Goal: Information Seeking & Learning: Learn about a topic

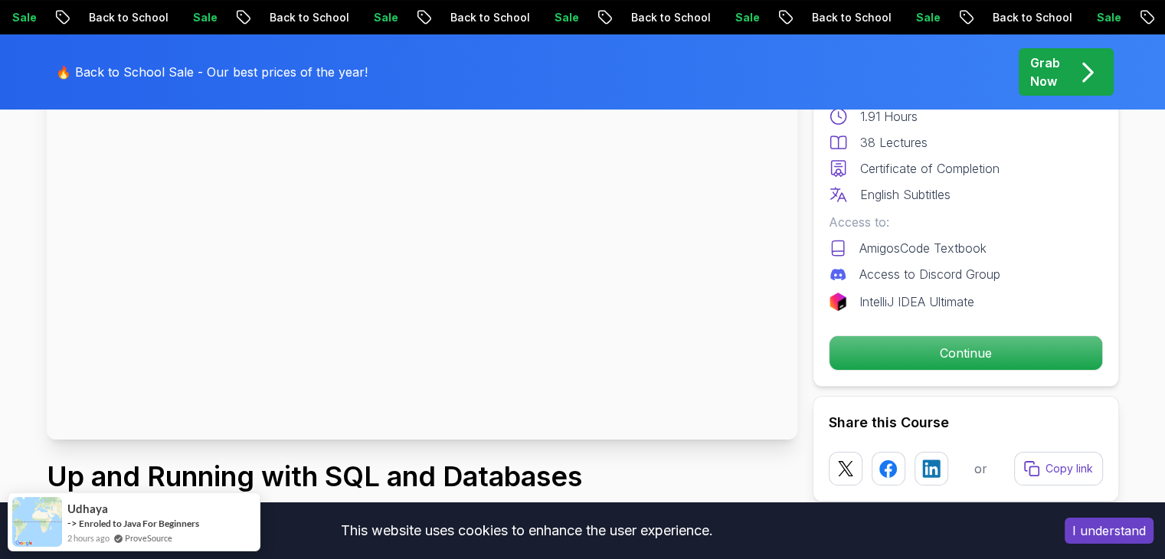
scroll to position [153, 0]
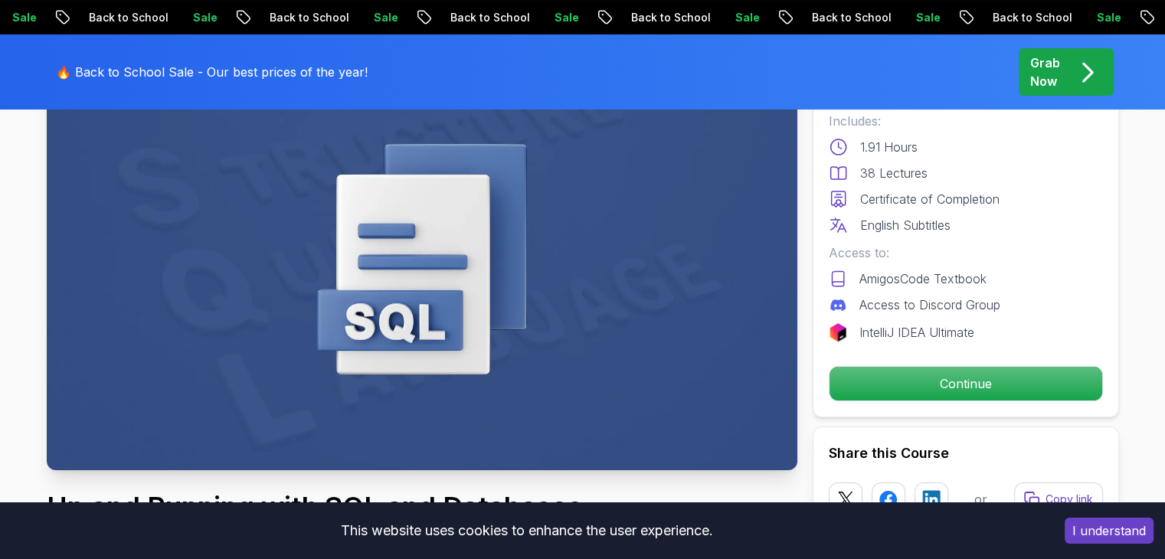
click at [932, 402] on div "Free Course Includes: 1.91 Hours 38 Lectures Certificate of Completion English …" at bounding box center [966, 232] width 306 height 369
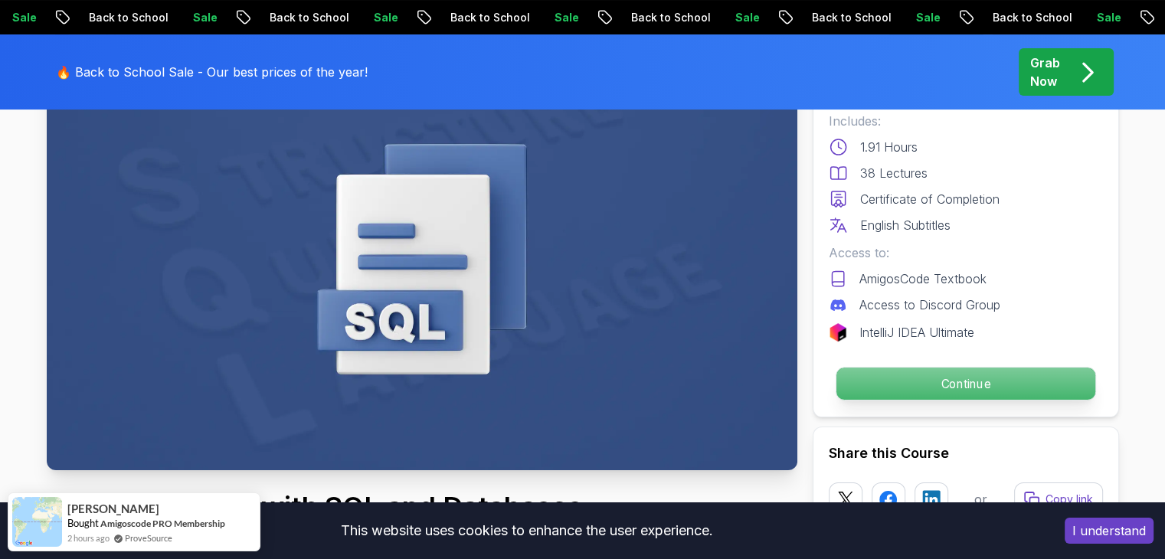
click at [939, 376] on p "Continue" at bounding box center [965, 384] width 259 height 32
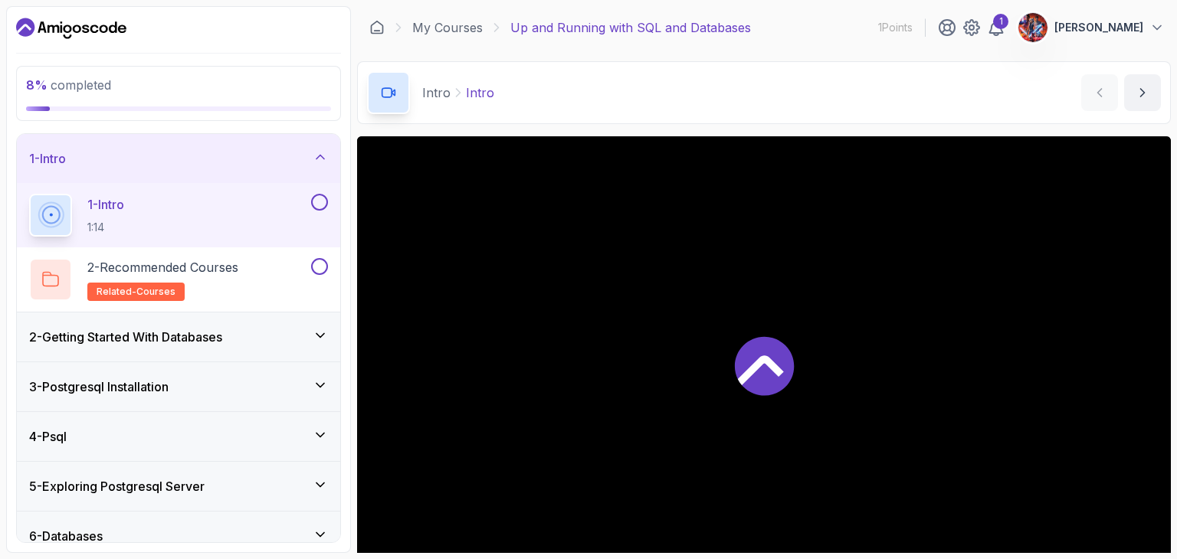
click at [290, 344] on div "2 - Getting Started With Databases" at bounding box center [178, 337] width 299 height 18
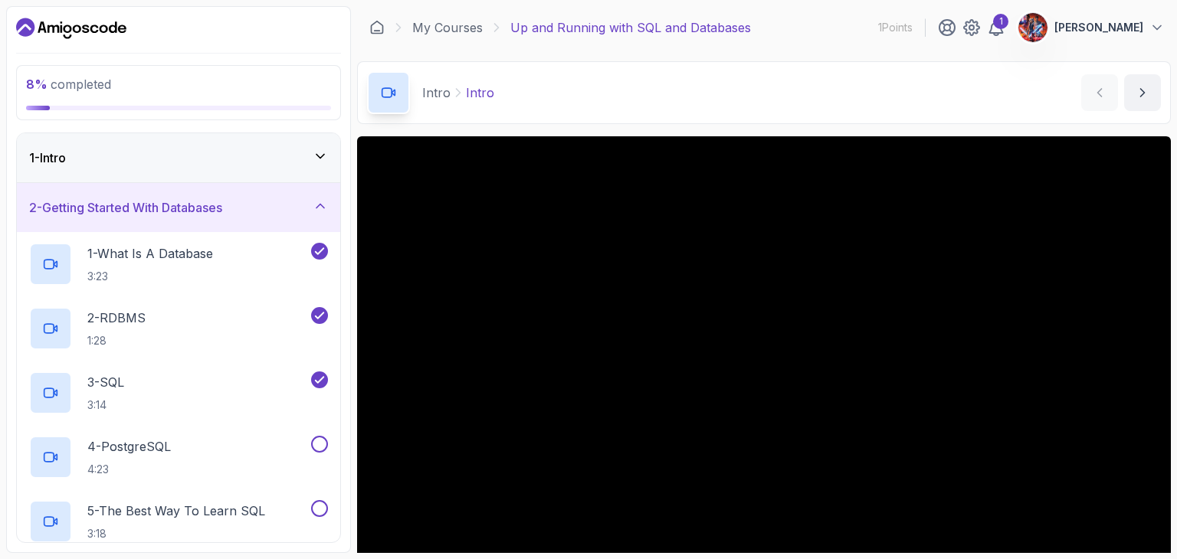
click at [291, 215] on div "2 - Getting Started With Databases" at bounding box center [178, 207] width 299 height 18
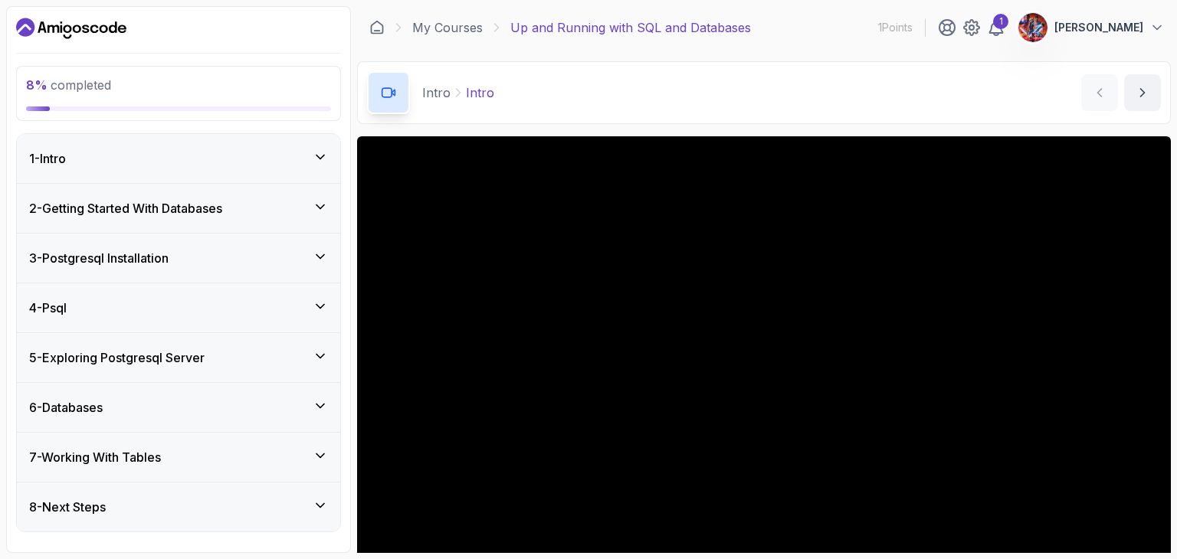
click at [280, 218] on div "2 - Getting Started With Databases" at bounding box center [178, 208] width 323 height 49
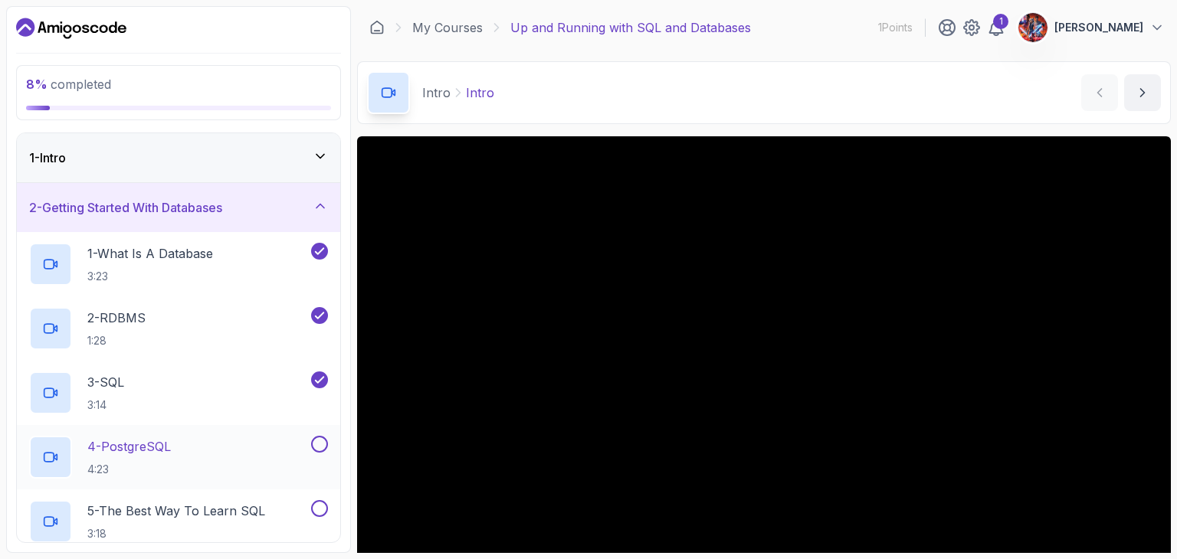
click at [241, 457] on div "4 - PostgreSQL 4:23" at bounding box center [168, 457] width 279 height 43
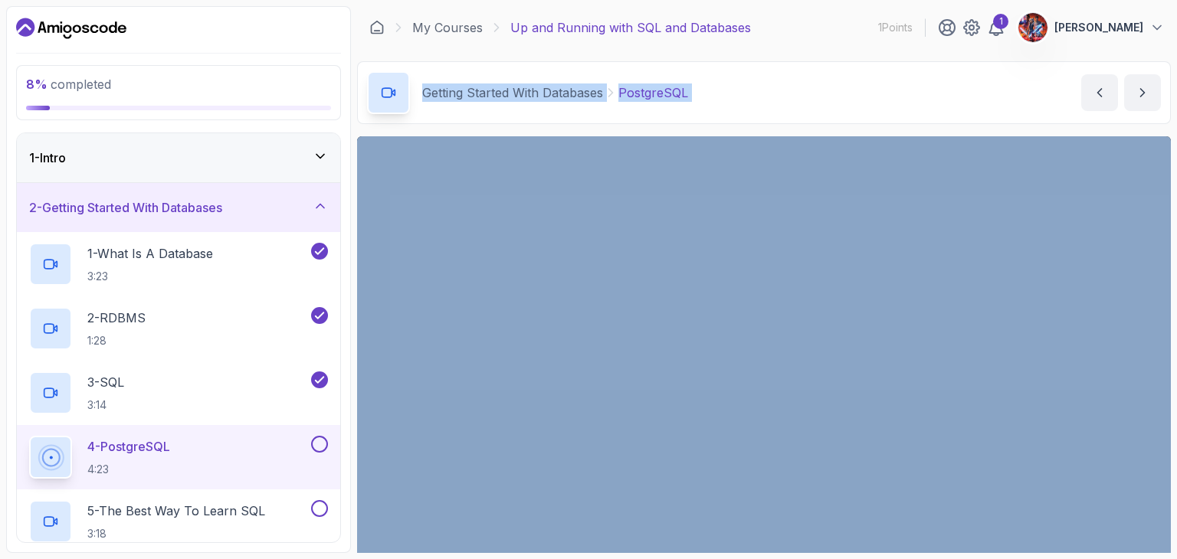
drag, startPoint x: 1175, startPoint y: 20, endPoint x: 1176, endPoint y: 212, distance: 192.3
click at [1164, 212] on section "8 % completed 1 - Intro 2 - Getting Started With Databases 1 - What Is A Databa…" at bounding box center [588, 279] width 1177 height 559
click at [749, 113] on div "Getting Started With Databases PostgreSQL PostgreSQL by nelson" at bounding box center [764, 92] width 814 height 63
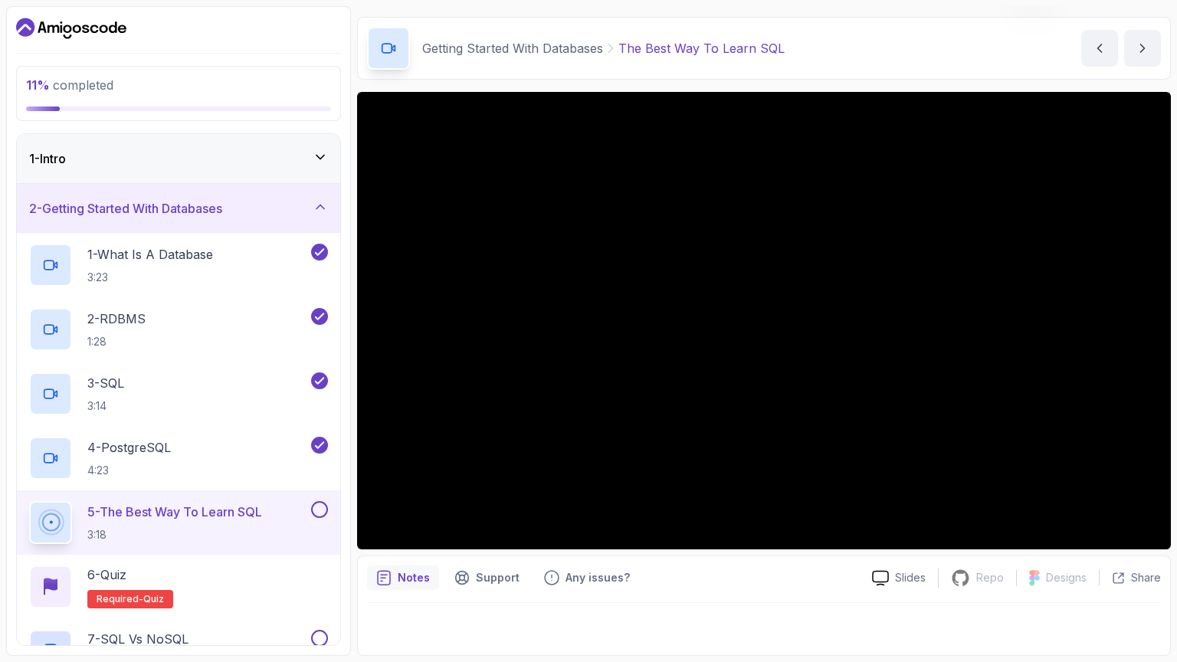
scroll to position [44, 0]
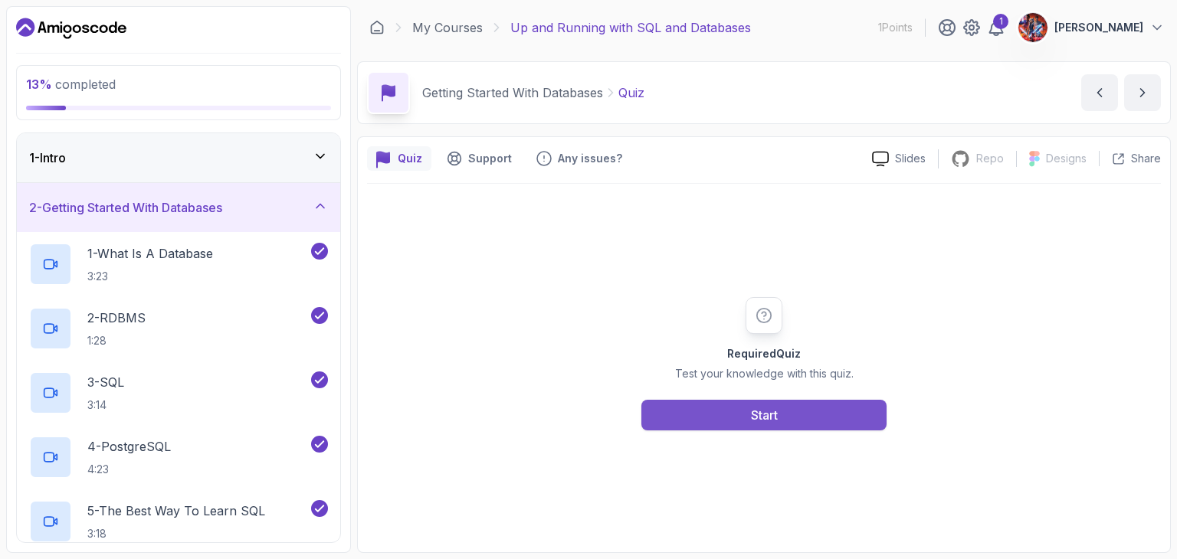
click at [715, 414] on button "Start" at bounding box center [763, 415] width 245 height 31
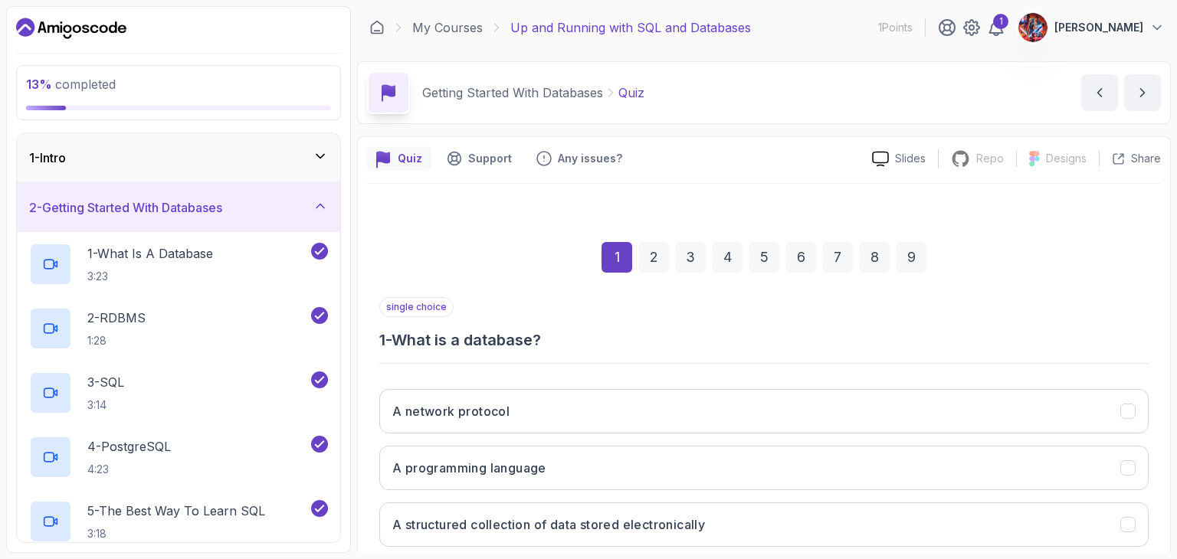
click at [941, 292] on div "1 2 3 4 5 6 7 8 9" at bounding box center [763, 258] width 769 height 80
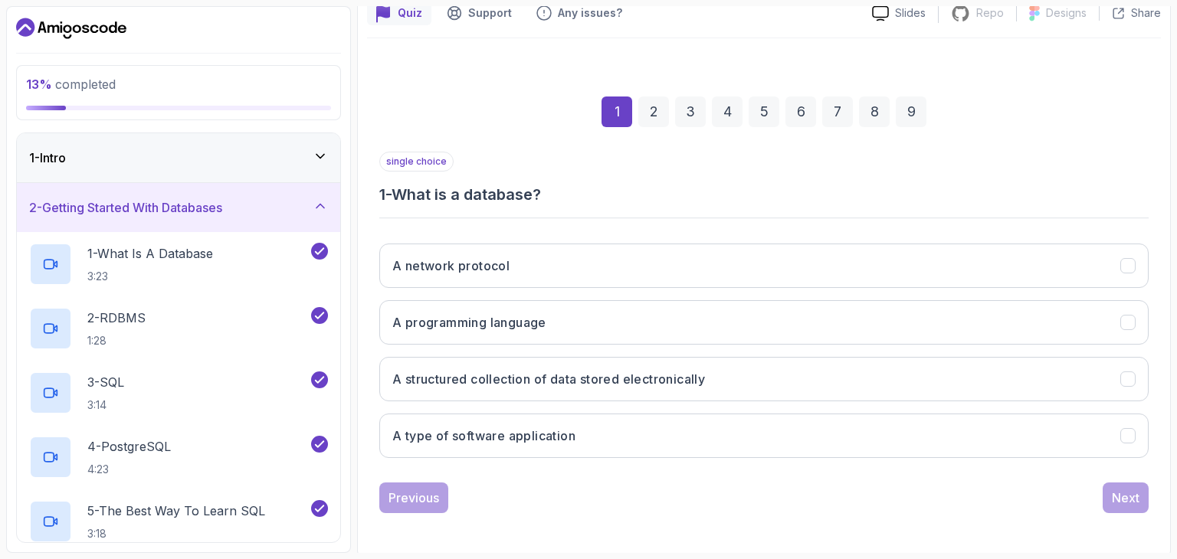
scroll to position [147, 0]
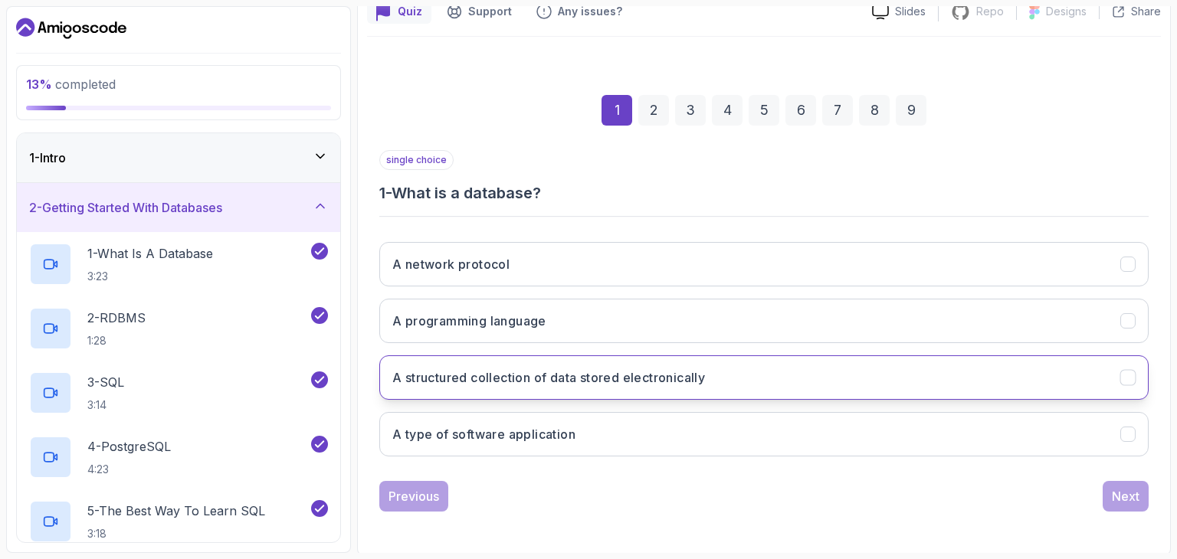
click at [940, 378] on button "A structured collection of data stored electronically" at bounding box center [763, 377] width 769 height 44
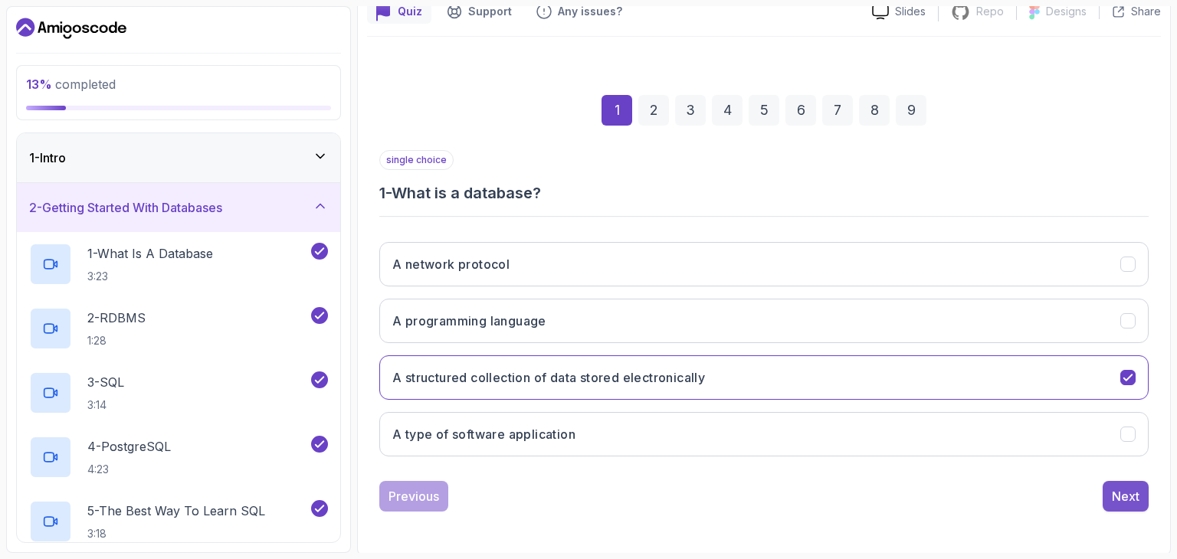
click at [1124, 501] on div "Next" at bounding box center [1126, 496] width 28 height 18
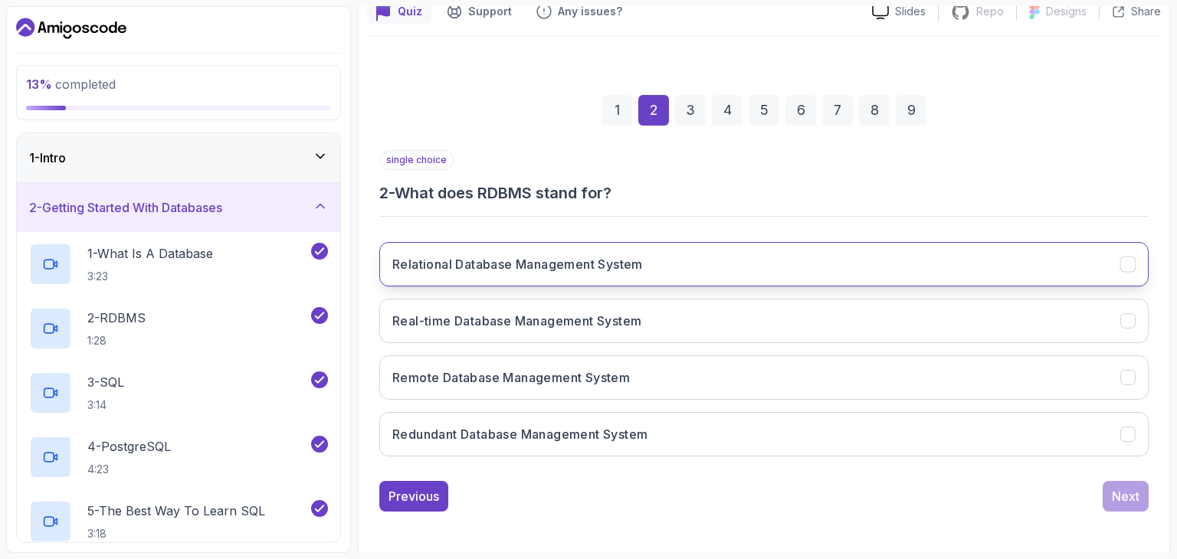
click at [640, 282] on button "Relational Database Management System" at bounding box center [763, 264] width 769 height 44
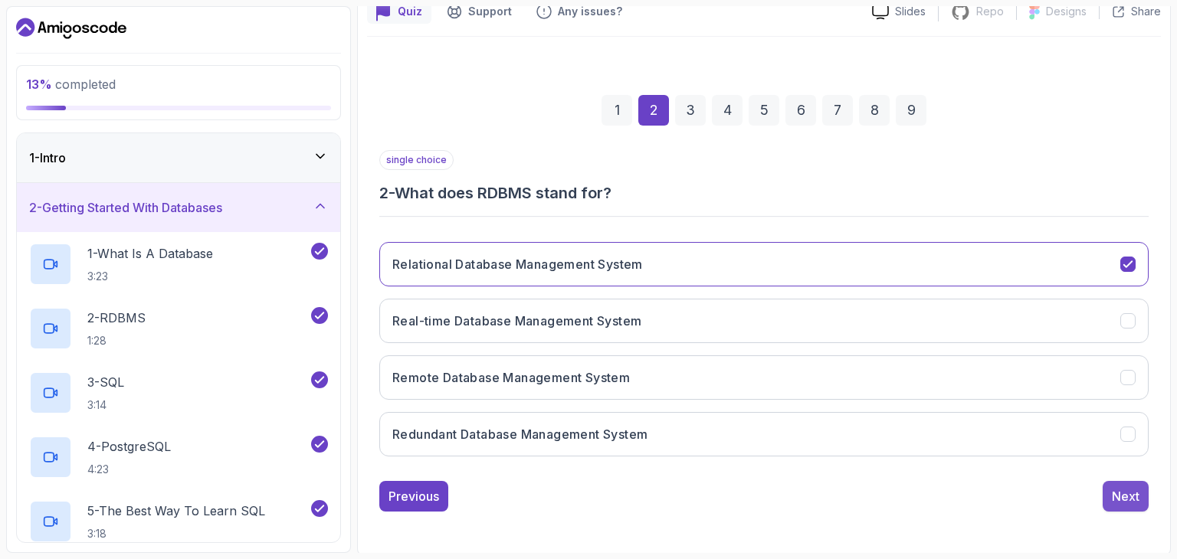
click at [1123, 483] on button "Next" at bounding box center [1125, 496] width 46 height 31
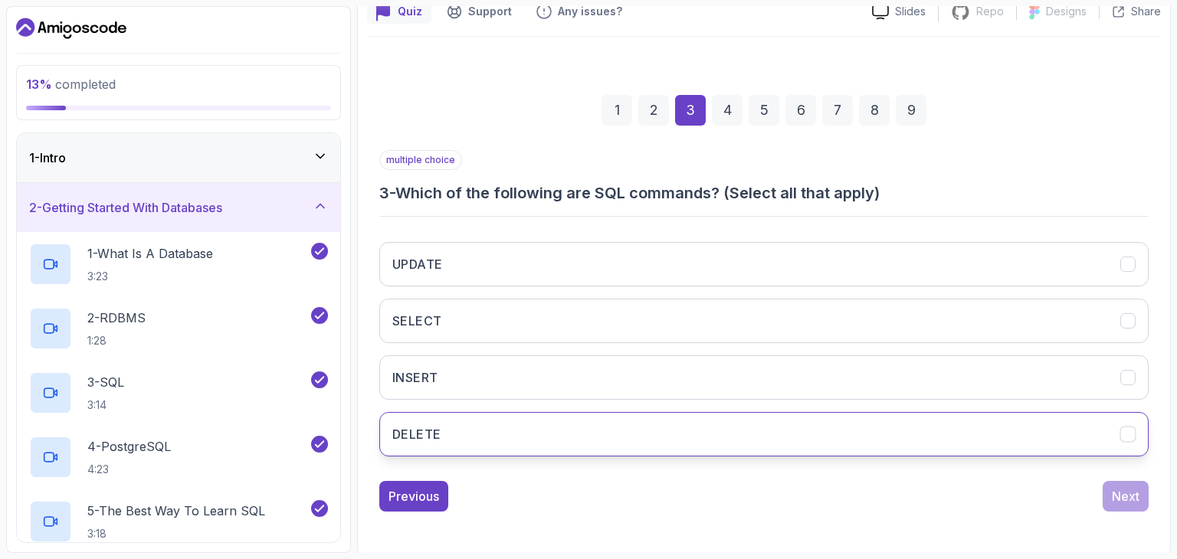
click at [637, 435] on button "DELETE" at bounding box center [763, 434] width 769 height 44
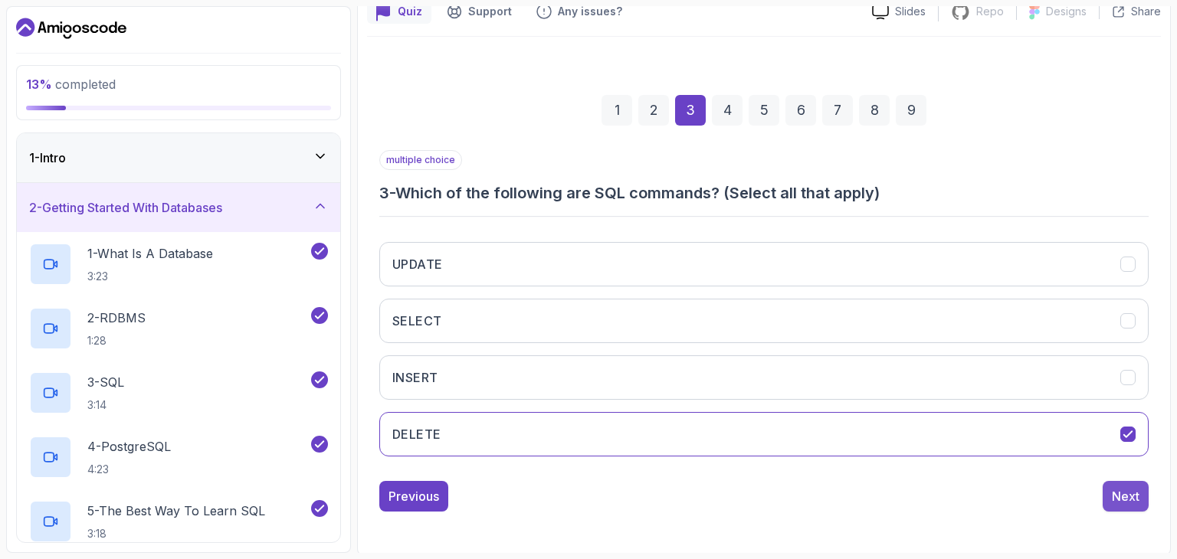
click at [1121, 493] on div "Next" at bounding box center [1126, 496] width 28 height 18
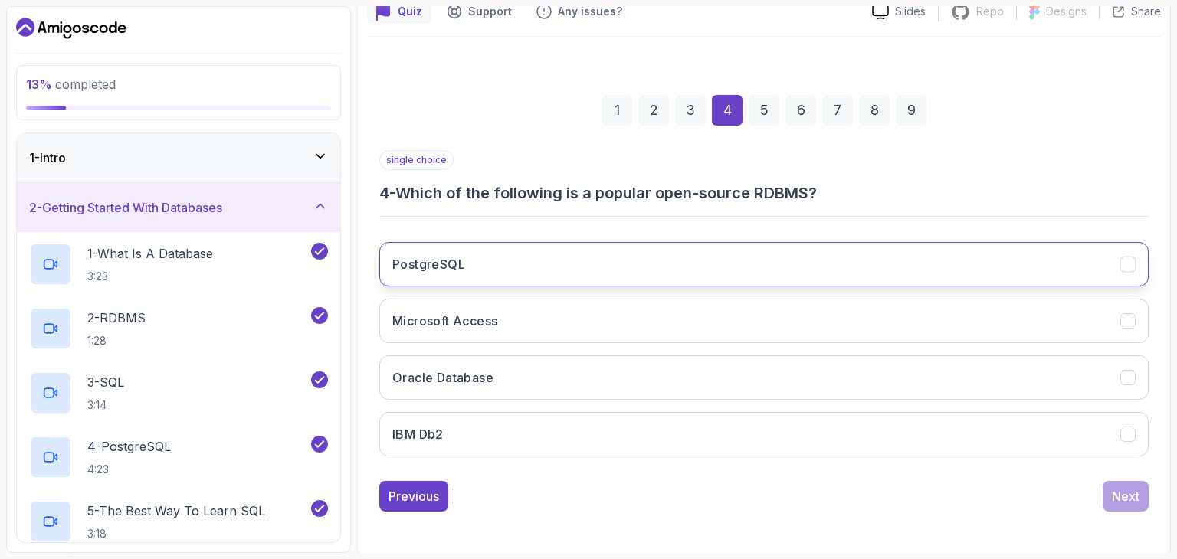
click at [664, 251] on button "PostgreSQL" at bounding box center [763, 264] width 769 height 44
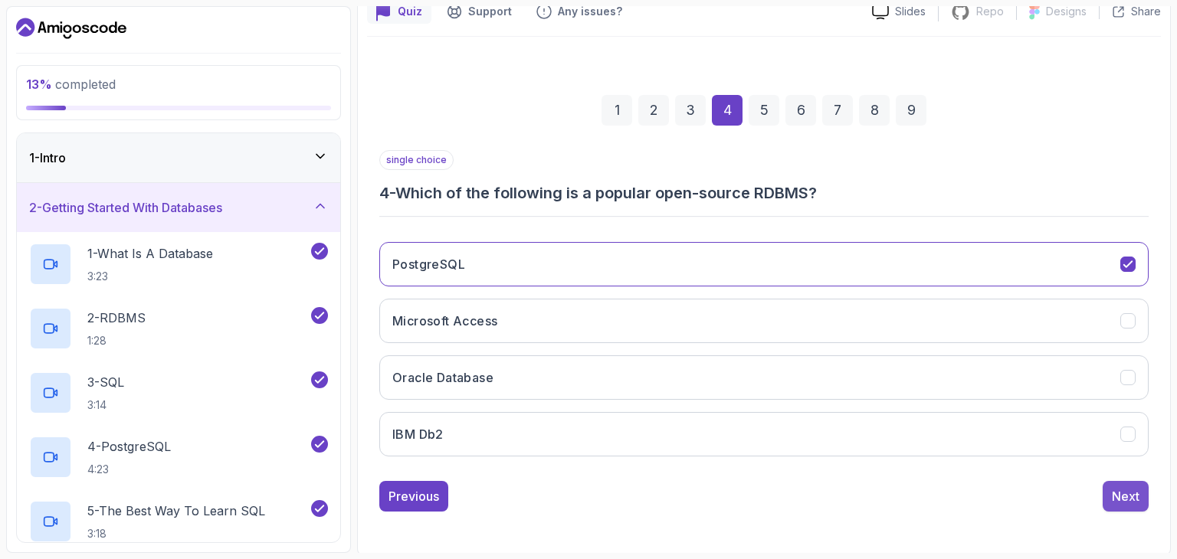
click at [1112, 493] on div "Next" at bounding box center [1126, 496] width 28 height 18
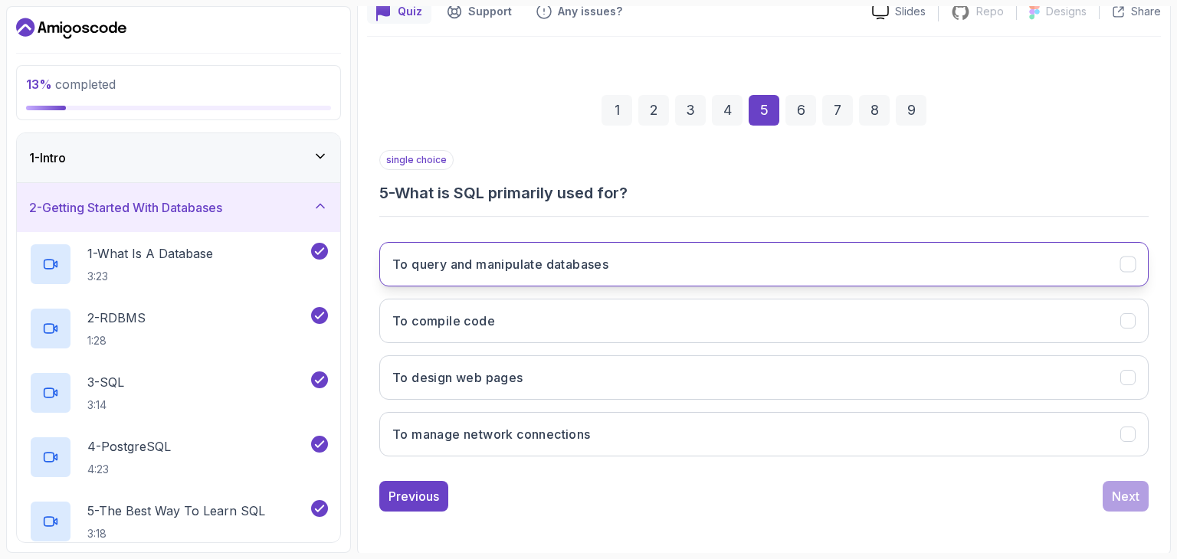
click at [747, 255] on button "To query and manipulate databases" at bounding box center [763, 264] width 769 height 44
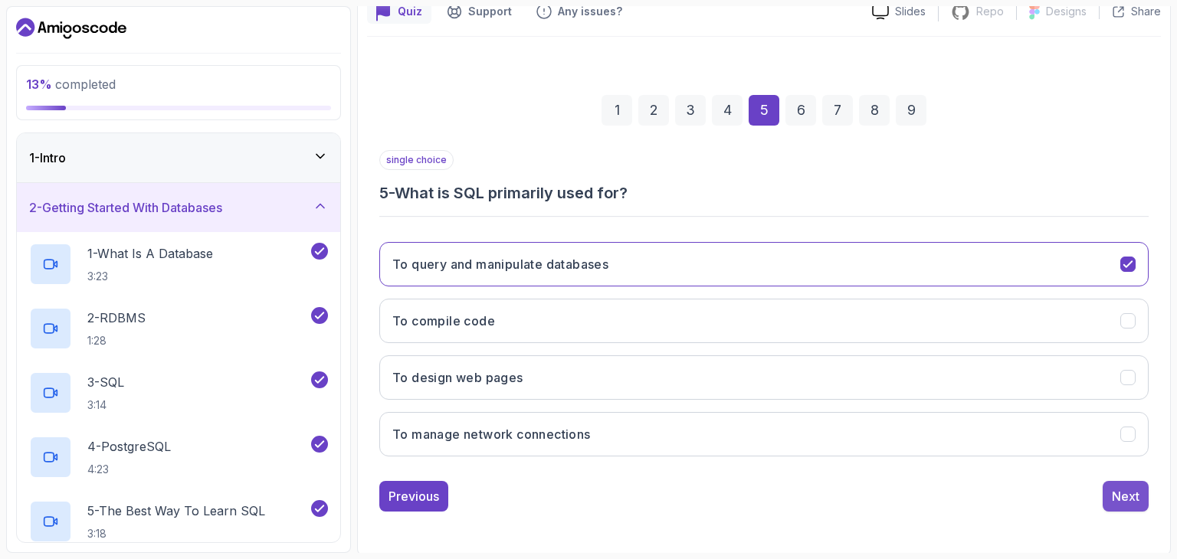
click at [1123, 503] on div "Next" at bounding box center [1126, 496] width 28 height 18
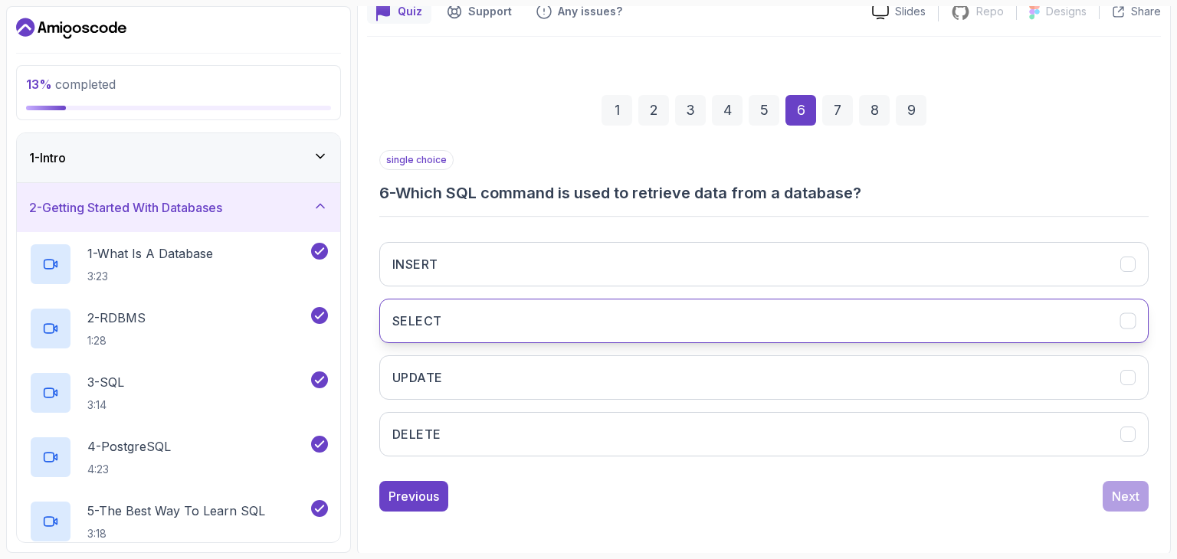
click at [475, 330] on button "SELECT" at bounding box center [763, 321] width 769 height 44
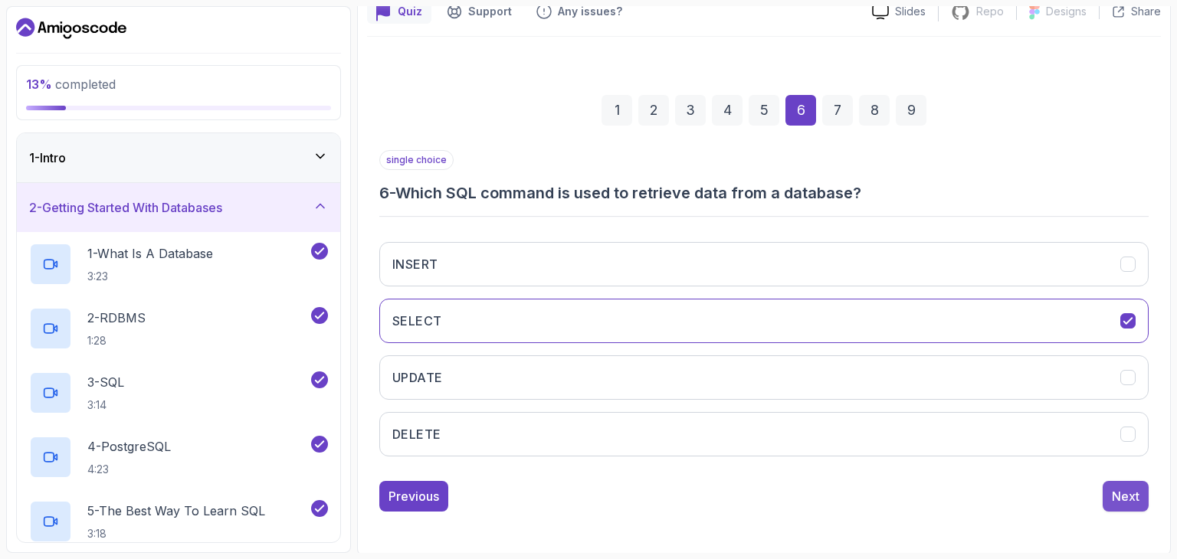
click at [1130, 492] on div "Next" at bounding box center [1126, 496] width 28 height 18
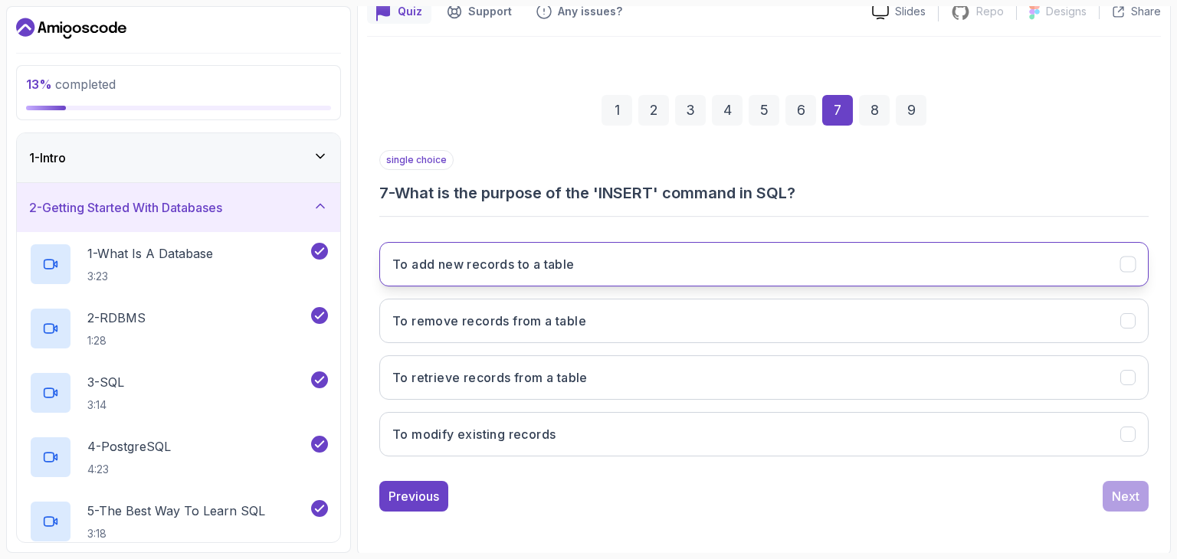
click at [652, 278] on button "To add new records to a table" at bounding box center [763, 264] width 769 height 44
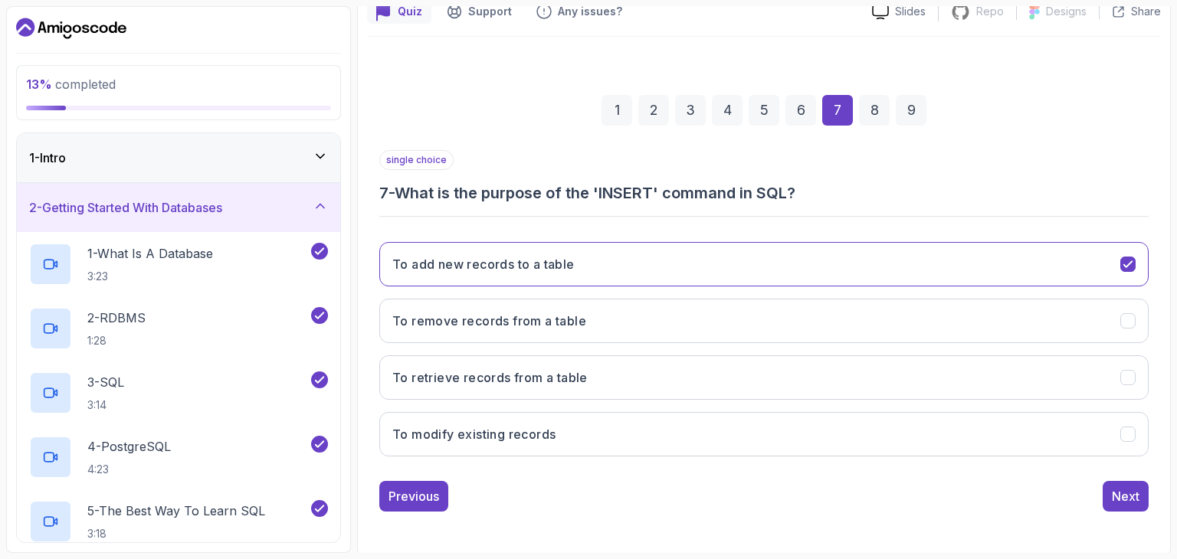
click at [1155, 487] on div "1 2 3 4 5 6 7 8 9 single choice 7 - What is the purpose of the 'INSERT' command…" at bounding box center [764, 291] width 794 height 466
click at [1149, 487] on div "1 2 3 4 5 6 7 8 9 single choice 7 - What is the purpose of the 'INSERT' command…" at bounding box center [764, 291] width 794 height 466
click at [1119, 482] on button "Next" at bounding box center [1125, 496] width 46 height 31
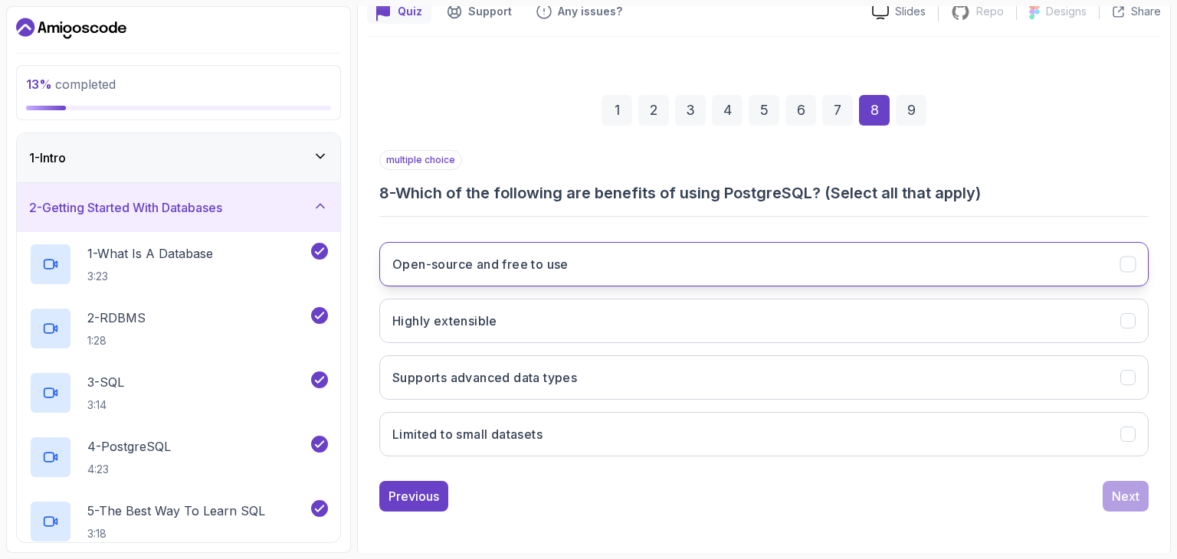
click at [729, 277] on button "Open-source and free to use" at bounding box center [763, 264] width 769 height 44
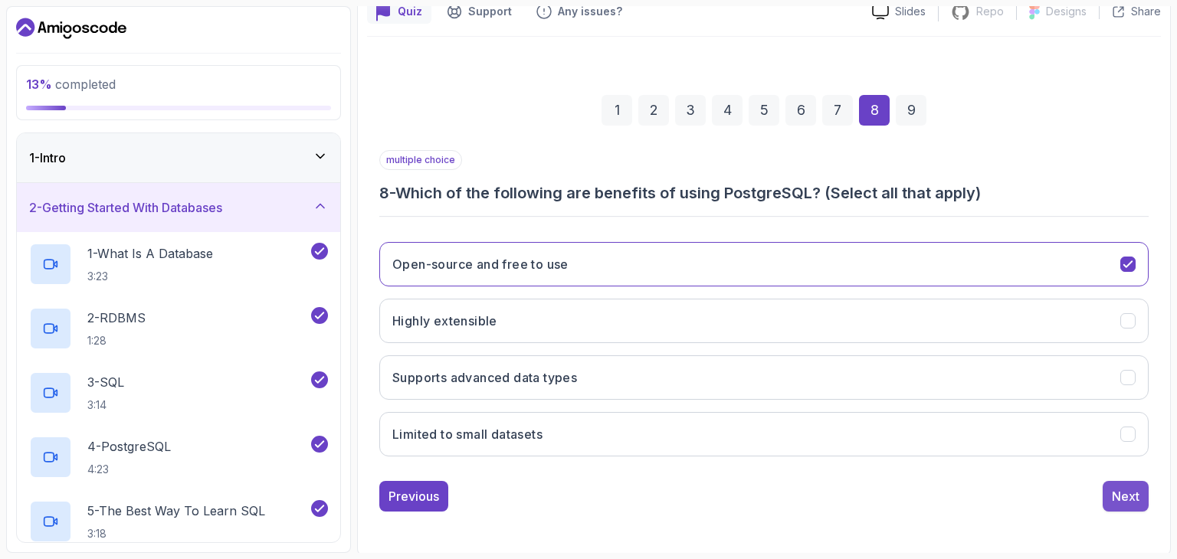
click at [1114, 504] on button "Next" at bounding box center [1125, 496] width 46 height 31
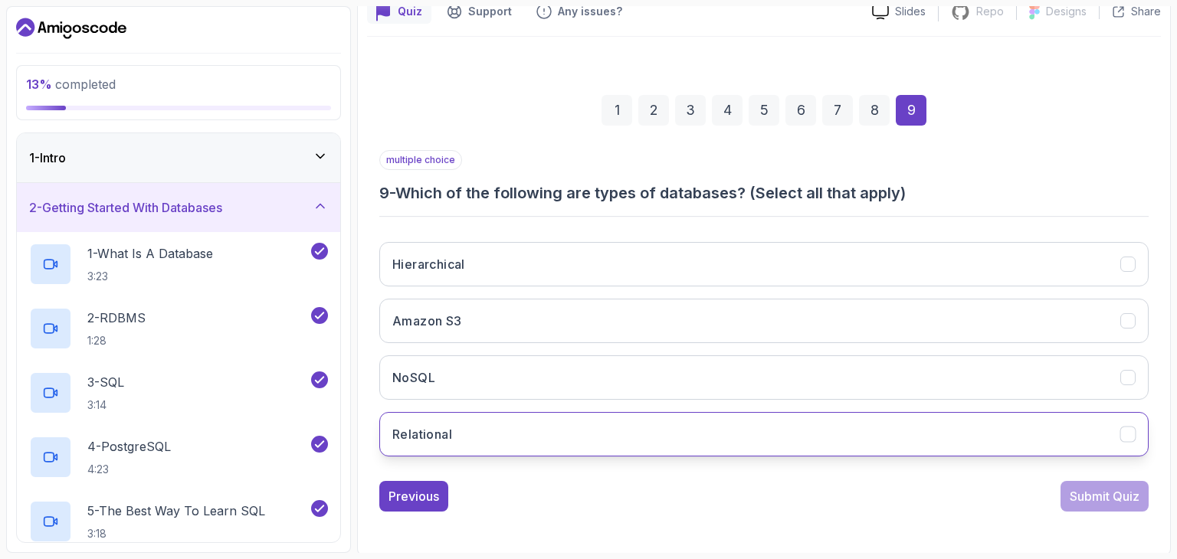
click at [509, 433] on button "Relational" at bounding box center [763, 434] width 769 height 44
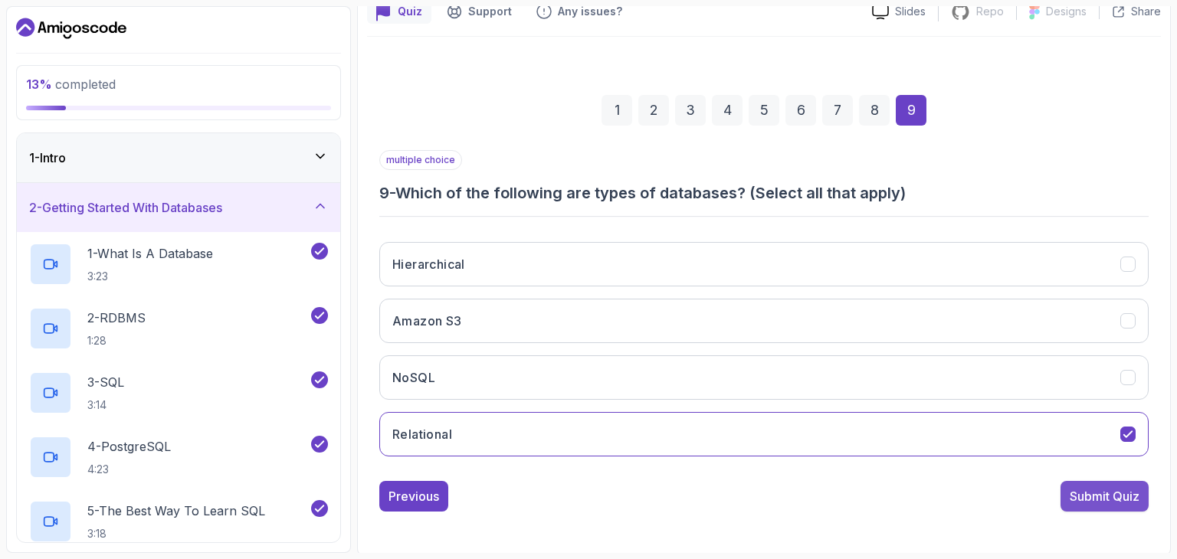
click at [1102, 487] on div "Submit Quiz" at bounding box center [1104, 496] width 70 height 18
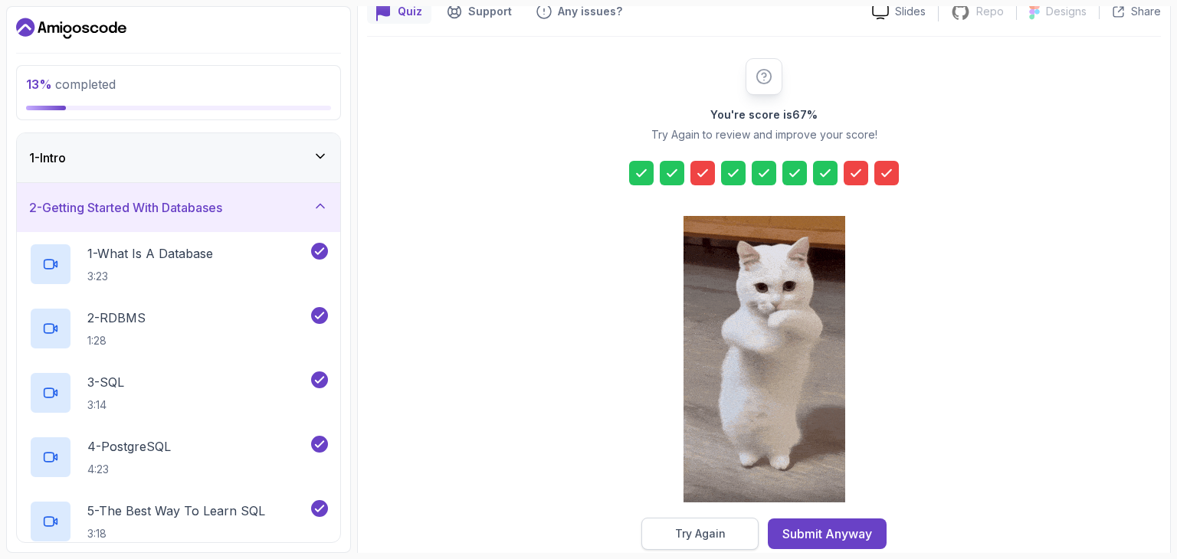
click at [736, 523] on button "Try Again" at bounding box center [699, 534] width 117 height 32
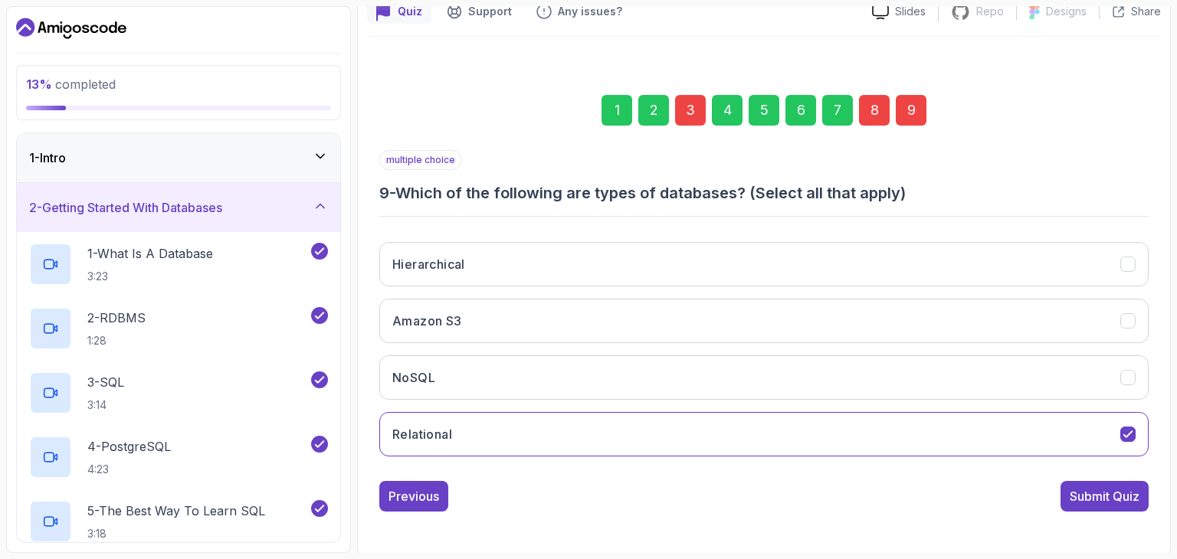
click at [689, 115] on div "3" at bounding box center [690, 110] width 31 height 31
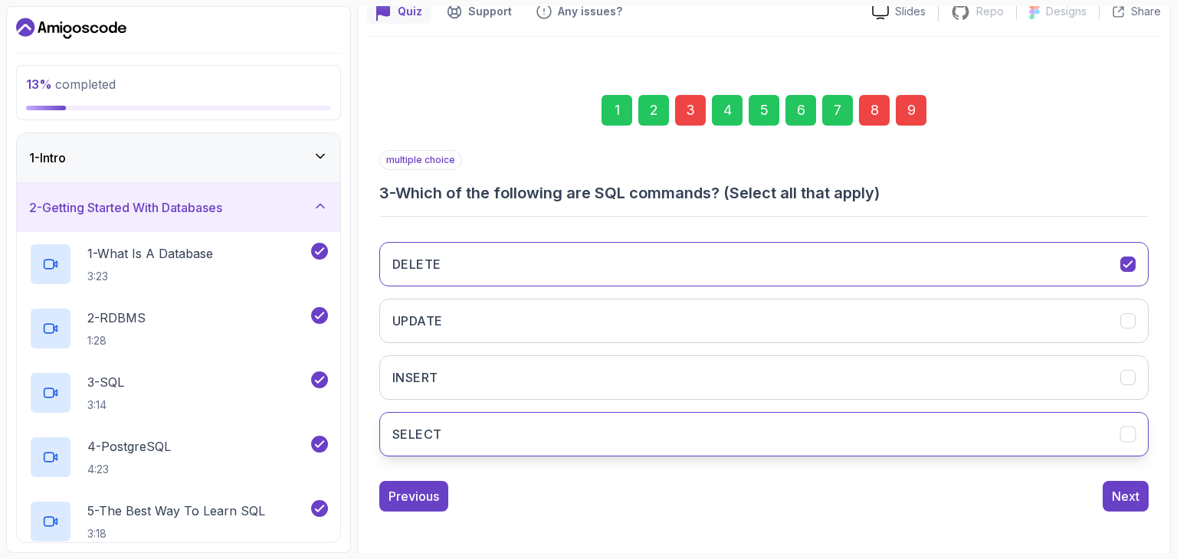
click at [617, 421] on button "SELECT" at bounding box center [763, 434] width 769 height 44
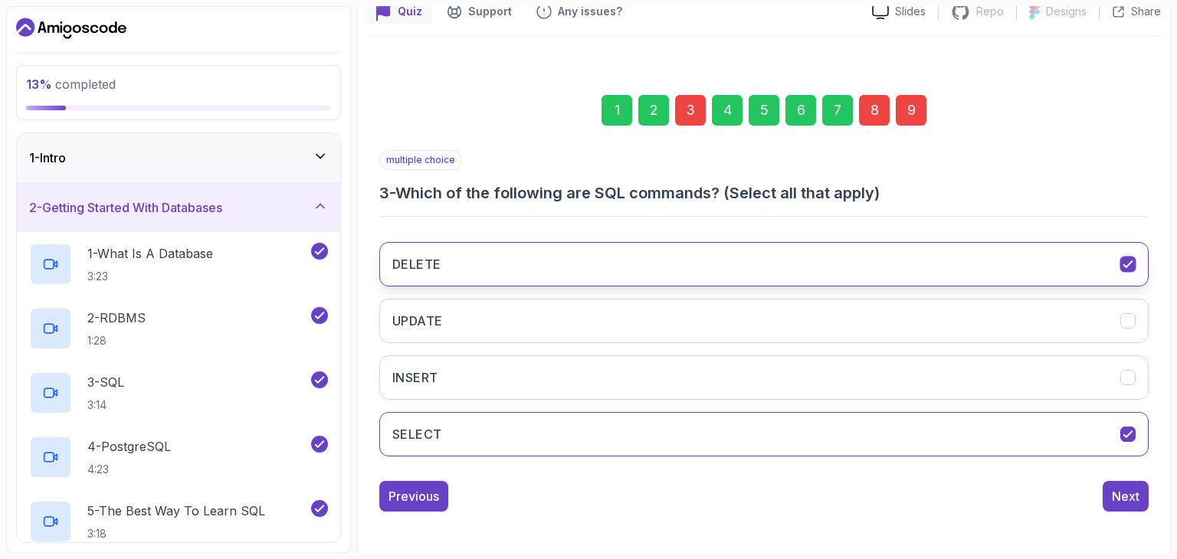
click at [1143, 254] on button "DELETE" at bounding box center [763, 264] width 769 height 44
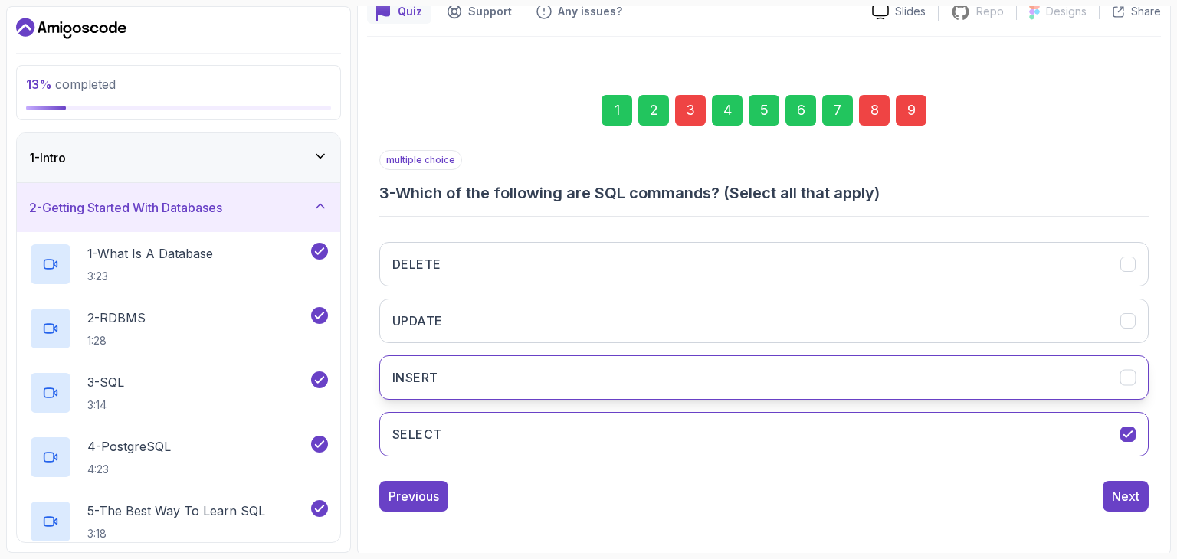
drag, startPoint x: 1056, startPoint y: 389, endPoint x: 1134, endPoint y: 380, distance: 79.4
click at [1134, 380] on icon "INSERT" at bounding box center [1128, 378] width 15 height 15
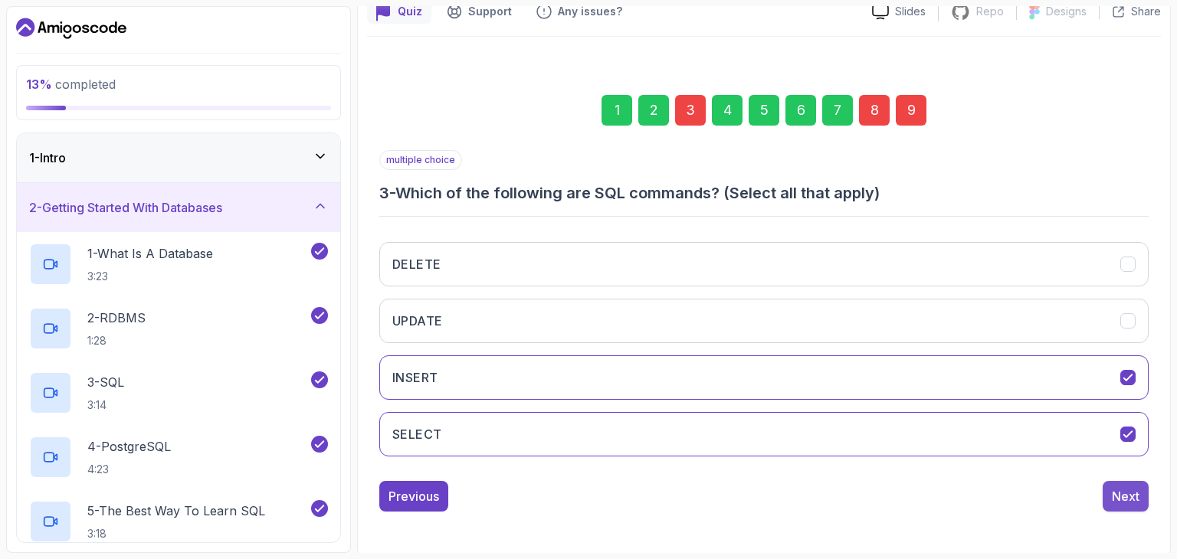
click at [1121, 504] on button "Next" at bounding box center [1125, 496] width 46 height 31
click at [875, 104] on div "8" at bounding box center [874, 110] width 31 height 31
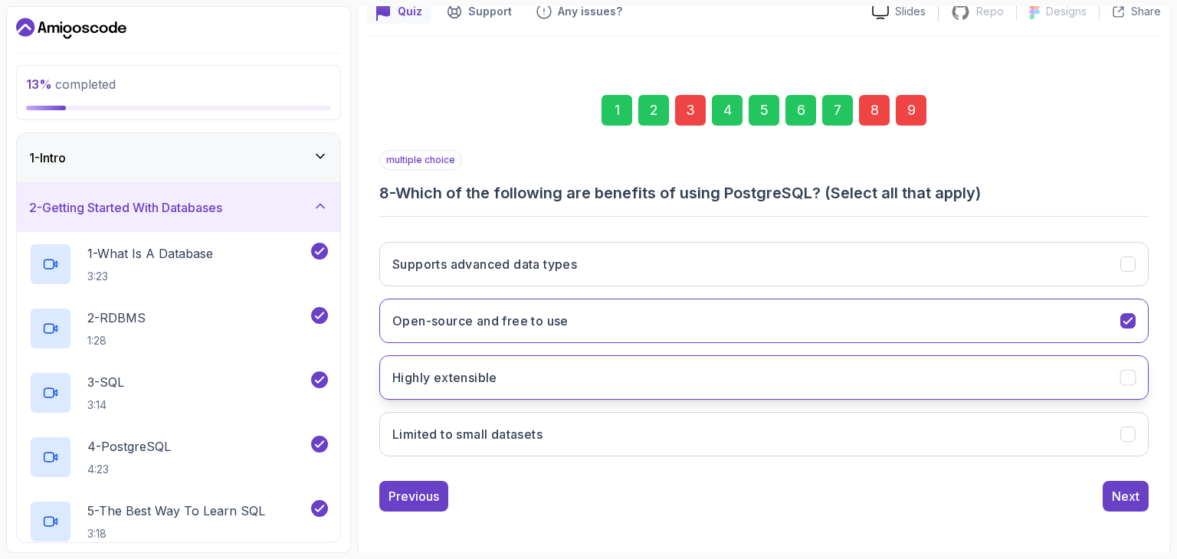
click at [692, 369] on button "Highly extensible" at bounding box center [763, 377] width 769 height 44
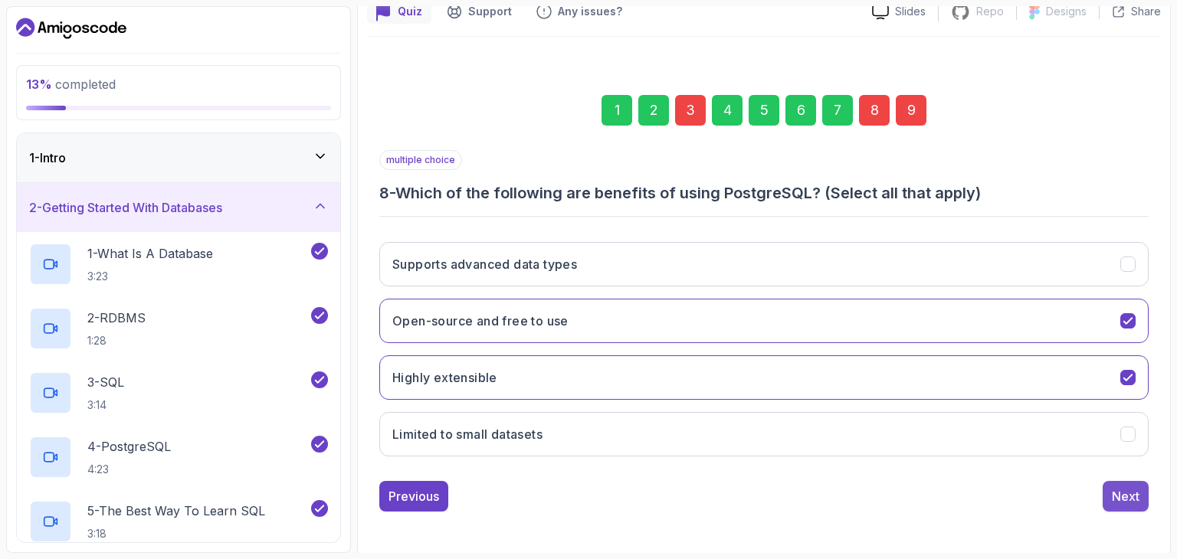
drag, startPoint x: 1112, startPoint y: 478, endPoint x: 1112, endPoint y: 494, distance: 16.1
click at [1112, 494] on div "Next" at bounding box center [1126, 496] width 28 height 18
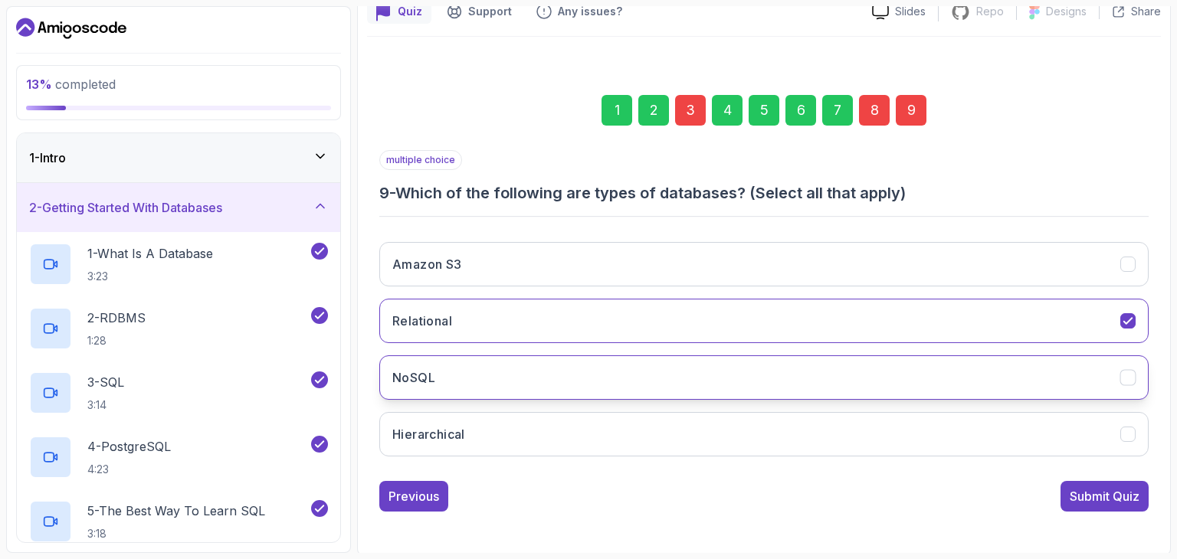
click at [748, 379] on button "NoSQL" at bounding box center [763, 377] width 769 height 44
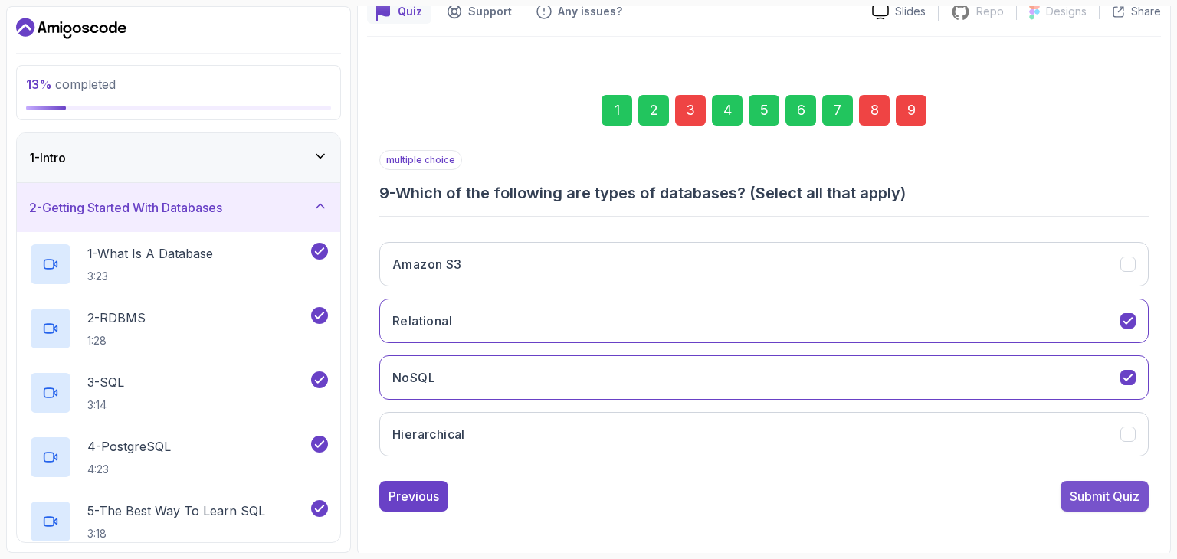
click at [1088, 500] on div "Submit Quiz" at bounding box center [1104, 496] width 70 height 18
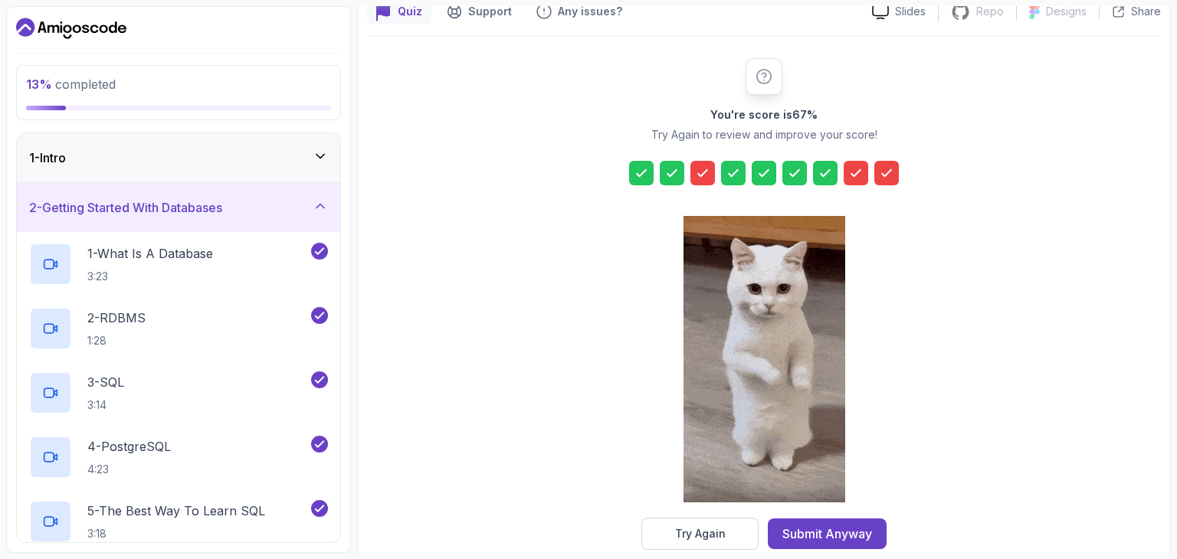
drag, startPoint x: 1176, startPoint y: 58, endPoint x: 1167, endPoint y: 142, distance: 83.9
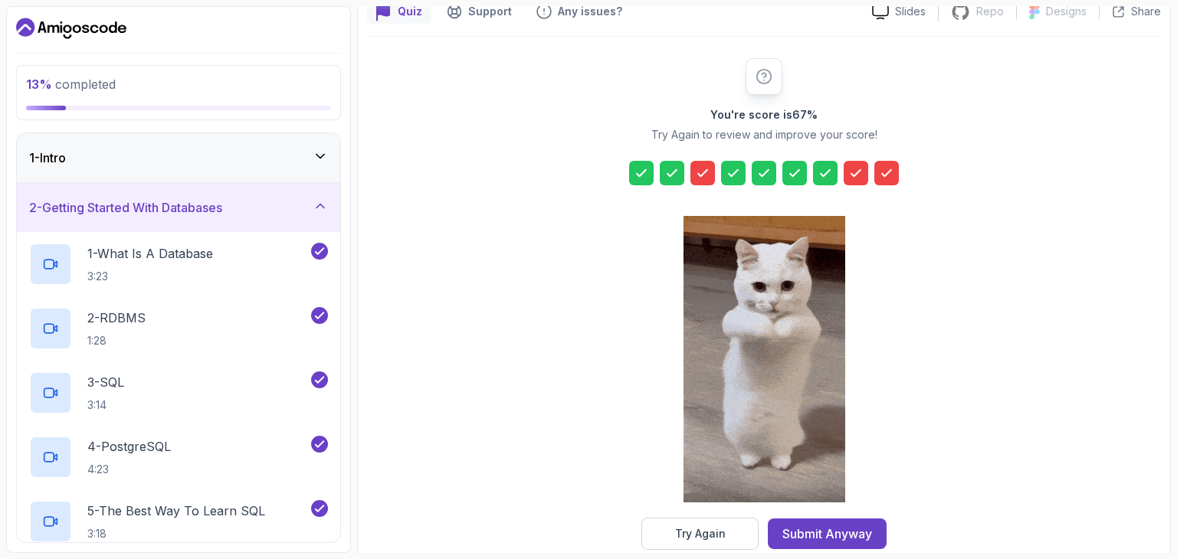
click at [1164, 142] on section "13 % completed 1 - Intro 2 - Getting Started With Databases 1 - What Is A Datab…" at bounding box center [588, 279] width 1177 height 559
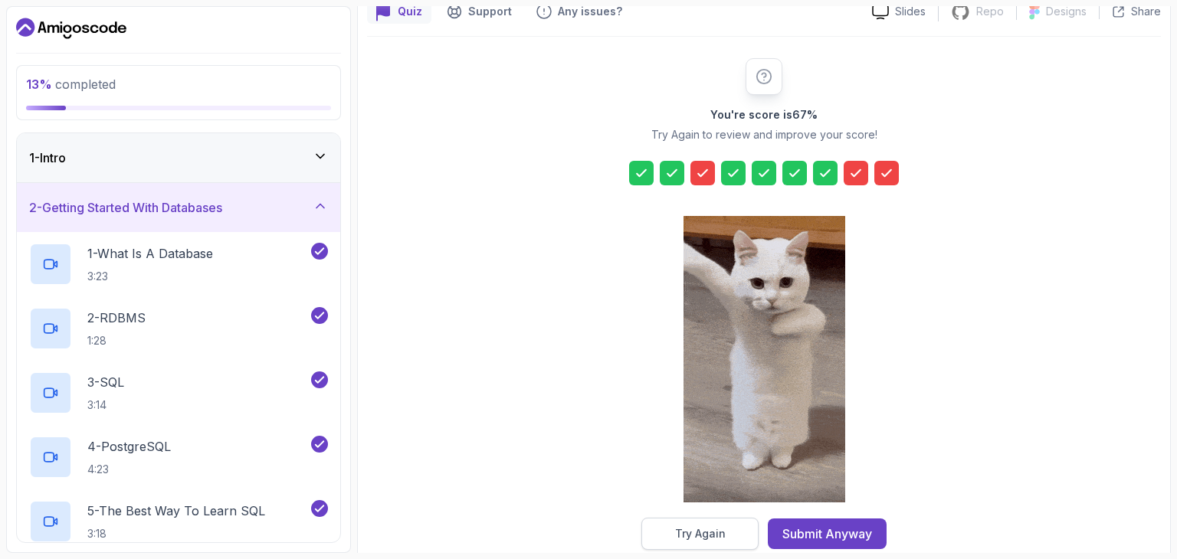
click at [656, 528] on button "Try Again" at bounding box center [699, 534] width 117 height 32
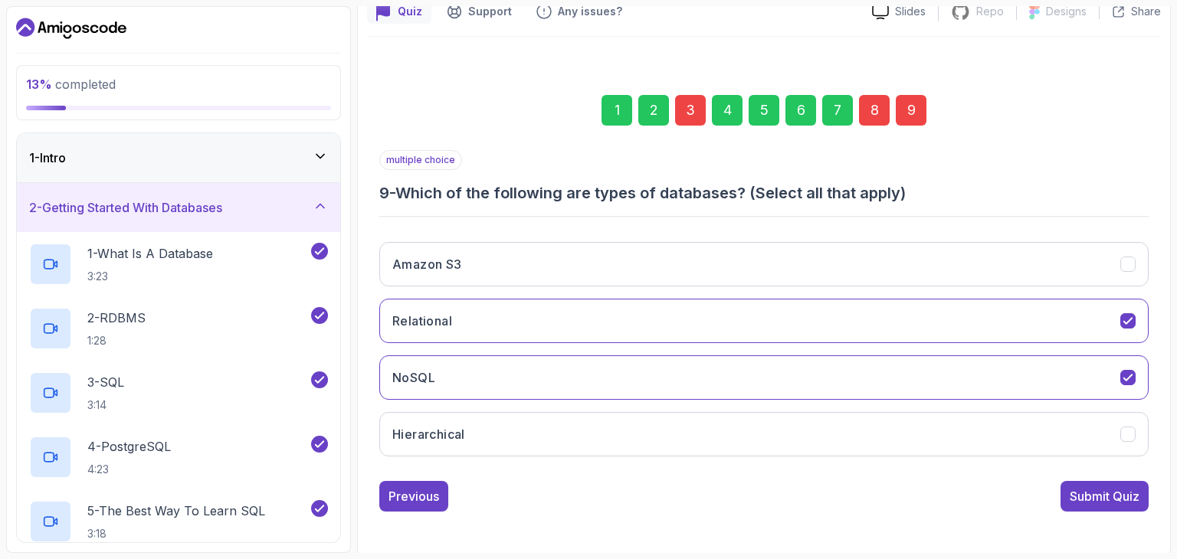
click at [688, 114] on div "3" at bounding box center [690, 110] width 31 height 31
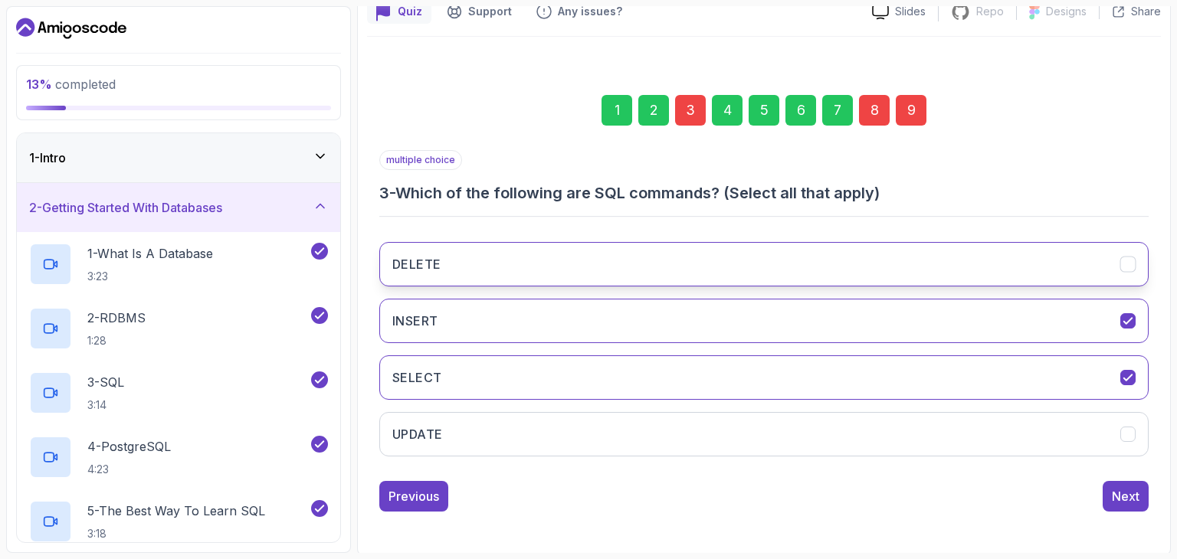
click at [638, 258] on button "DELETE" at bounding box center [763, 264] width 769 height 44
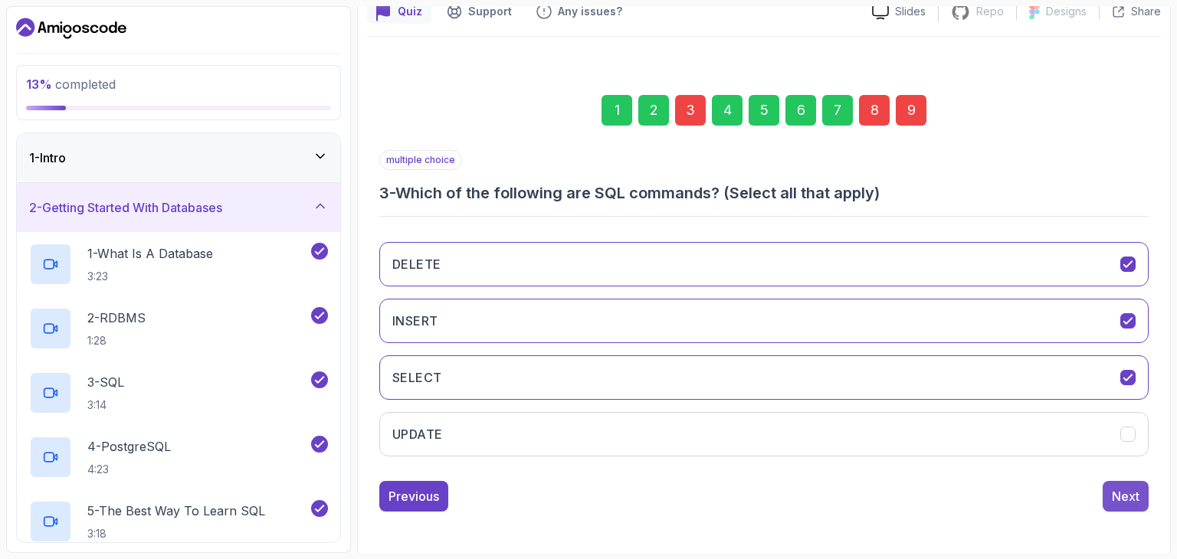
click at [1112, 493] on div "Next" at bounding box center [1126, 496] width 28 height 18
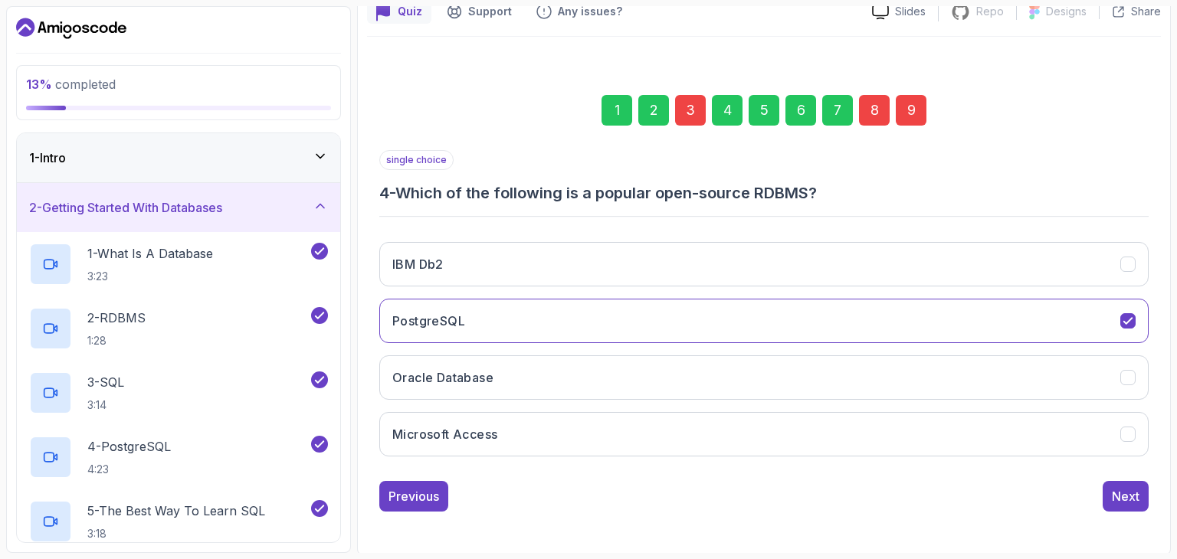
click at [867, 104] on div "8" at bounding box center [874, 110] width 31 height 31
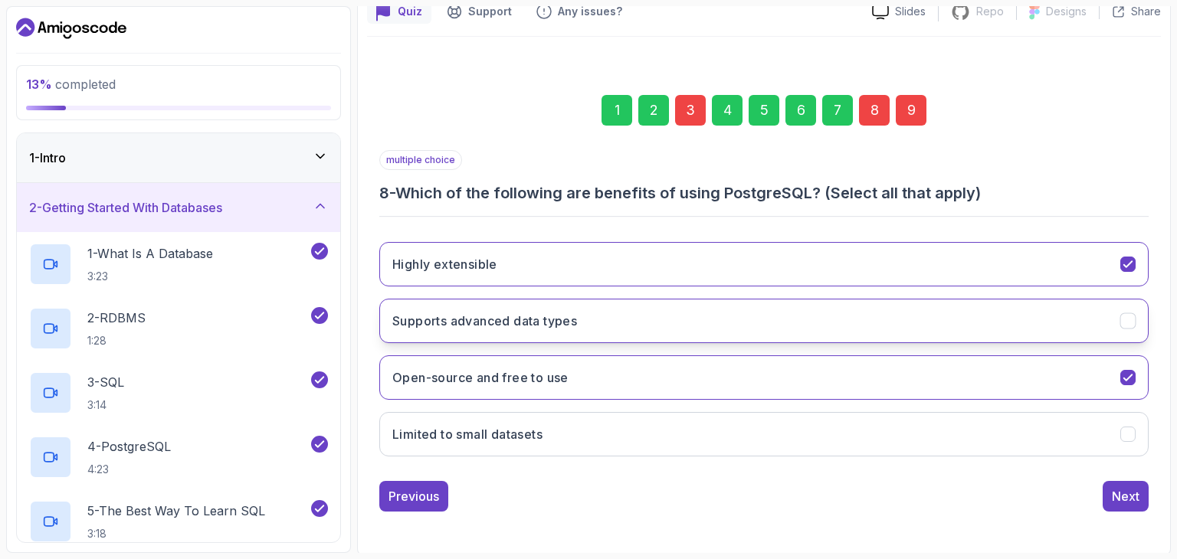
click at [767, 306] on button "Supports advanced data types" at bounding box center [763, 321] width 769 height 44
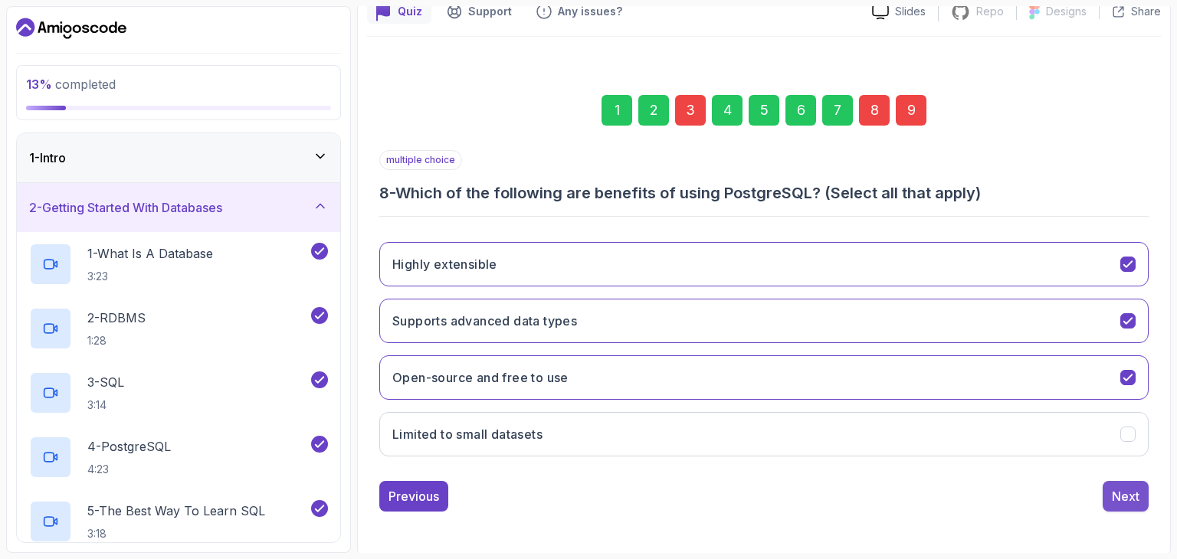
click at [1141, 484] on button "Next" at bounding box center [1125, 496] width 46 height 31
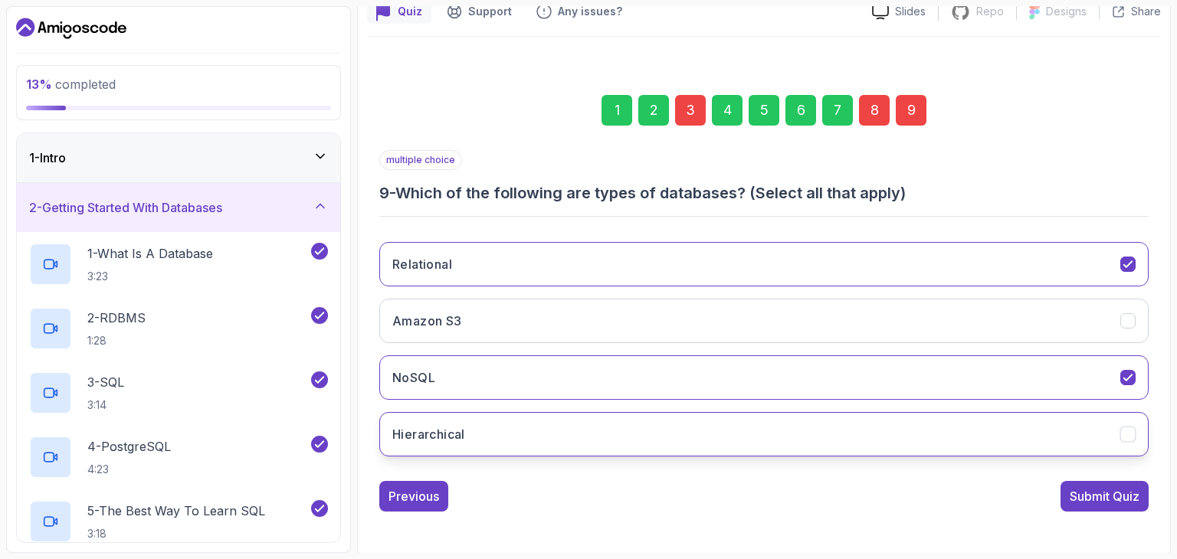
click at [709, 421] on button "Hierarchical" at bounding box center [763, 434] width 769 height 44
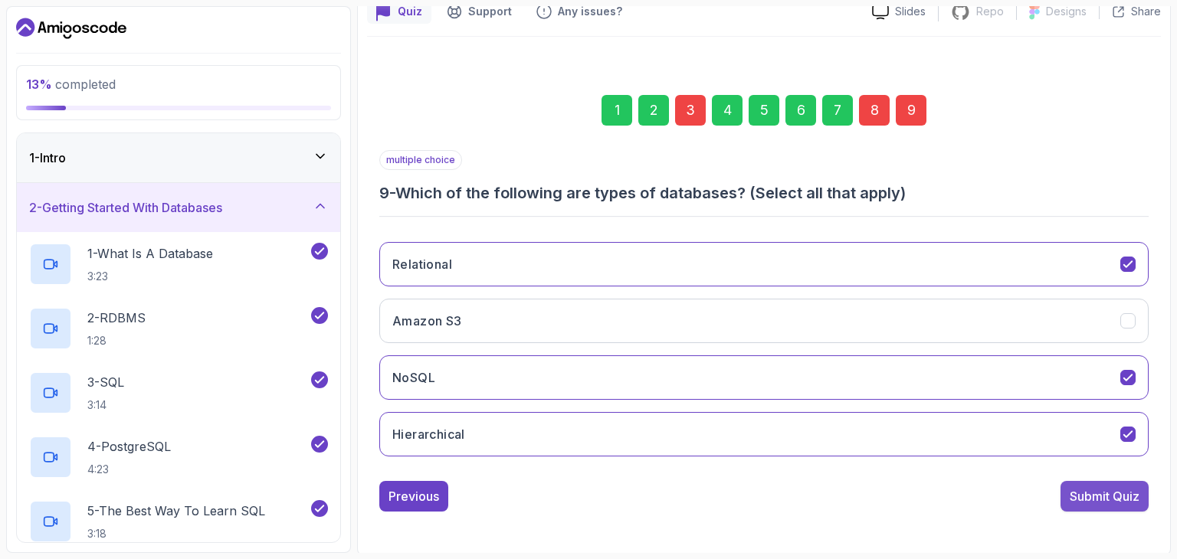
click at [1069, 489] on div "Submit Quiz" at bounding box center [1104, 496] width 70 height 18
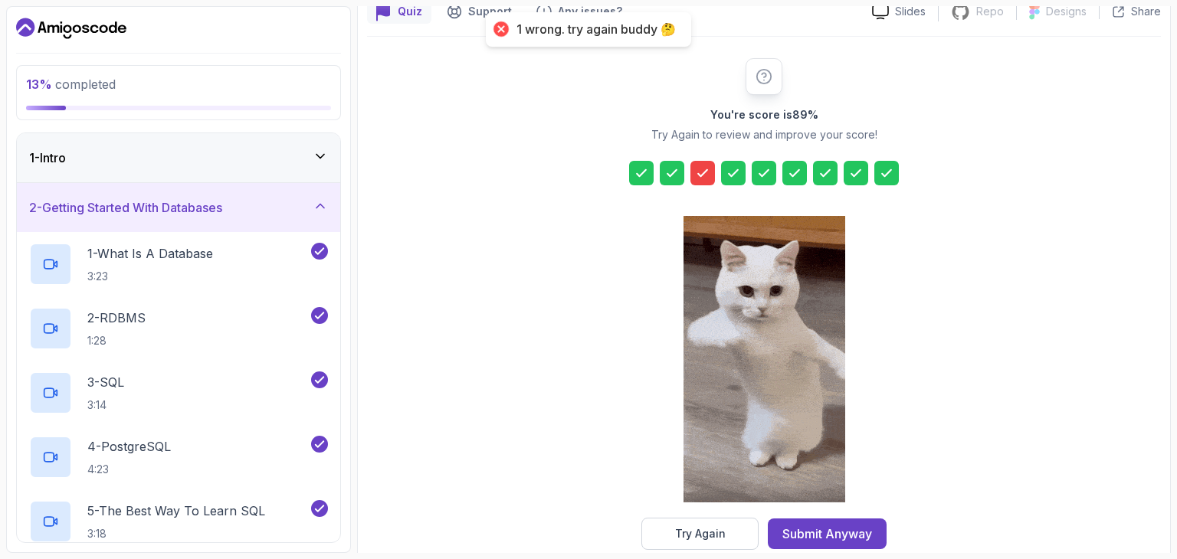
click at [701, 182] on div at bounding box center [702, 173] width 25 height 25
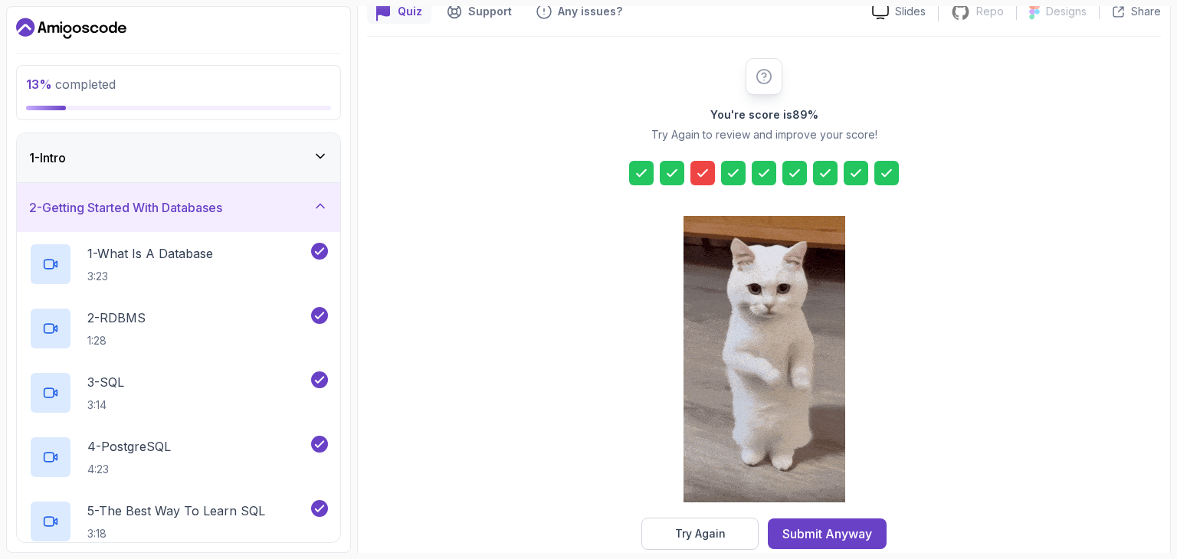
click at [704, 176] on icon at bounding box center [702, 172] width 15 height 15
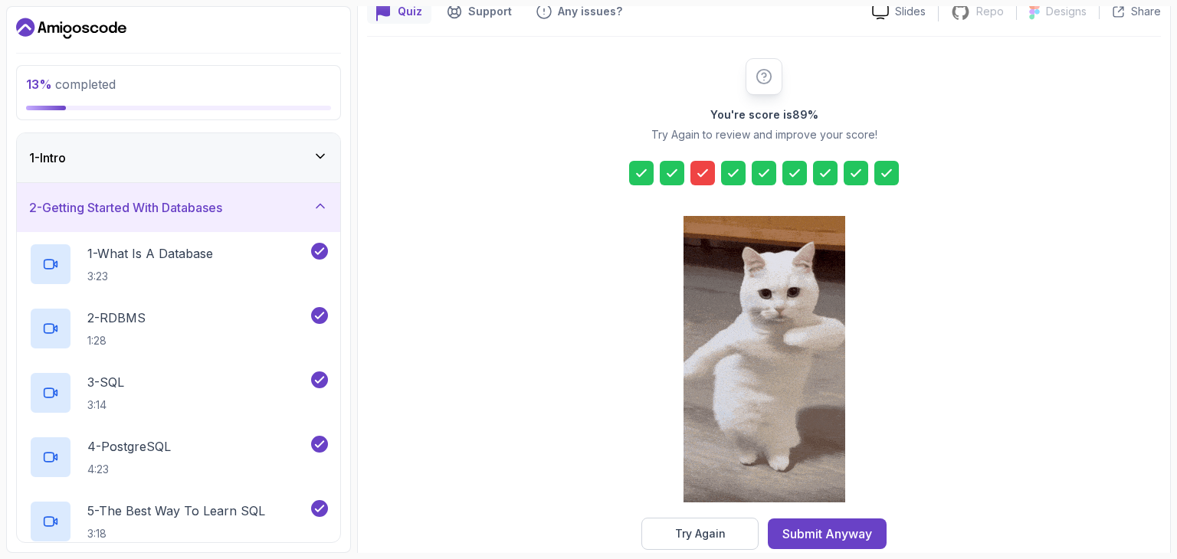
click at [692, 174] on div at bounding box center [702, 173] width 25 height 25
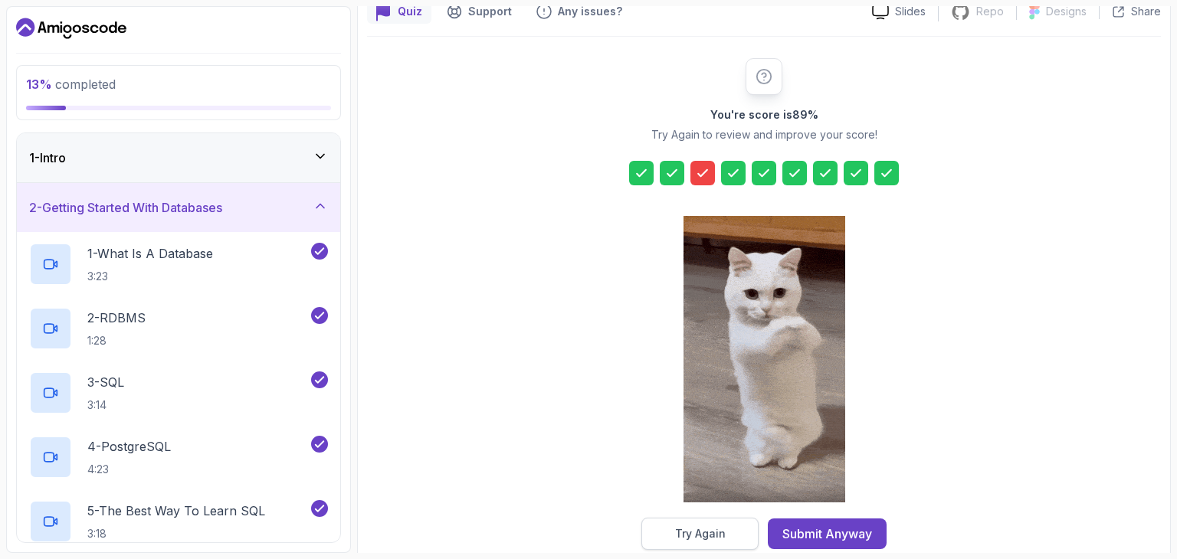
click at [688, 521] on button "Try Again" at bounding box center [699, 534] width 117 height 32
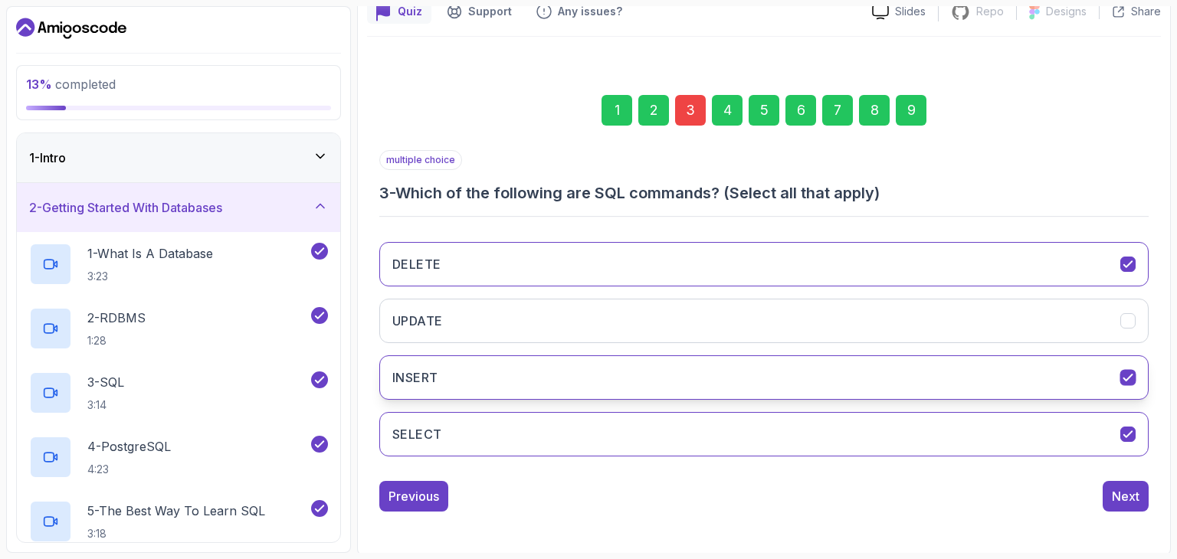
click at [733, 384] on button "INSERT" at bounding box center [763, 377] width 769 height 44
click at [754, 395] on button "INSERT" at bounding box center [763, 377] width 769 height 44
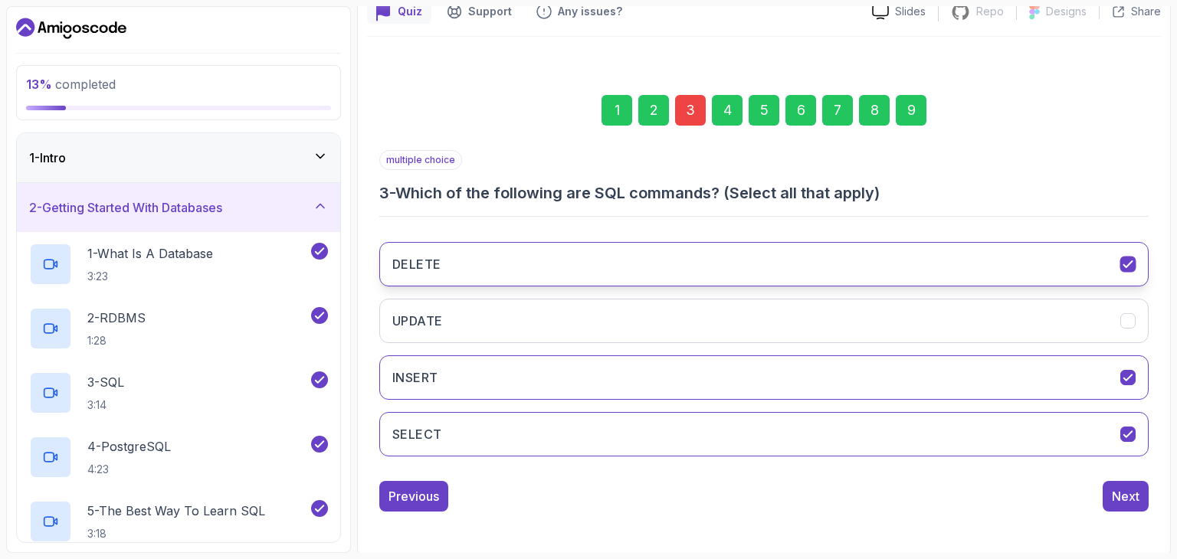
click at [512, 242] on button "DELETE" at bounding box center [763, 264] width 769 height 44
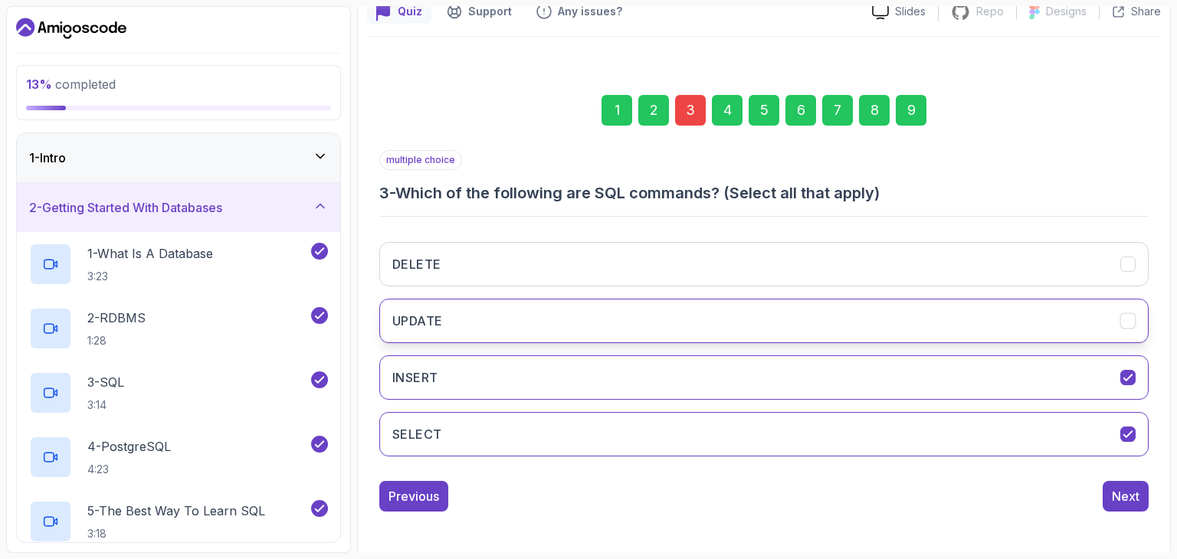
click at [1119, 330] on button "UPDATE" at bounding box center [763, 321] width 769 height 44
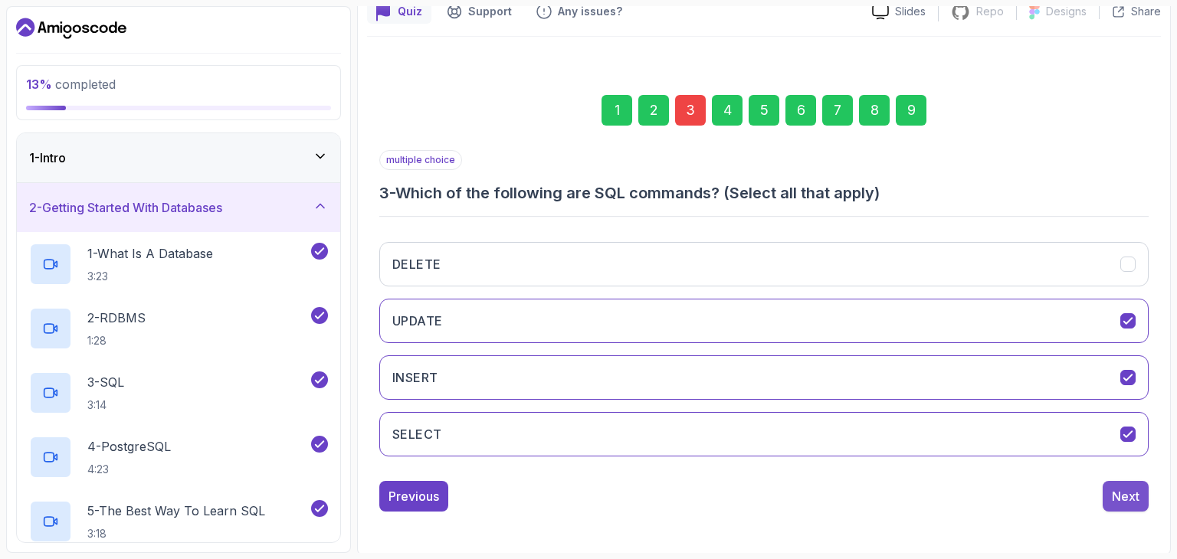
click at [1134, 487] on div "Next" at bounding box center [1126, 496] width 28 height 18
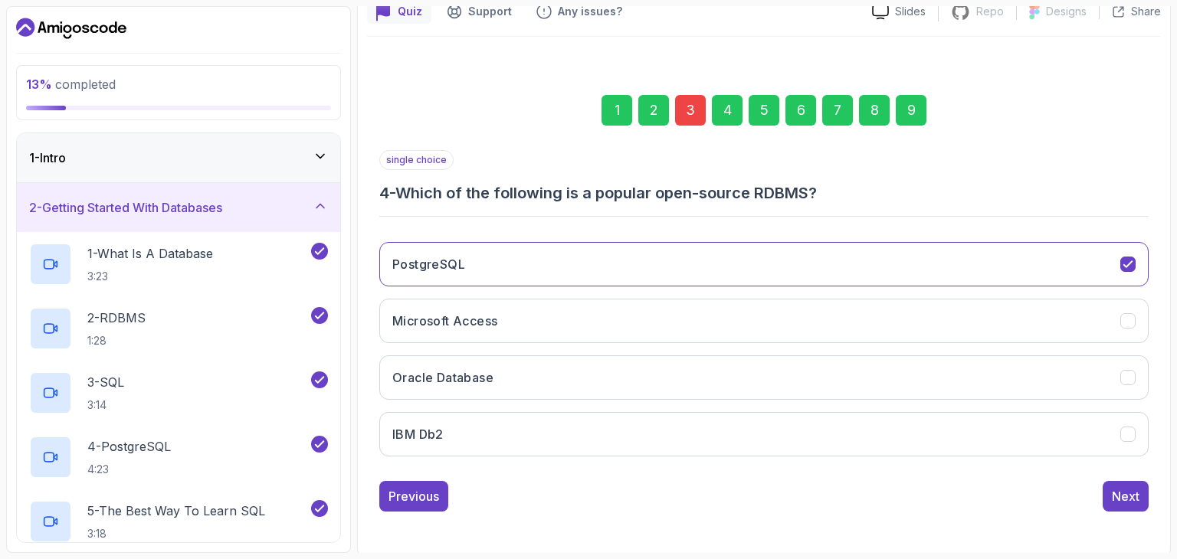
click at [910, 120] on div "9" at bounding box center [910, 110] width 31 height 31
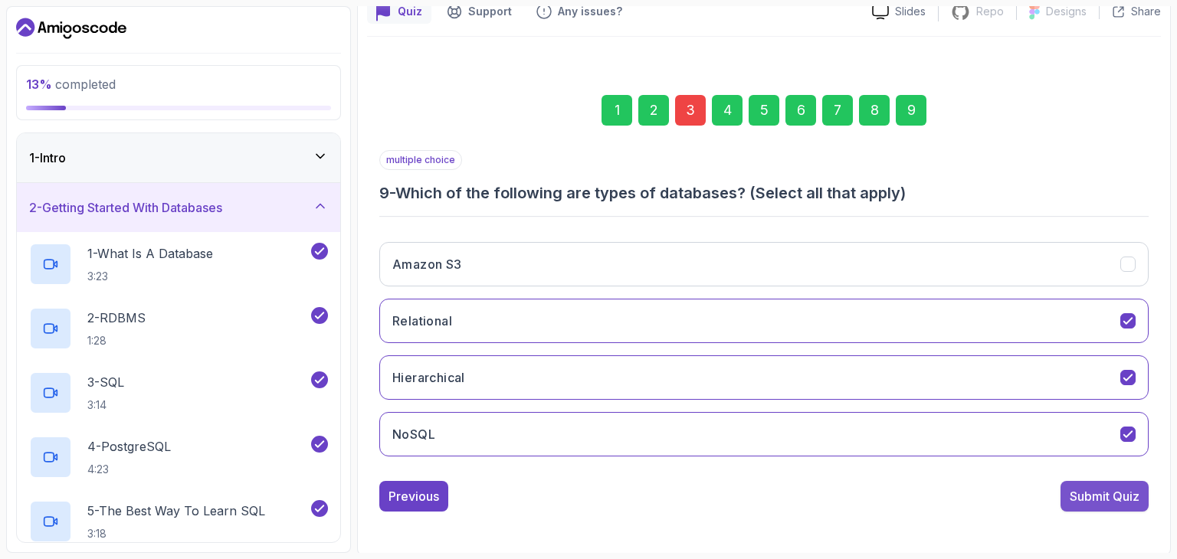
click at [1112, 493] on div "Submit Quiz" at bounding box center [1104, 496] width 70 height 18
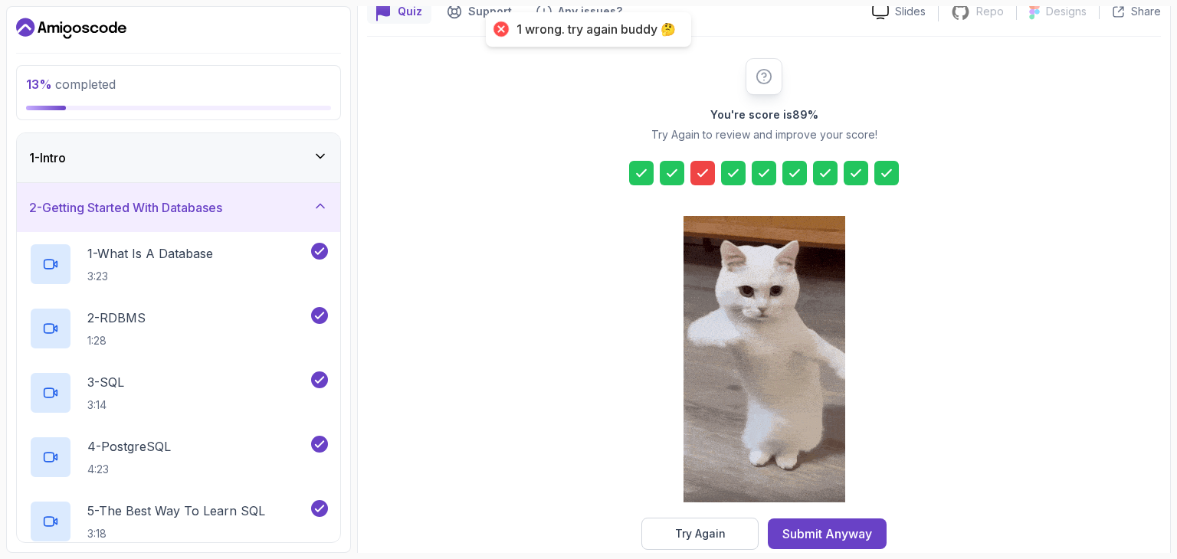
click at [696, 172] on icon at bounding box center [702, 172] width 15 height 15
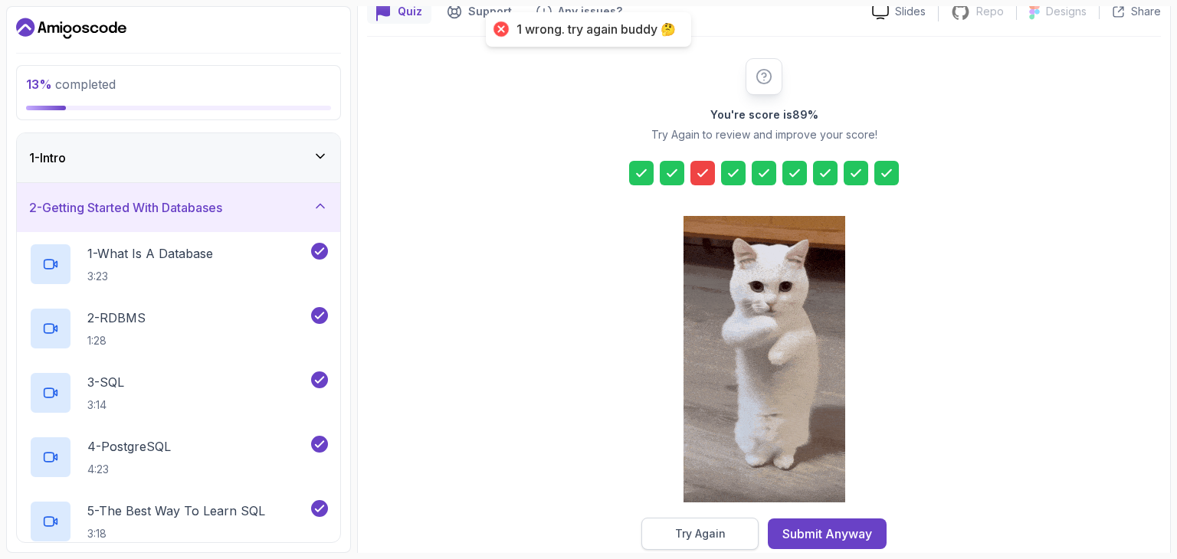
click at [721, 524] on button "Try Again" at bounding box center [699, 534] width 117 height 32
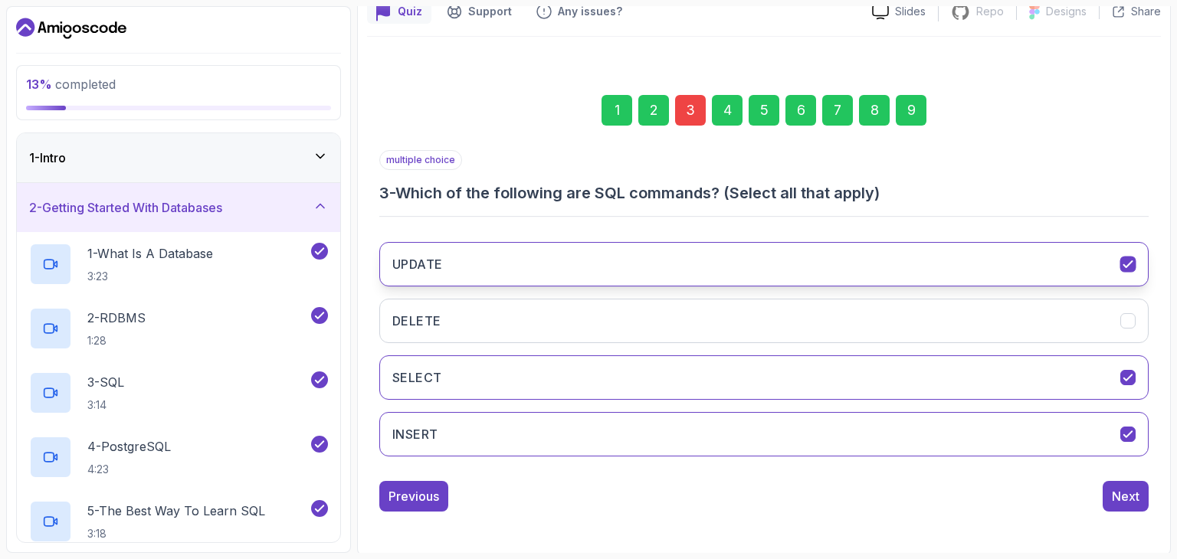
click at [584, 265] on button "UPDATE" at bounding box center [763, 264] width 769 height 44
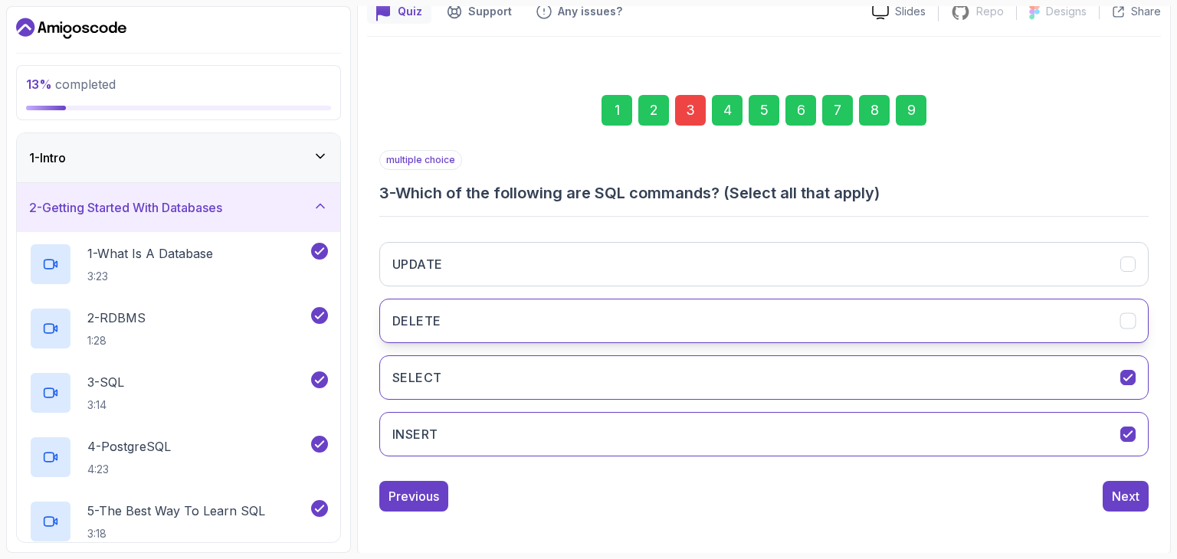
click at [569, 320] on button "DELETE" at bounding box center [763, 321] width 769 height 44
click at [971, 310] on button "DELETE" at bounding box center [763, 321] width 769 height 44
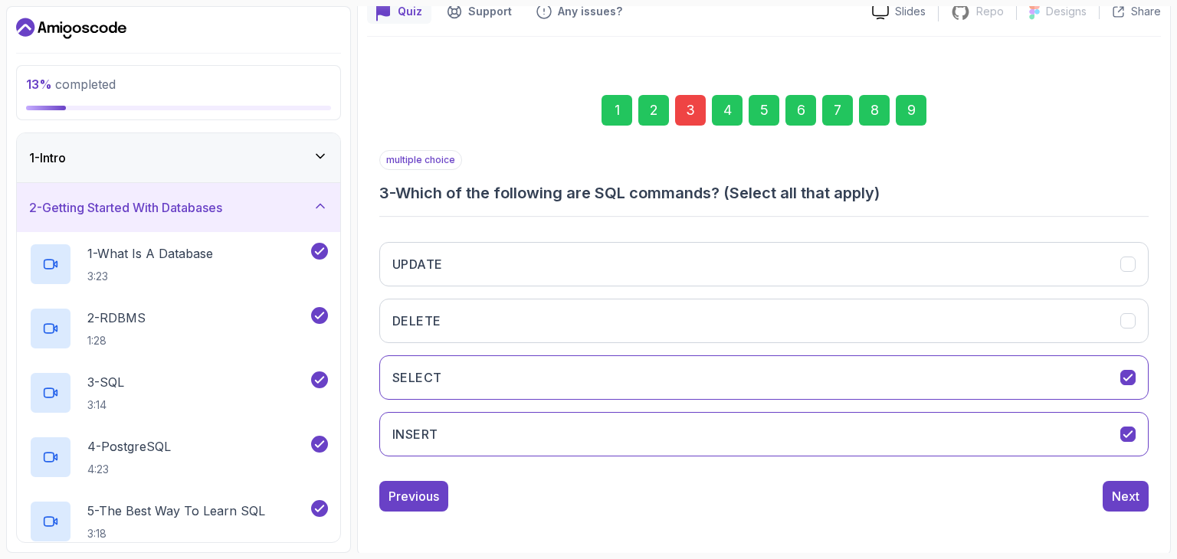
click at [903, 116] on div "9" at bounding box center [910, 110] width 31 height 31
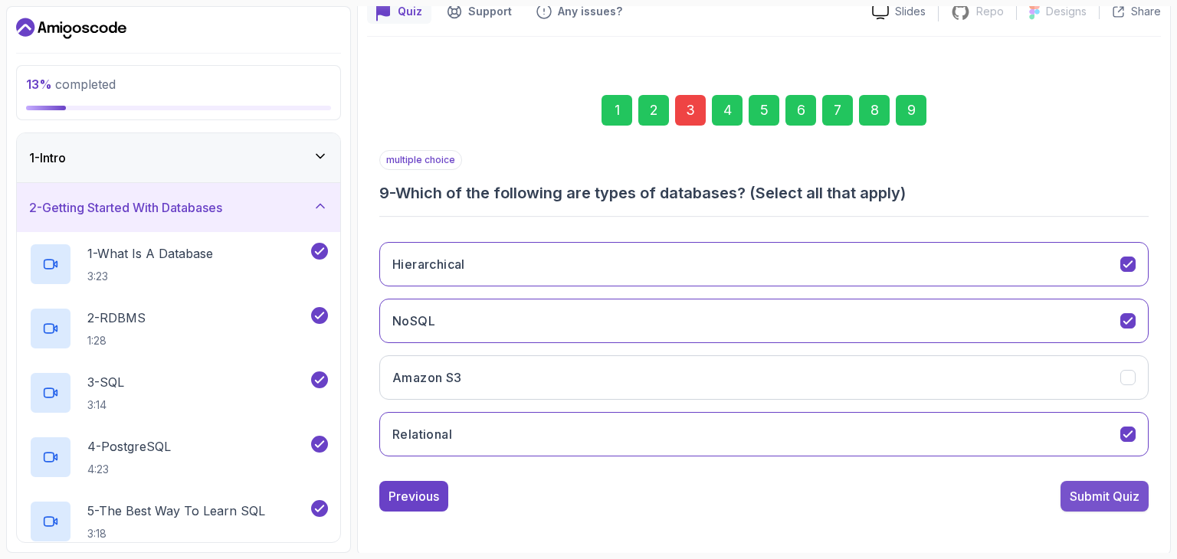
click at [1121, 503] on button "Submit Quiz" at bounding box center [1104, 496] width 88 height 31
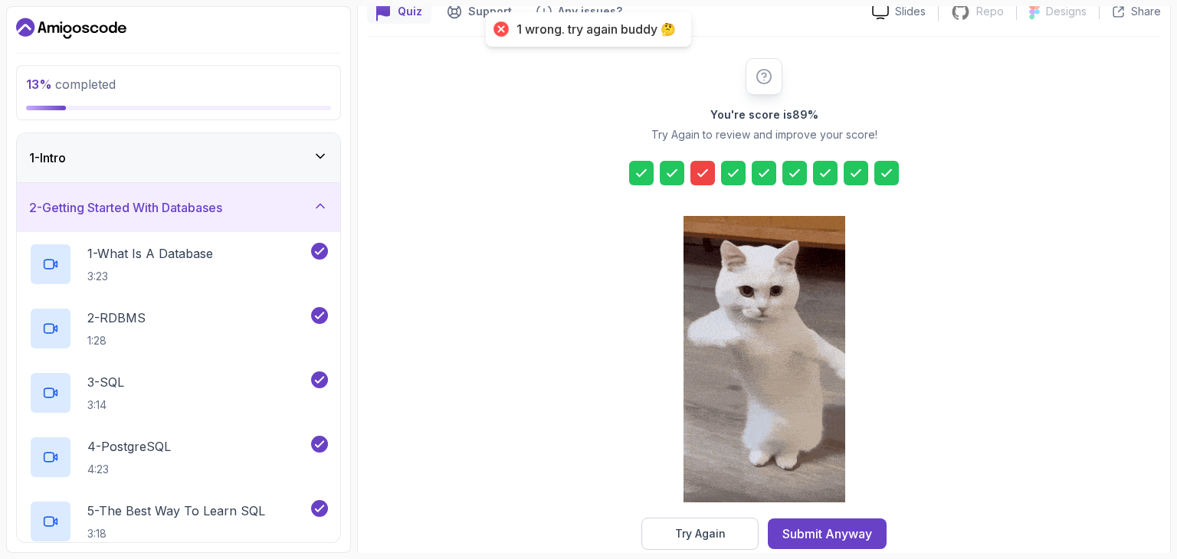
click at [699, 185] on div "You're score is 89 % Try Again to review and improve your score! Try Again Subm…" at bounding box center [764, 304] width 294 height 492
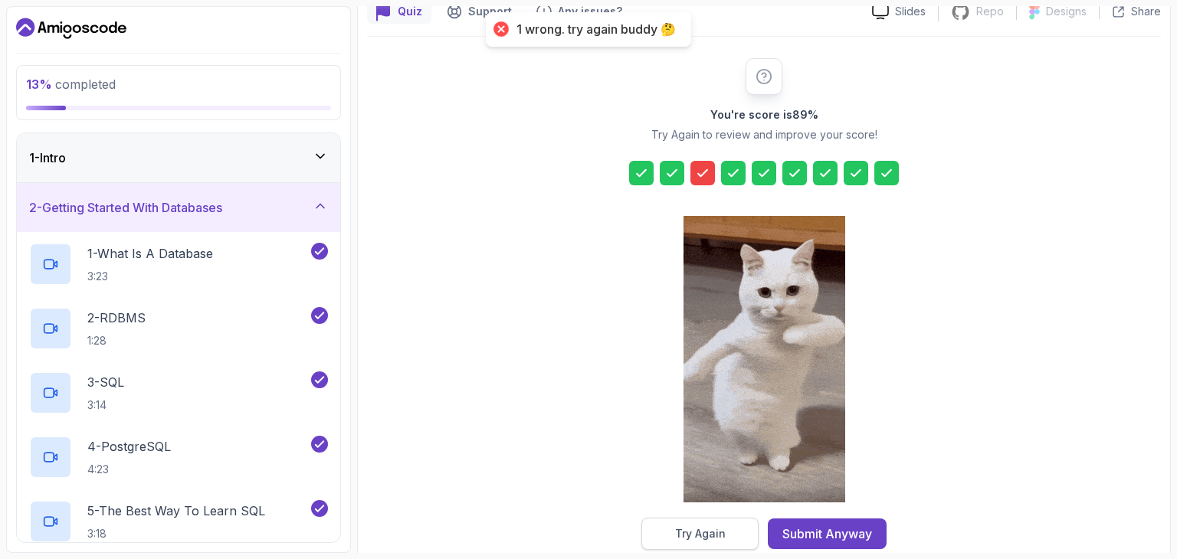
click at [728, 542] on button "Try Again" at bounding box center [699, 534] width 117 height 32
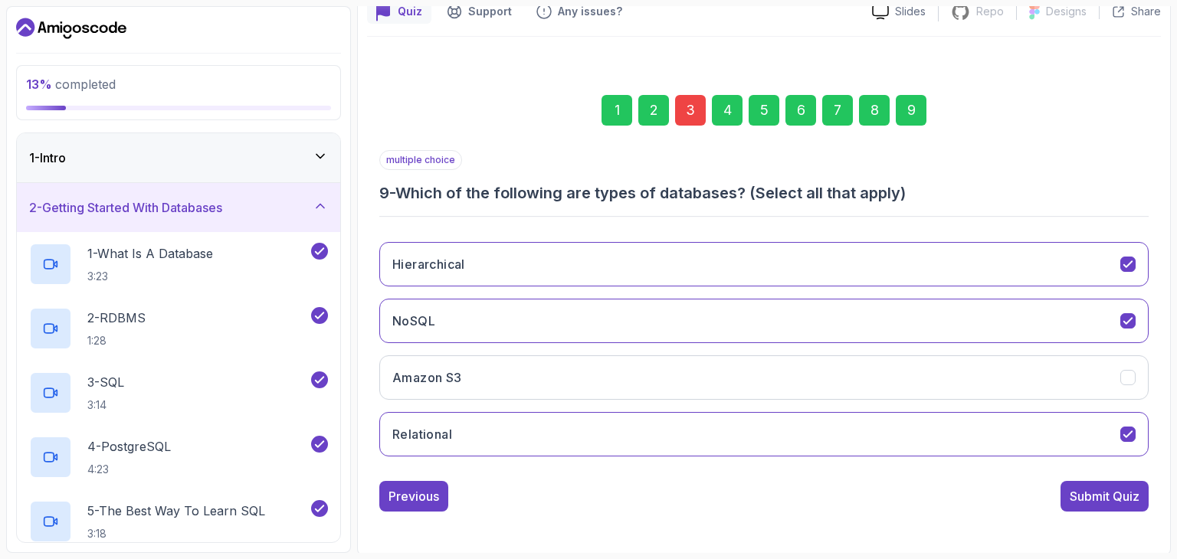
click at [692, 107] on div "3" at bounding box center [690, 110] width 31 height 31
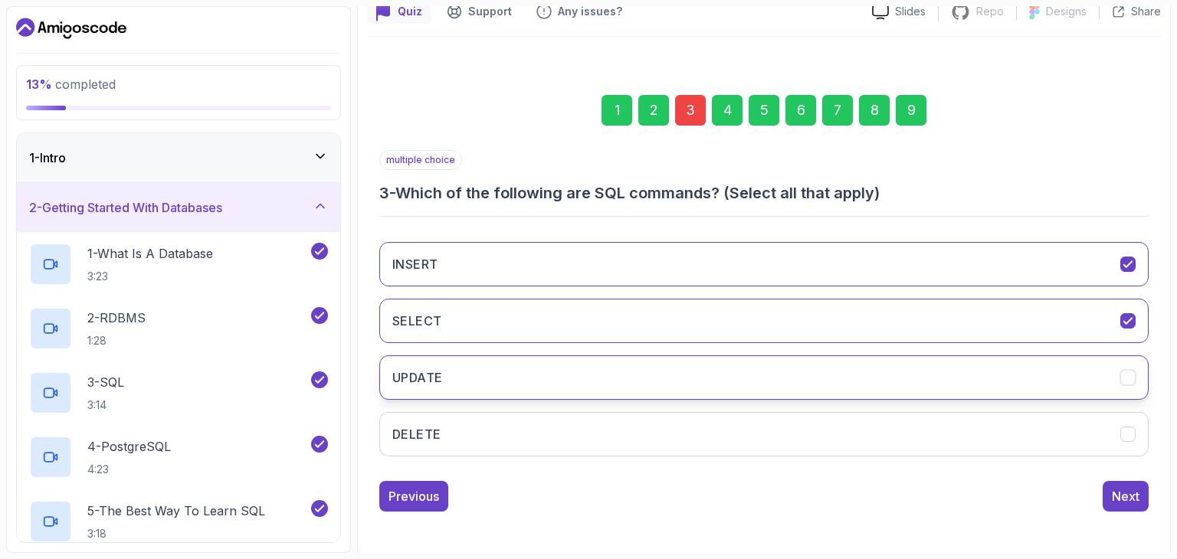
click at [501, 396] on button "UPDATE" at bounding box center [763, 377] width 769 height 44
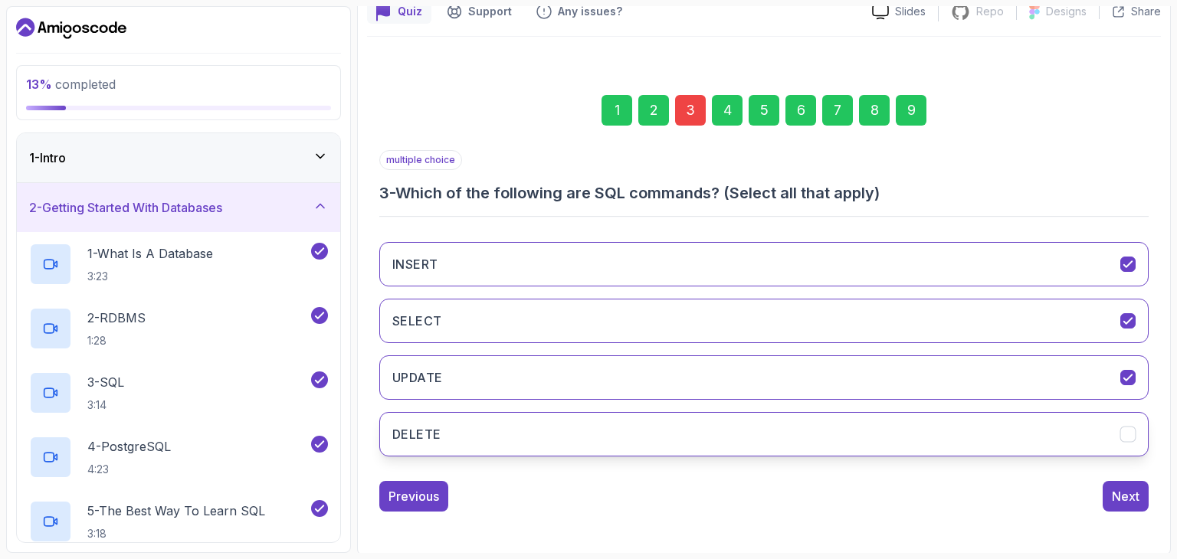
click at [503, 443] on button "DELETE" at bounding box center [763, 434] width 769 height 44
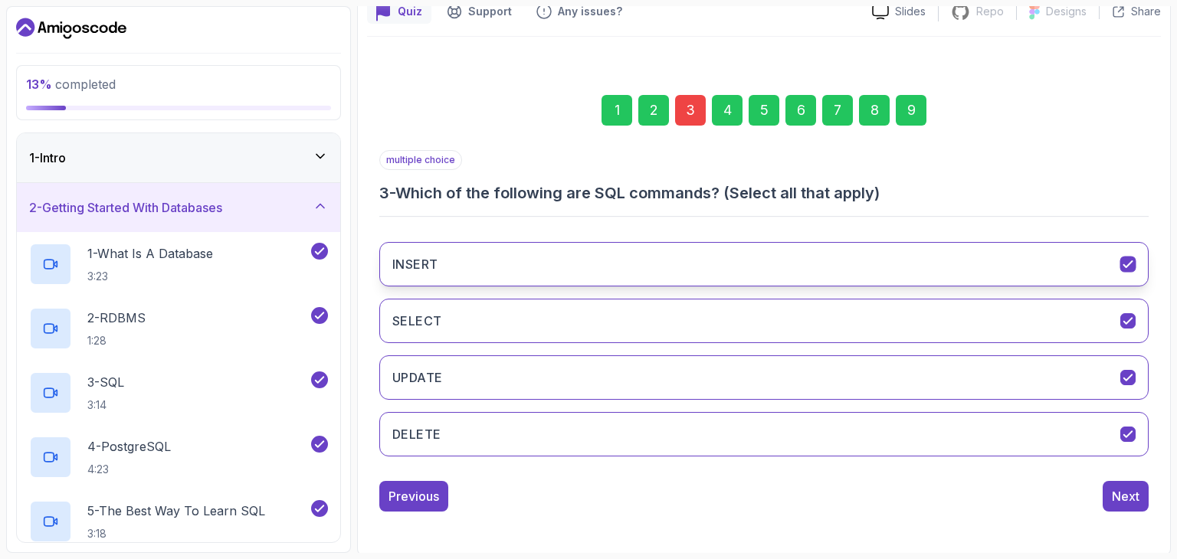
click at [470, 283] on button "INSERT" at bounding box center [763, 264] width 769 height 44
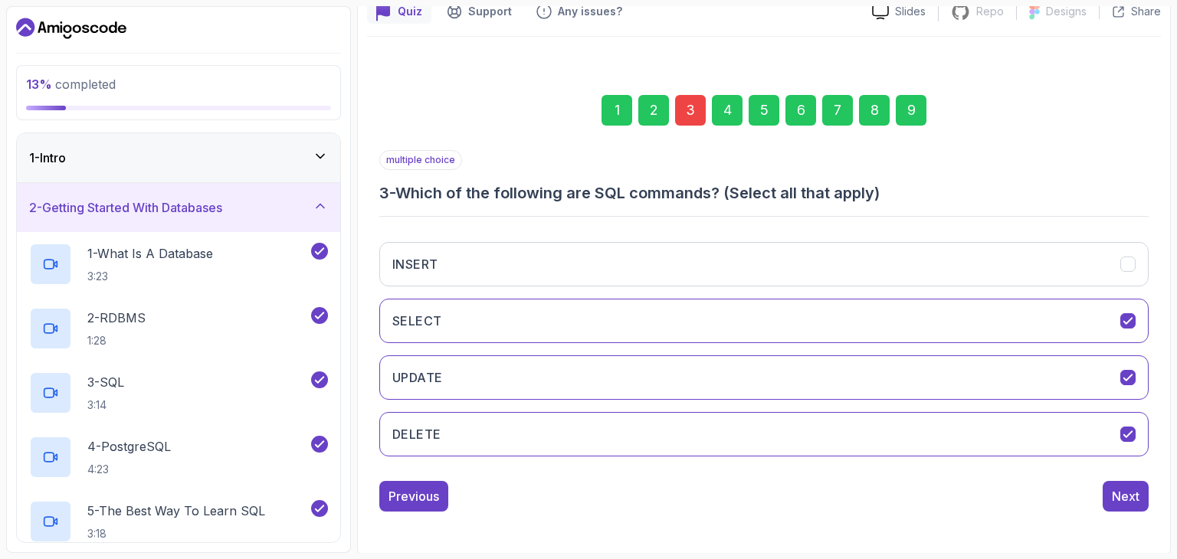
click at [903, 117] on div "9" at bounding box center [910, 110] width 31 height 31
click at [1088, 510] on div "1 2 3 4 5 6 7 8 9 multiple choice 9 - Which of the following are types of datab…" at bounding box center [764, 291] width 794 height 466
click at [1062, 470] on div "multiple choice 9 - Which of the following are types of databases? (Select all …" at bounding box center [763, 331] width 769 height 362
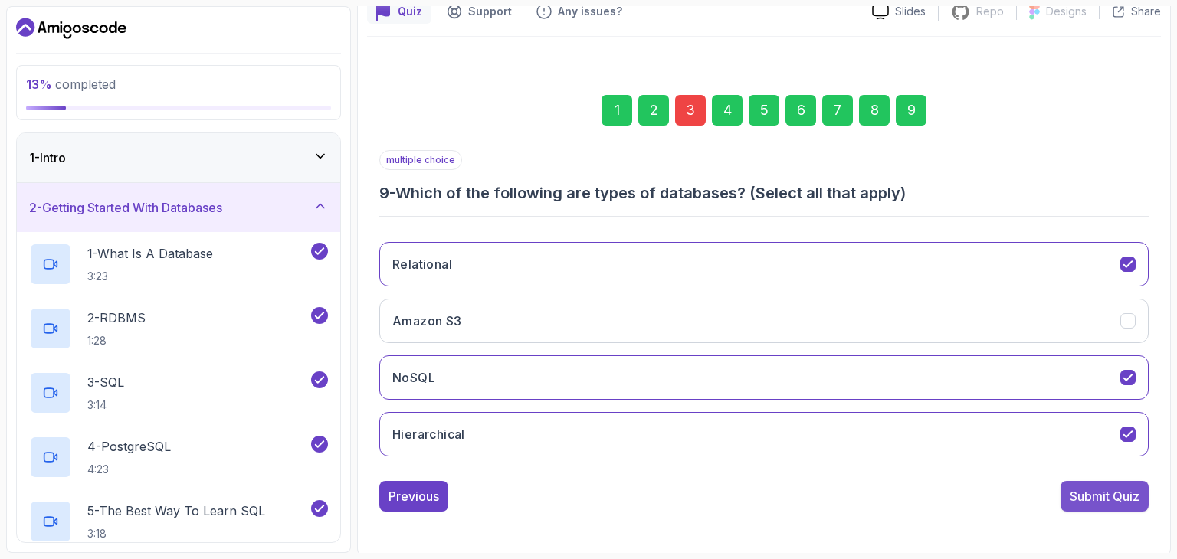
click at [1082, 488] on div "Submit Quiz" at bounding box center [1104, 496] width 70 height 18
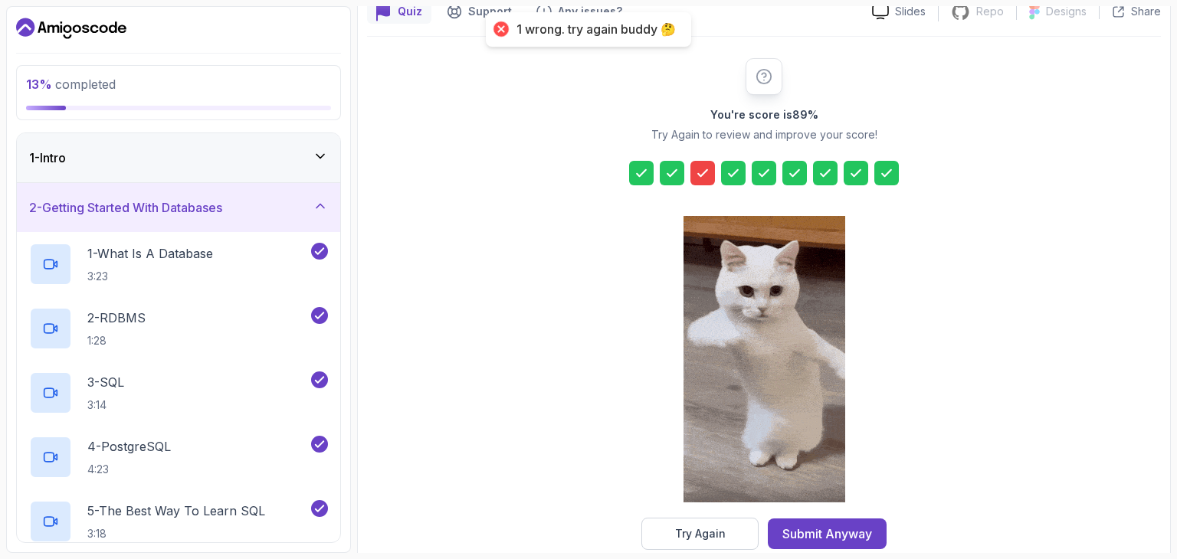
click at [701, 182] on div at bounding box center [702, 173] width 25 height 25
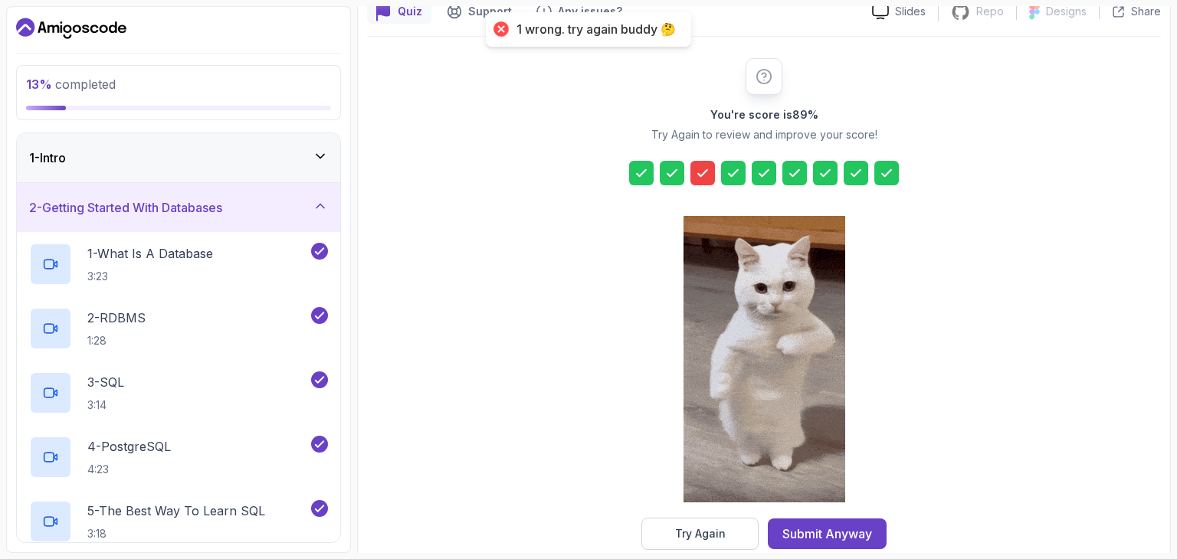
click at [699, 155] on div "You're score is 89 % Try Again to review and improve your score! Try Again Subm…" at bounding box center [764, 304] width 294 height 492
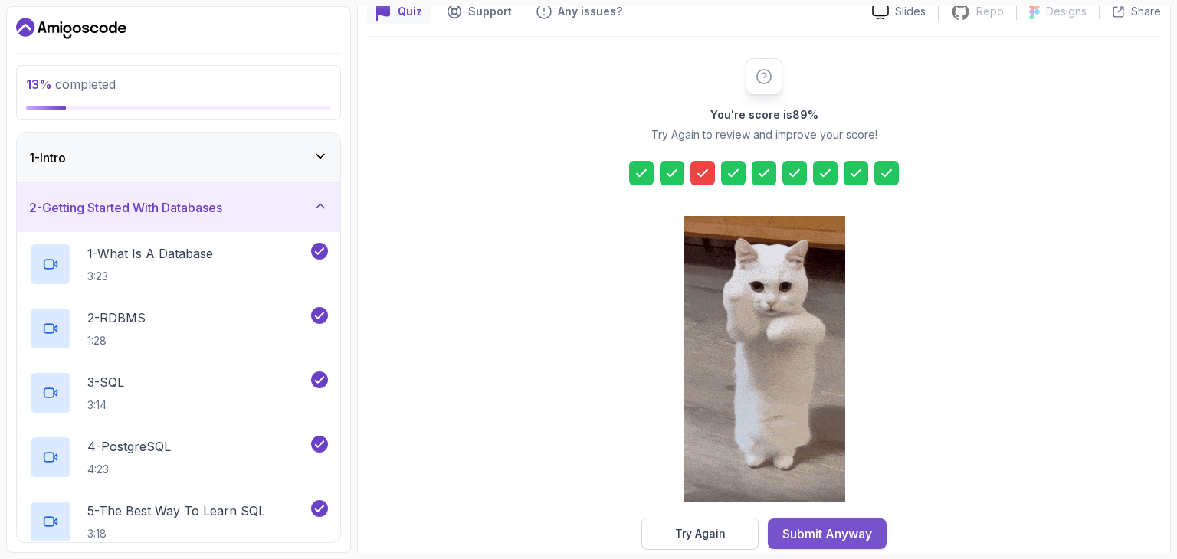
click at [794, 537] on div "Submit Anyway" at bounding box center [827, 534] width 90 height 18
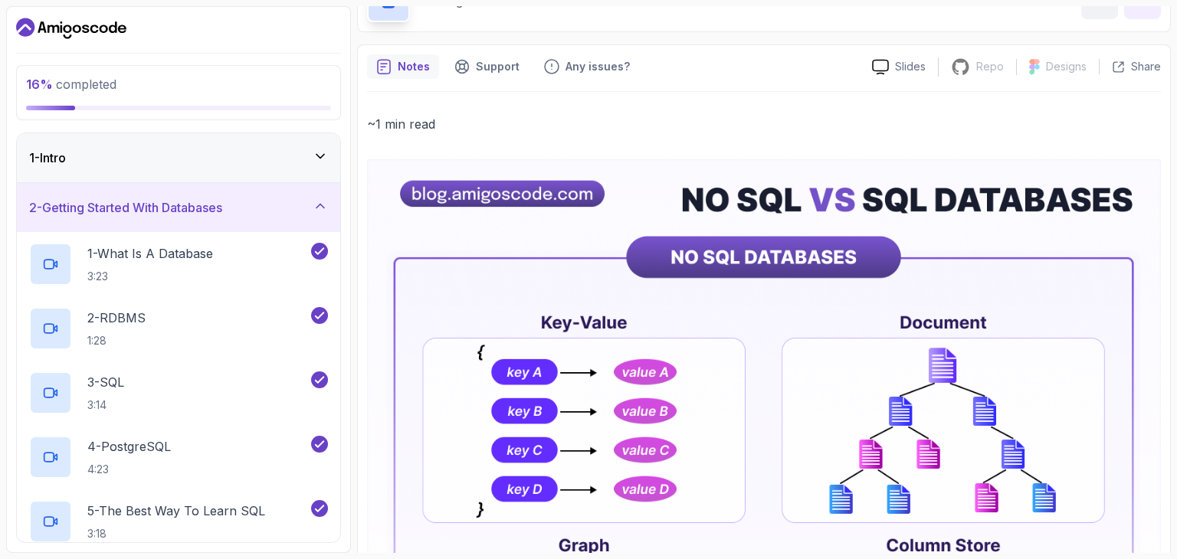
scroll to position [123, 0]
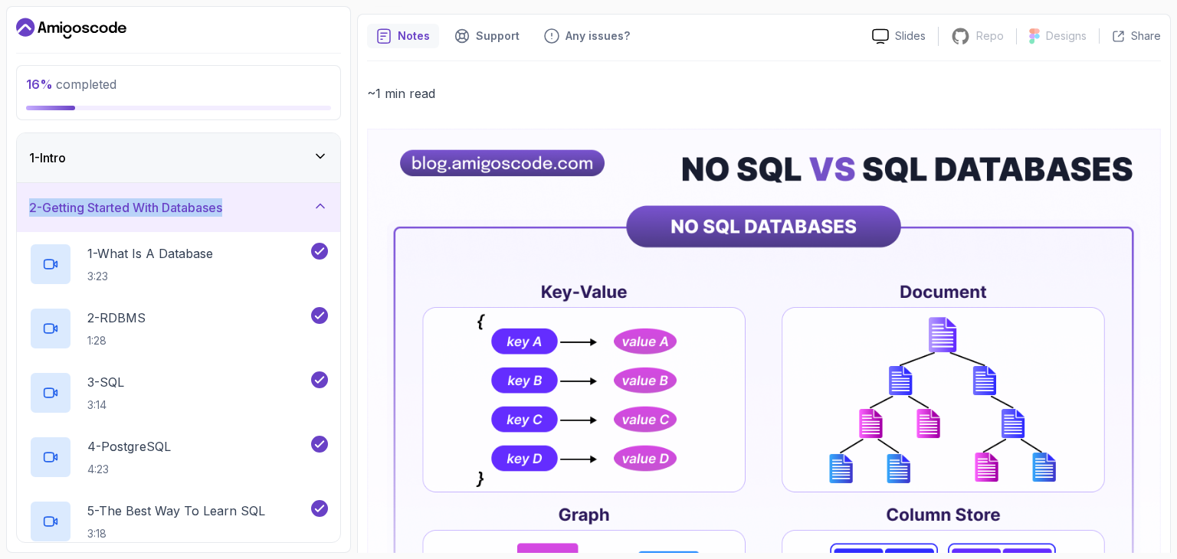
drag, startPoint x: 350, startPoint y: 169, endPoint x: 345, endPoint y: 188, distance: 19.0
click at [345, 188] on div "16 % completed 1 - Intro 2 - Getting Started With Databases 1 - What Is A Datab…" at bounding box center [178, 279] width 345 height 547
drag, startPoint x: 343, startPoint y: 191, endPoint x: 340, endPoint y: 237, distance: 46.1
click at [340, 237] on div "16 % completed 1 - Intro 2 - Getting Started With Databases 1 - What Is A Datab…" at bounding box center [178, 279] width 345 height 547
click at [340, 224] on div "1 - Intro 2 - Getting Started With Databases 1 - What Is A Database 3:23 2 - RD…" at bounding box center [178, 338] width 325 height 411
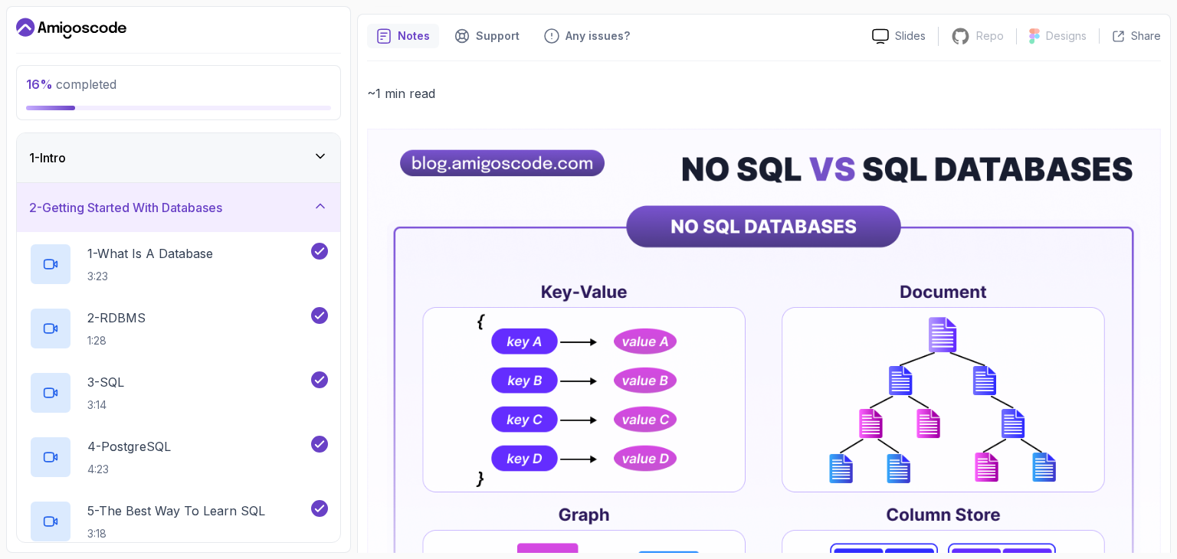
click at [339, 237] on div "1 - What Is A Database 3:23" at bounding box center [178, 264] width 323 height 64
click at [250, 213] on div "2 - Getting Started With Databases" at bounding box center [178, 207] width 299 height 18
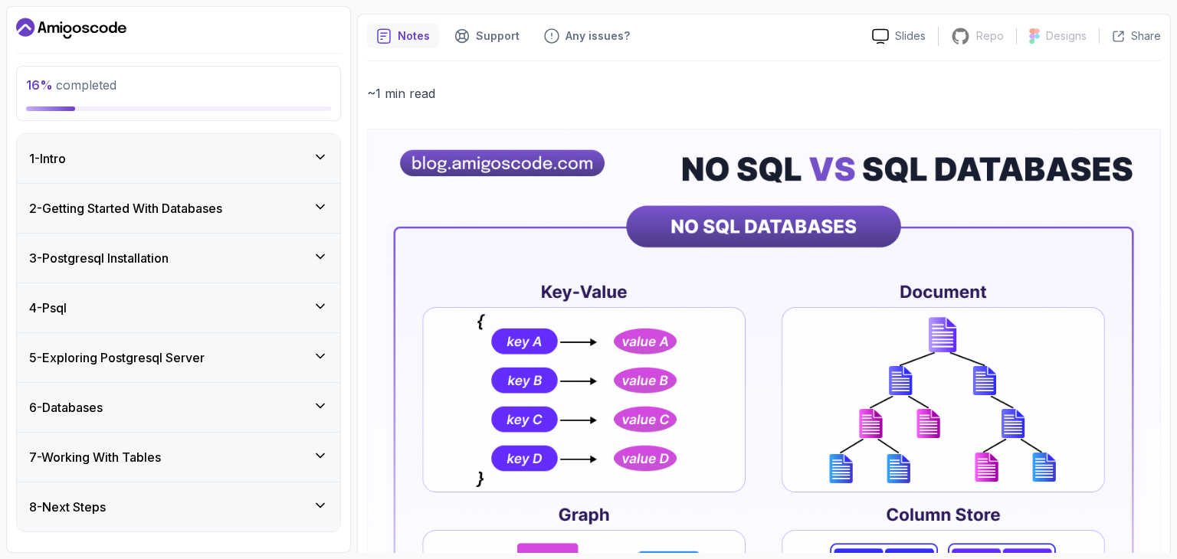
click at [294, 210] on div "2 - Getting Started With Databases" at bounding box center [178, 208] width 299 height 18
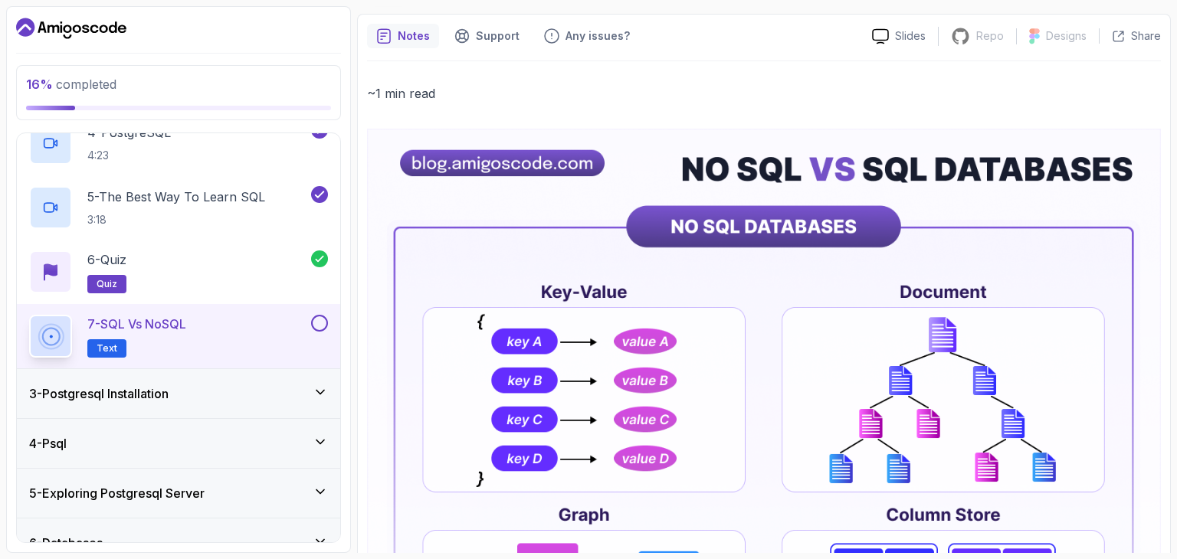
scroll to position [337, 0]
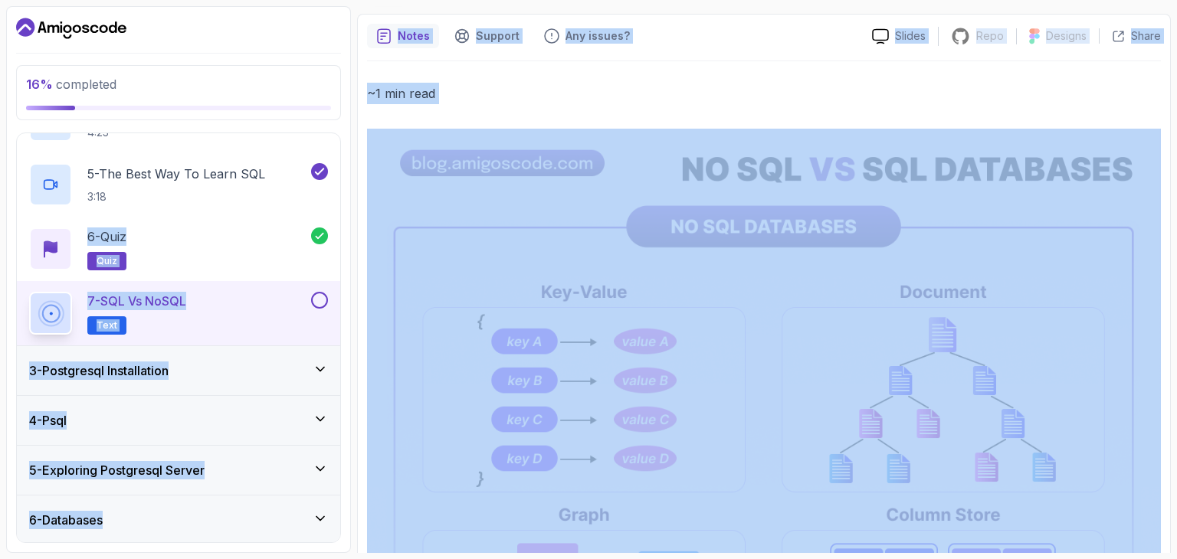
drag, startPoint x: 294, startPoint y: 210, endPoint x: 532, endPoint y: 211, distance: 238.2
click at [532, 211] on div "16 % completed 1 - Intro 2 - Getting Started With Databases 1 - What Is A Datab…" at bounding box center [588, 279] width 1164 height 547
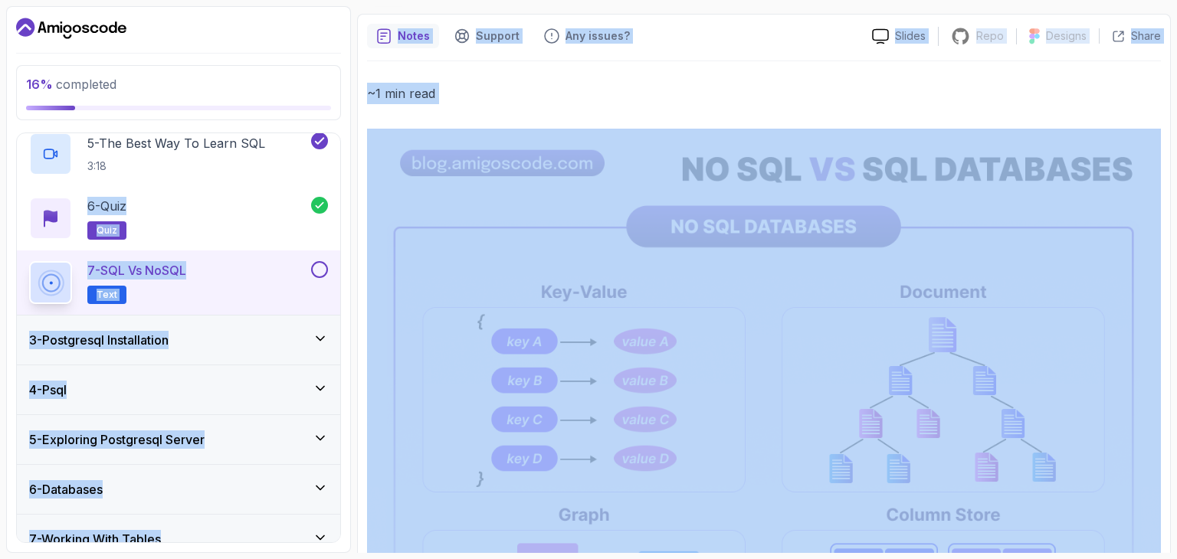
scroll to position [398, 0]
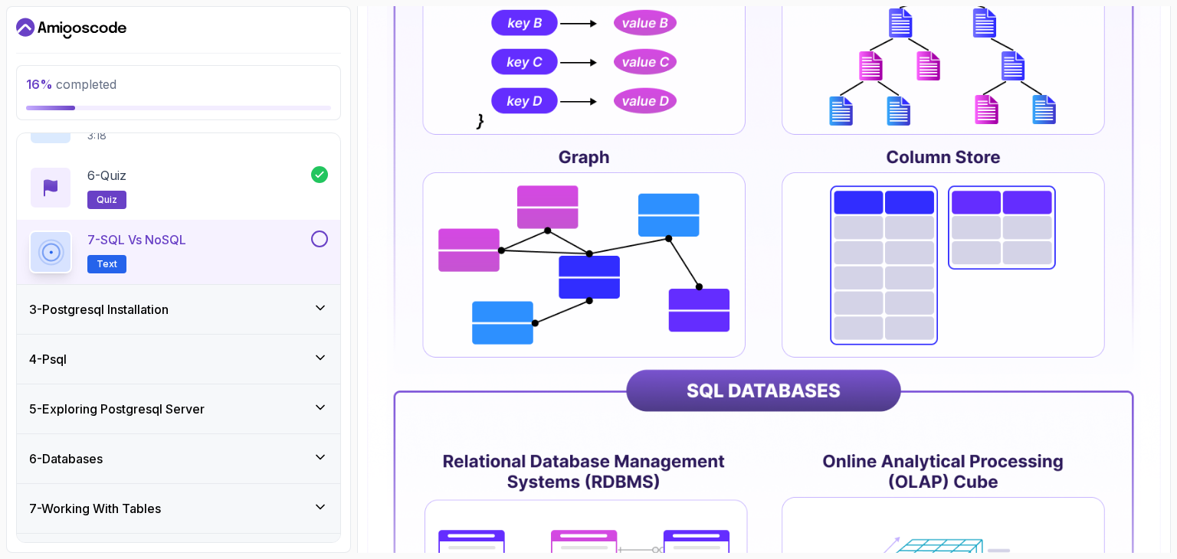
click at [815, 160] on img at bounding box center [764, 263] width 794 height 984
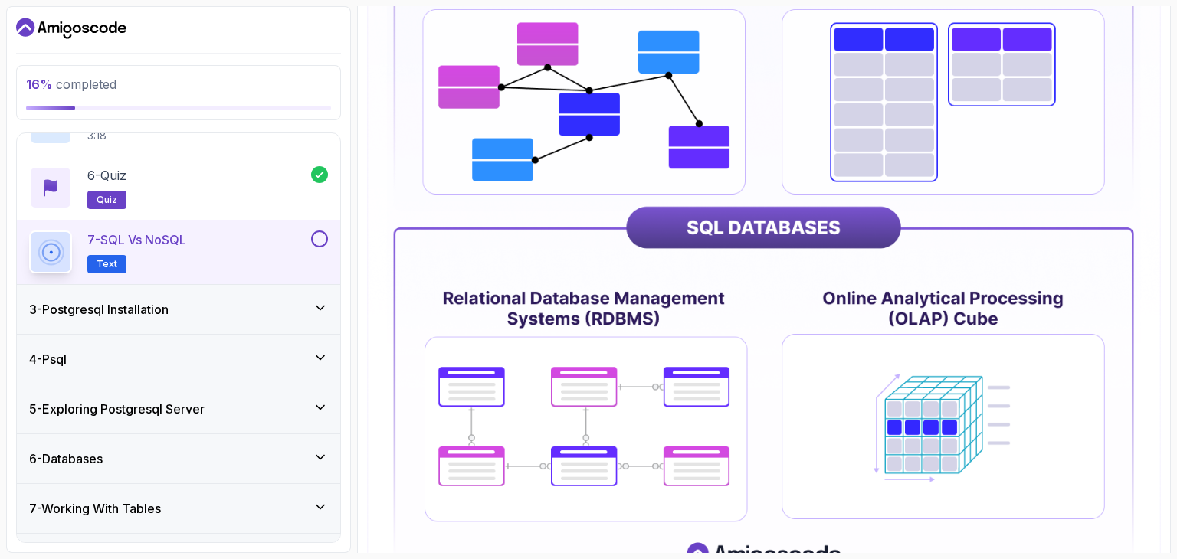
scroll to position [674, 0]
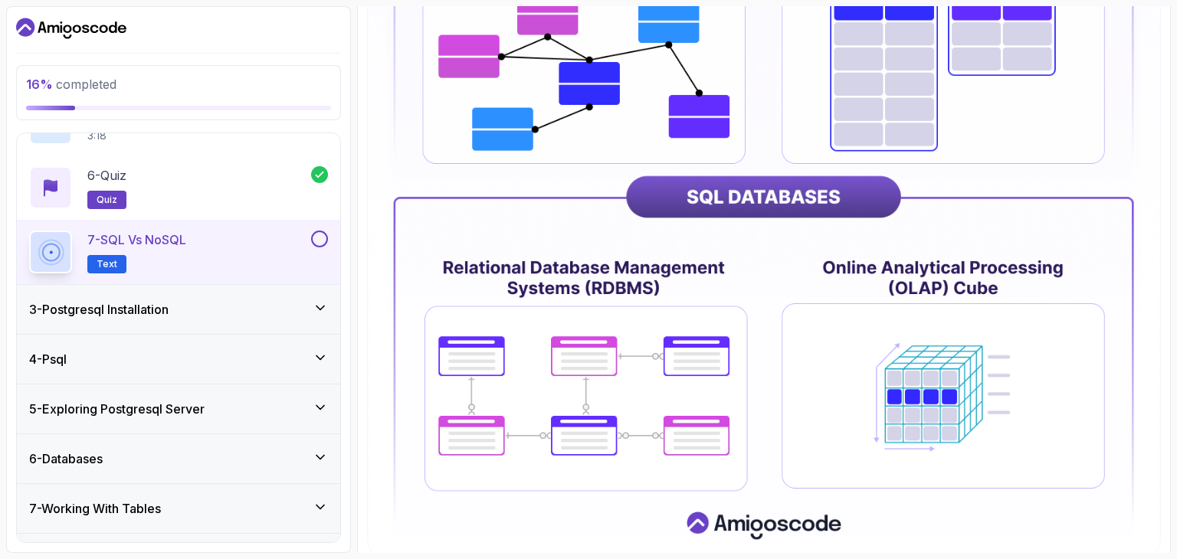
click at [815, 160] on img at bounding box center [764, 69] width 794 height 984
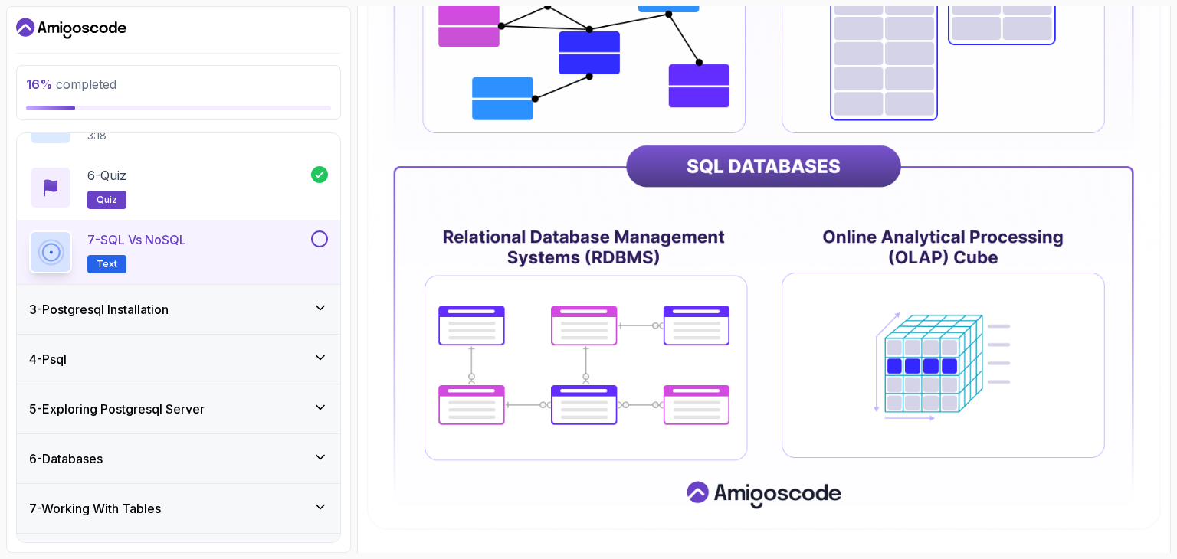
scroll to position [738, 0]
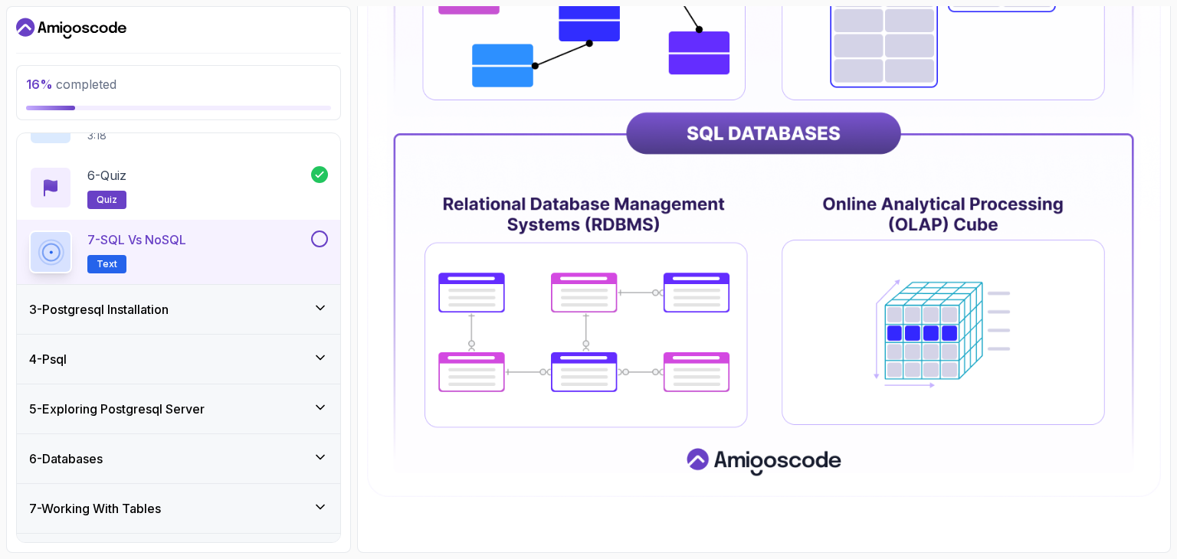
click at [279, 298] on div "3 - Postgresql Installation" at bounding box center [178, 309] width 323 height 49
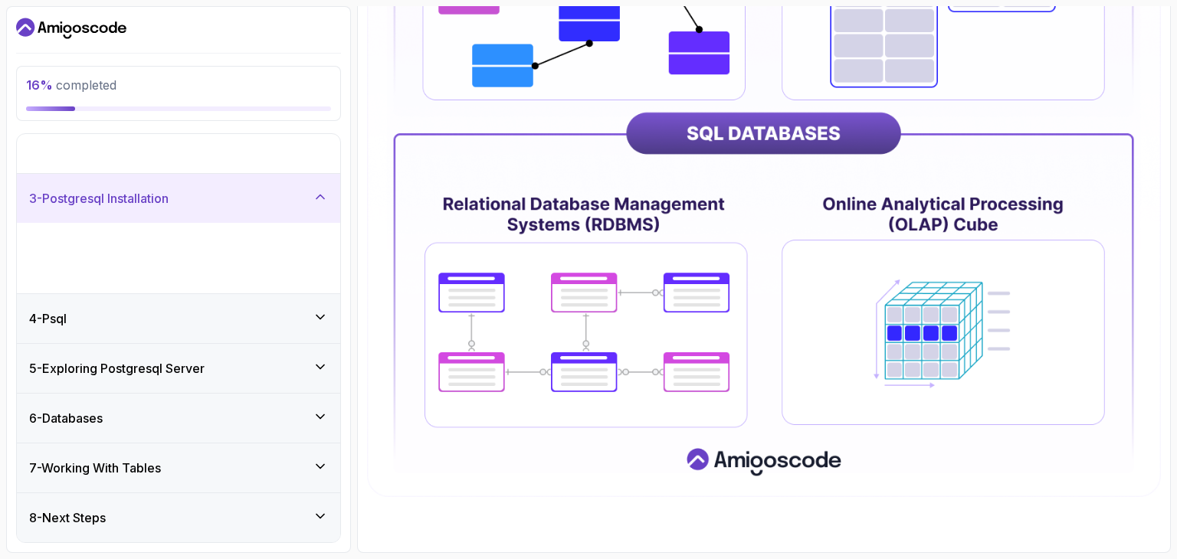
scroll to position [0, 0]
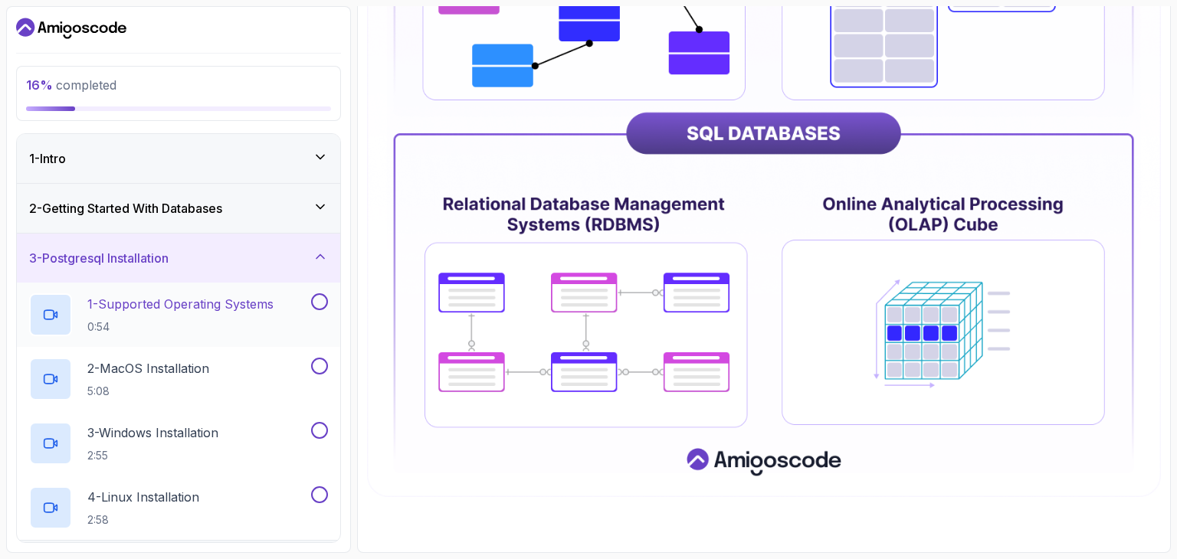
click at [286, 309] on div "1 - Supported Operating Systems 0:54" at bounding box center [168, 314] width 279 height 43
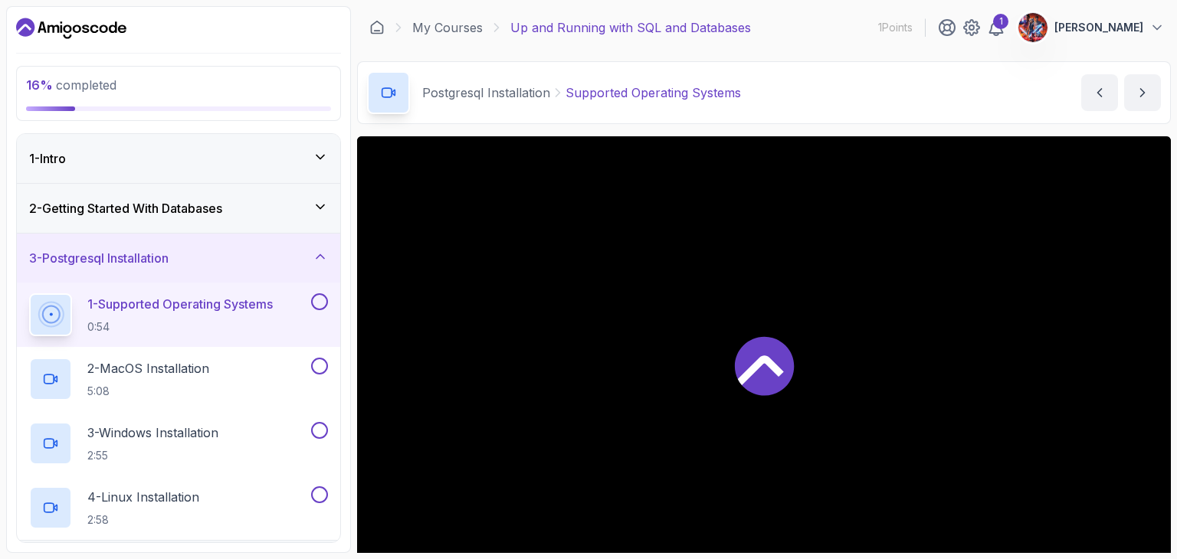
click at [299, 205] on div "2 - Getting Started With Databases" at bounding box center [178, 208] width 299 height 18
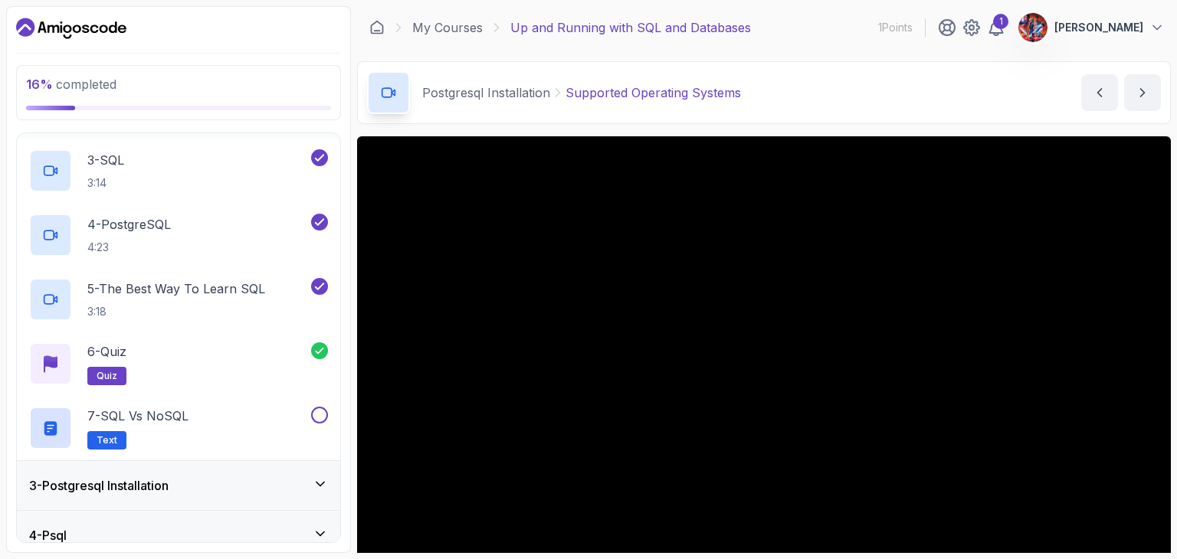
scroll to position [337, 0]
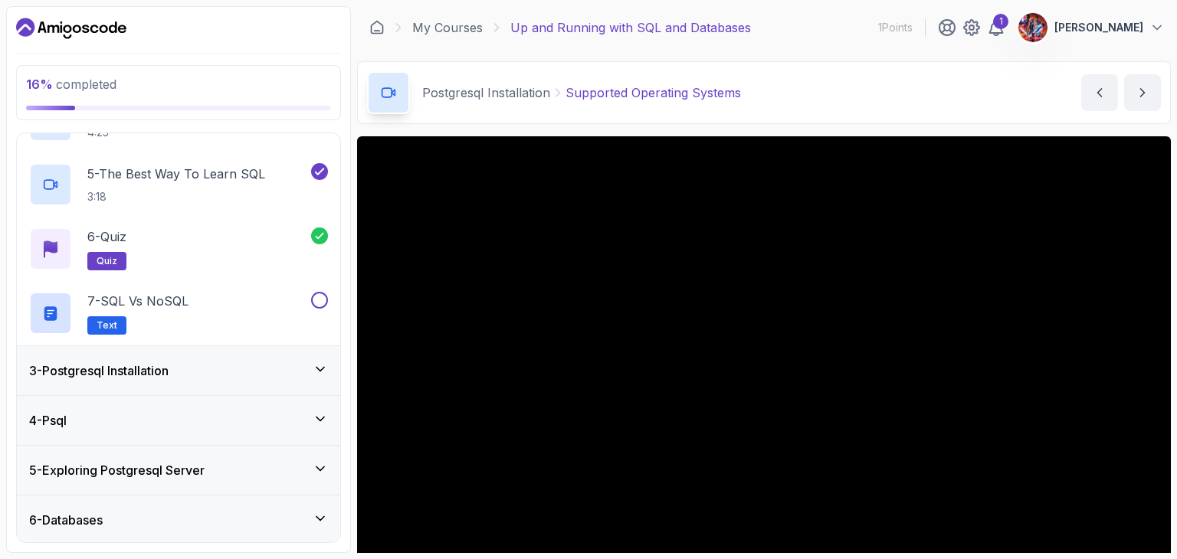
click at [325, 314] on button "7 - SQL vs NoSQL Text" at bounding box center [178, 313] width 299 height 43
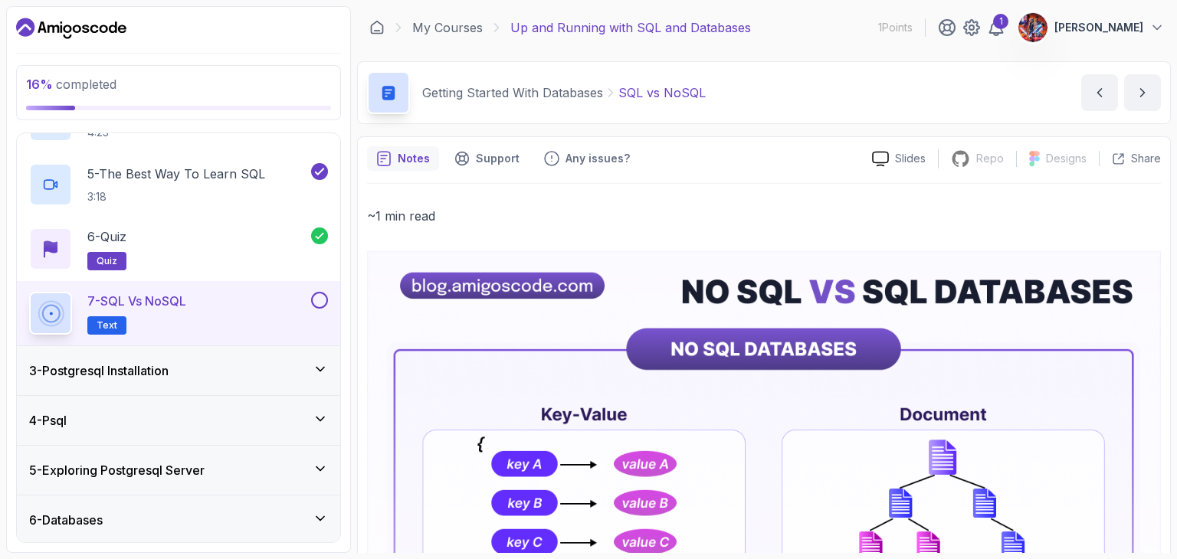
click at [921, 164] on p "Slides" at bounding box center [910, 158] width 31 height 15
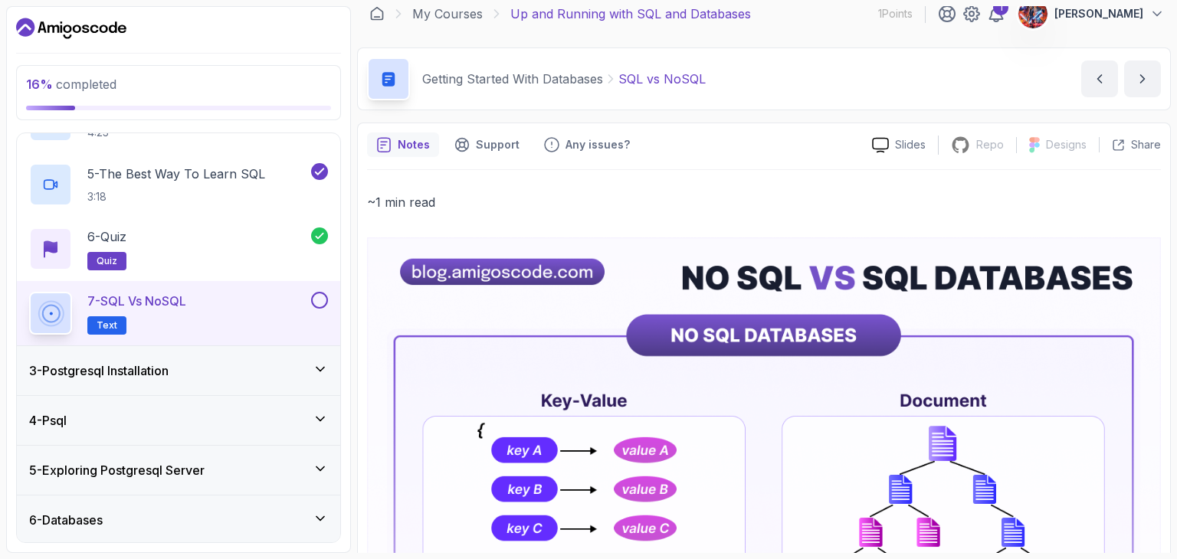
click at [555, 123] on main "My Courses Up and Running with SQL and Databases 1 Points 1 George Dermanis 3 -…" at bounding box center [764, 279] width 814 height 547
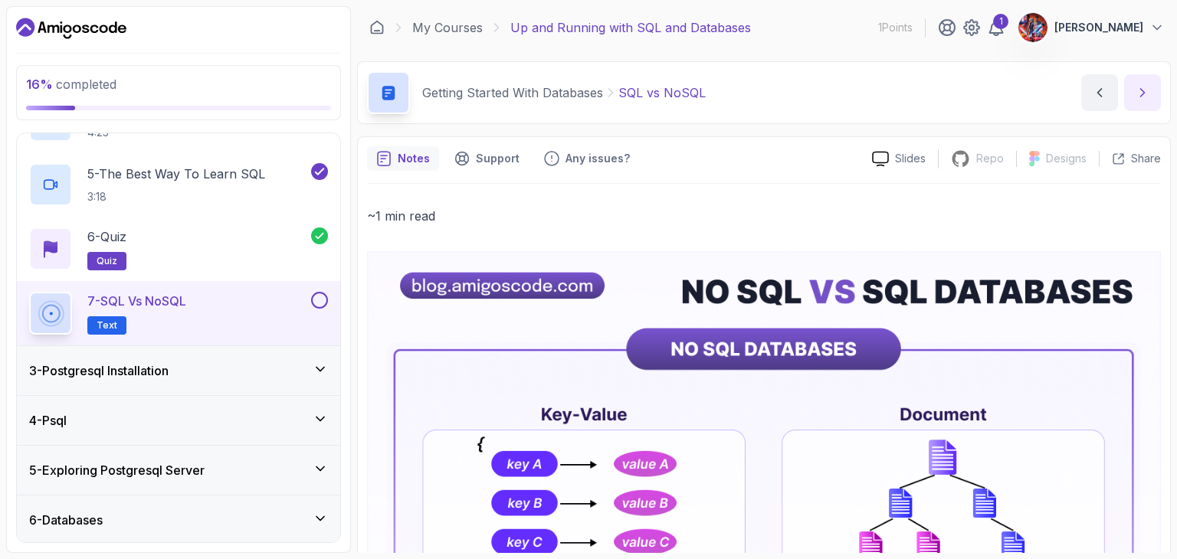
click at [1134, 97] on icon "next content" at bounding box center [1141, 92] width 15 height 15
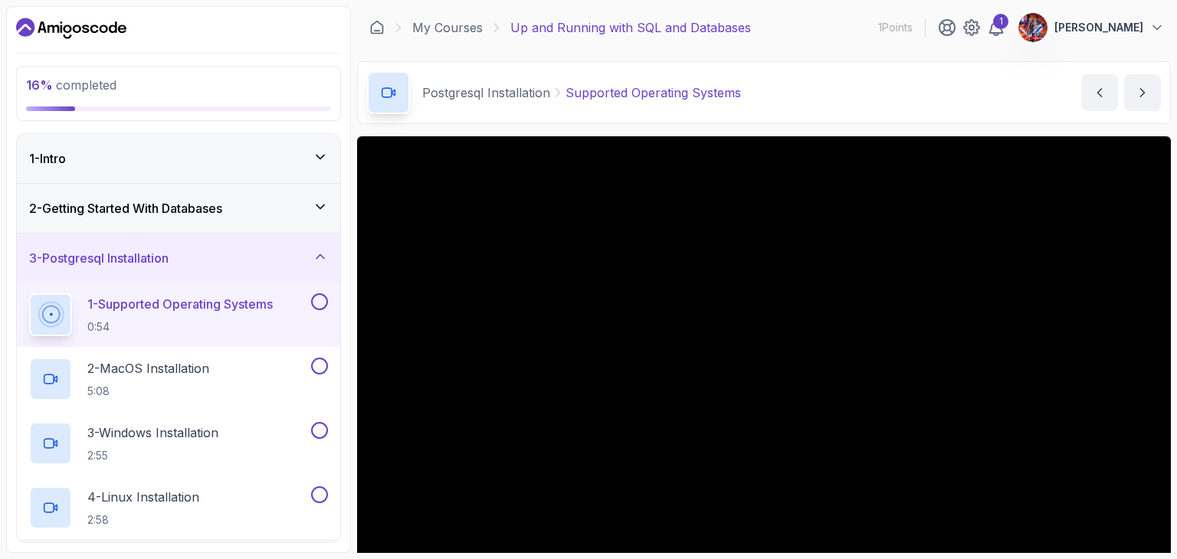
click at [320, 184] on div "2 - Getting Started With Databases" at bounding box center [178, 208] width 323 height 49
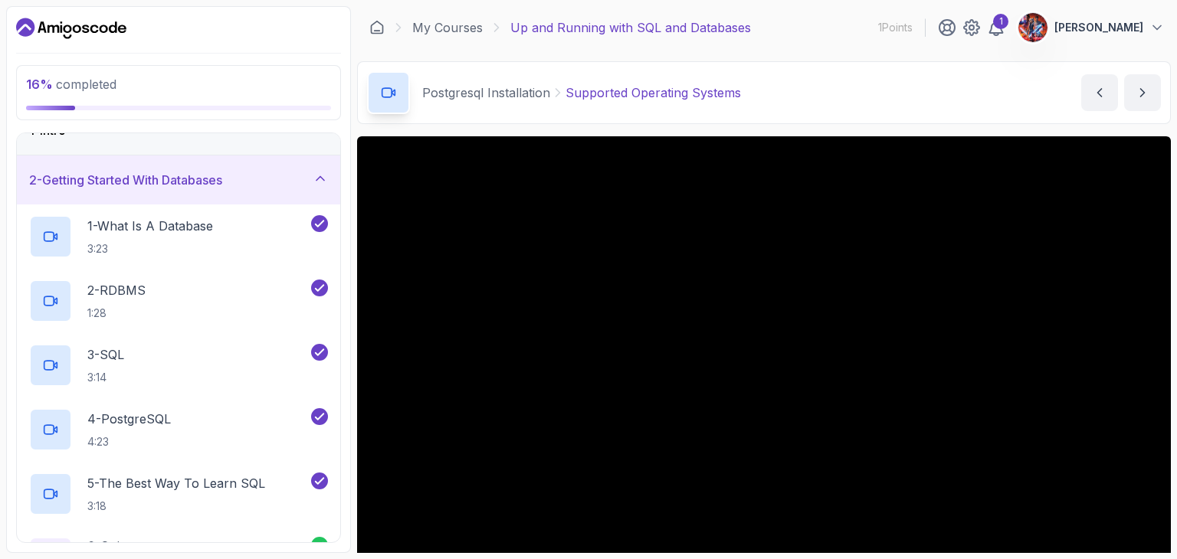
scroll to position [31, 0]
click at [218, 120] on div "16 % completed 1 - Intro 2 - Getting Started With Databases 1 - What Is A Datab…" at bounding box center [178, 279] width 345 height 547
click at [300, 175] on div "2 - Getting Started With Databases" at bounding box center [178, 177] width 299 height 18
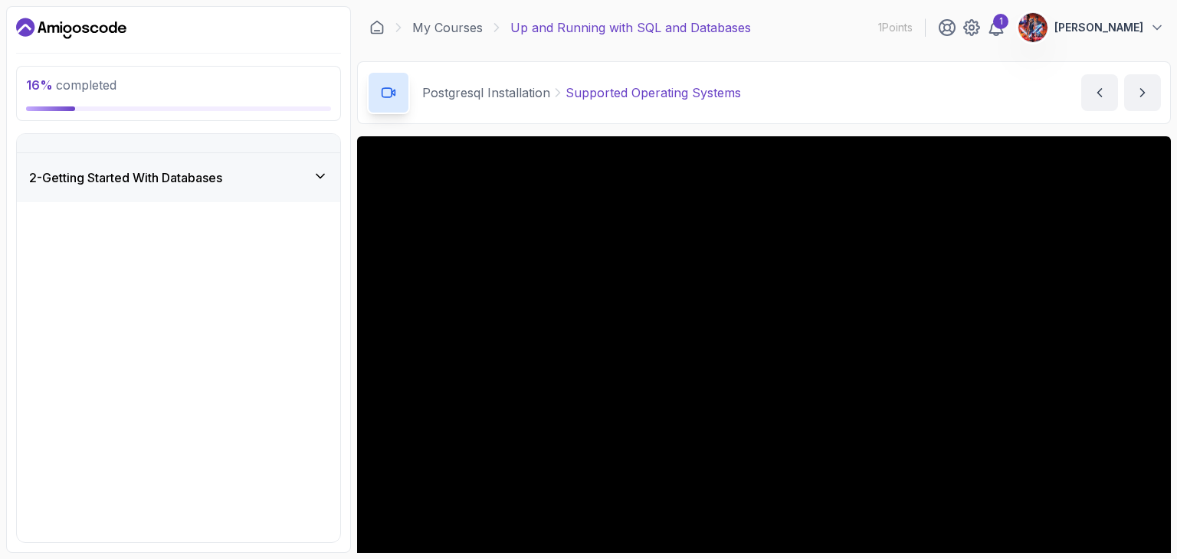
scroll to position [0, 0]
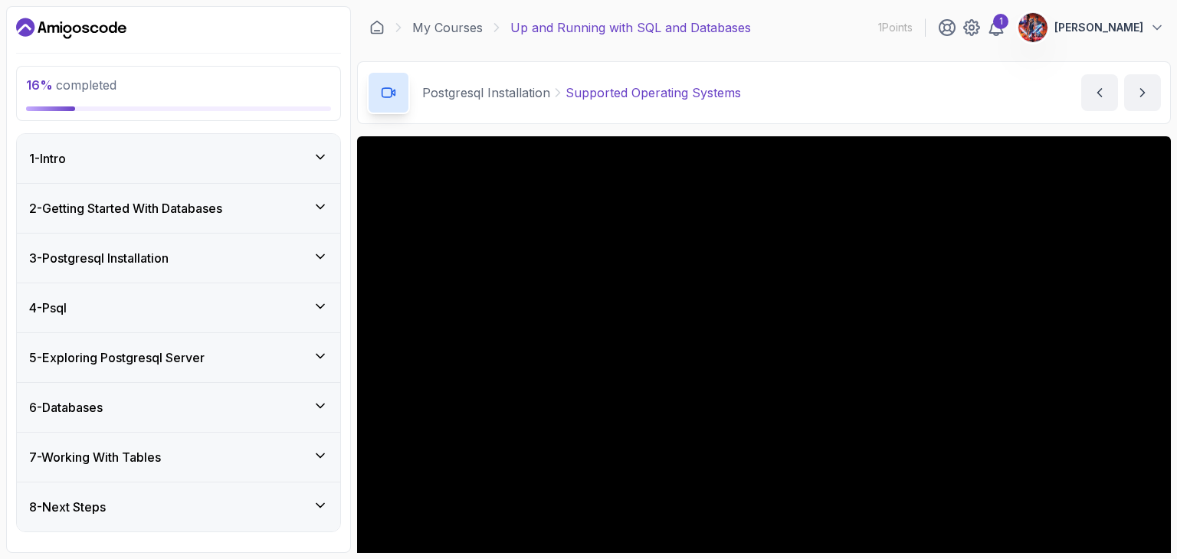
click at [305, 223] on div "2 - Getting Started With Databases" at bounding box center [178, 208] width 323 height 49
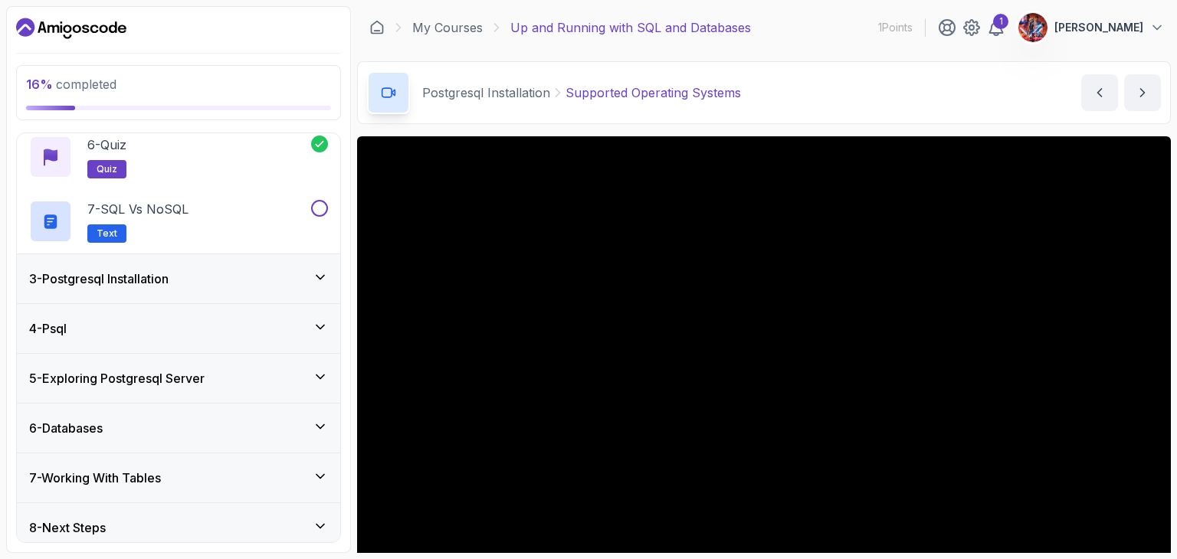
scroll to position [437, 0]
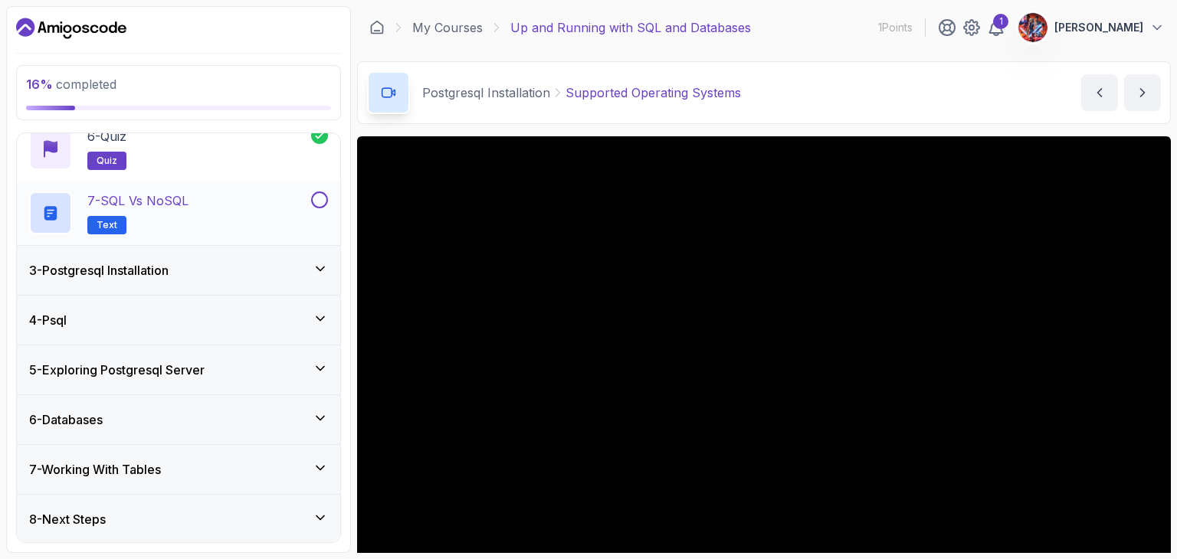
drag, startPoint x: 305, startPoint y: 223, endPoint x: 317, endPoint y: 203, distance: 23.4
click at [317, 203] on button at bounding box center [319, 200] width 17 height 17
click at [241, 195] on div "7 - SQL vs NoSQL Text" at bounding box center [168, 213] width 279 height 43
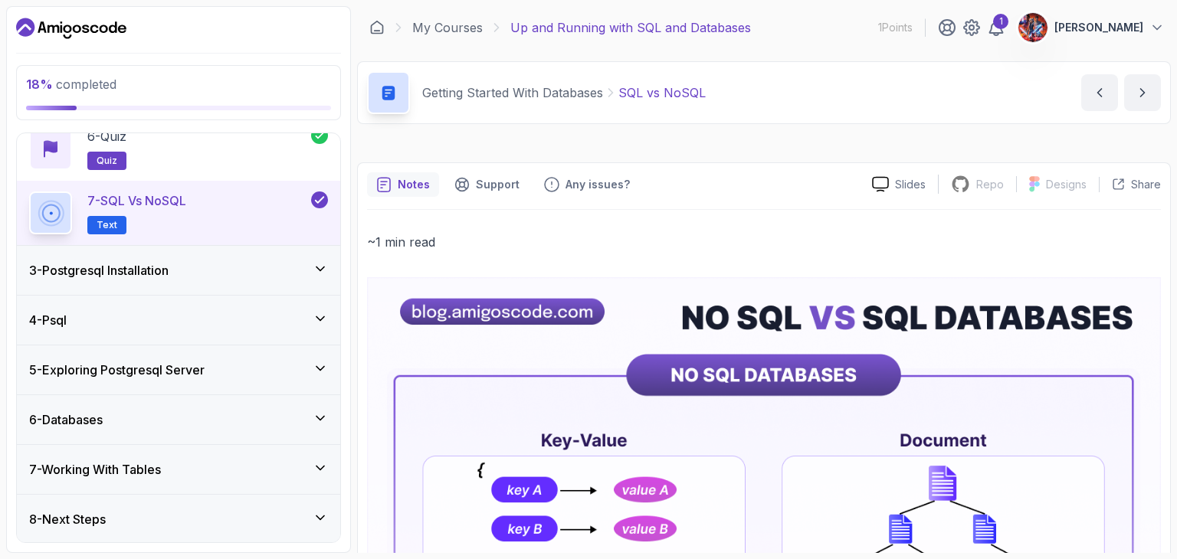
click at [124, 211] on h2 "7 - SQL vs NoSQL Text" at bounding box center [136, 213] width 99 height 43
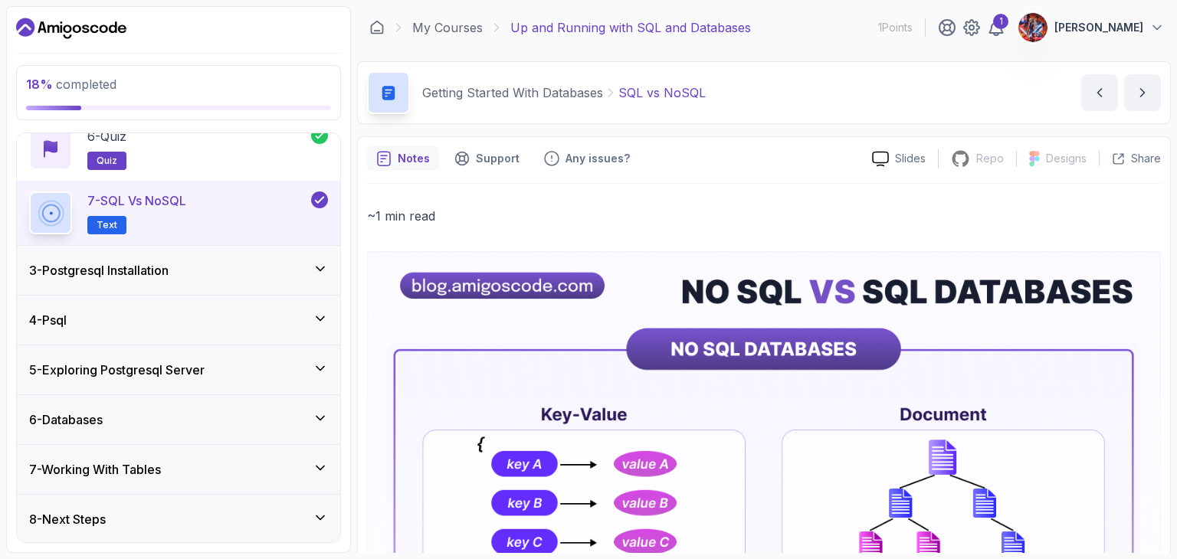
click at [331, 279] on div "3 - Postgresql Installation" at bounding box center [178, 270] width 323 height 49
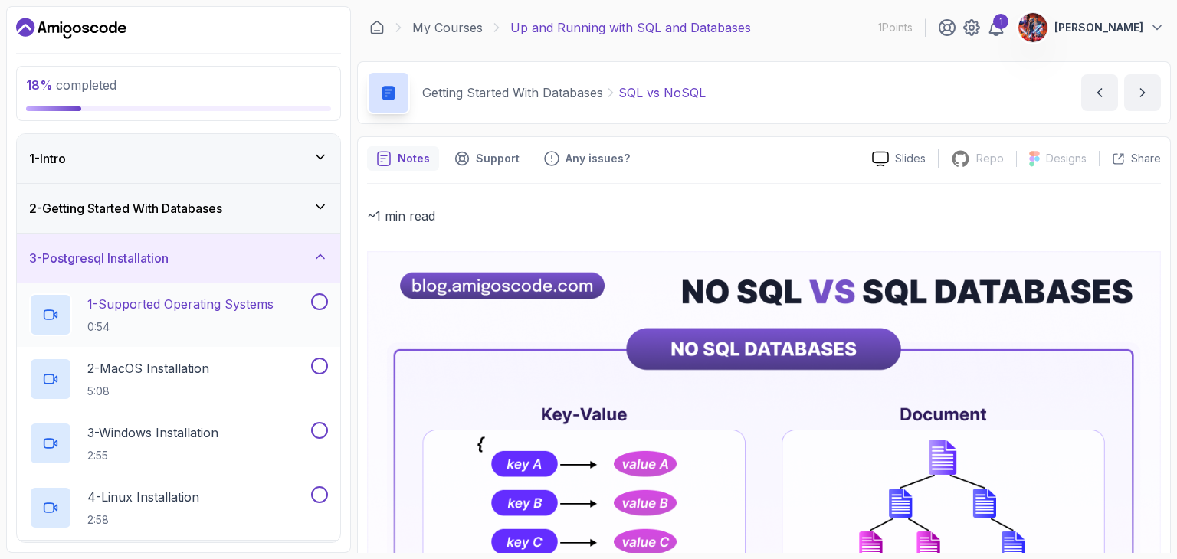
click at [251, 300] on p "1 - Supported Operating Systems" at bounding box center [180, 304] width 186 height 18
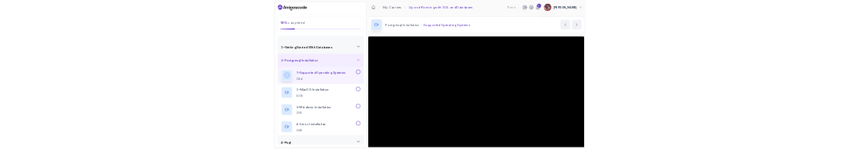
scroll to position [31, 0]
